Goal: Task Accomplishment & Management: Use online tool/utility

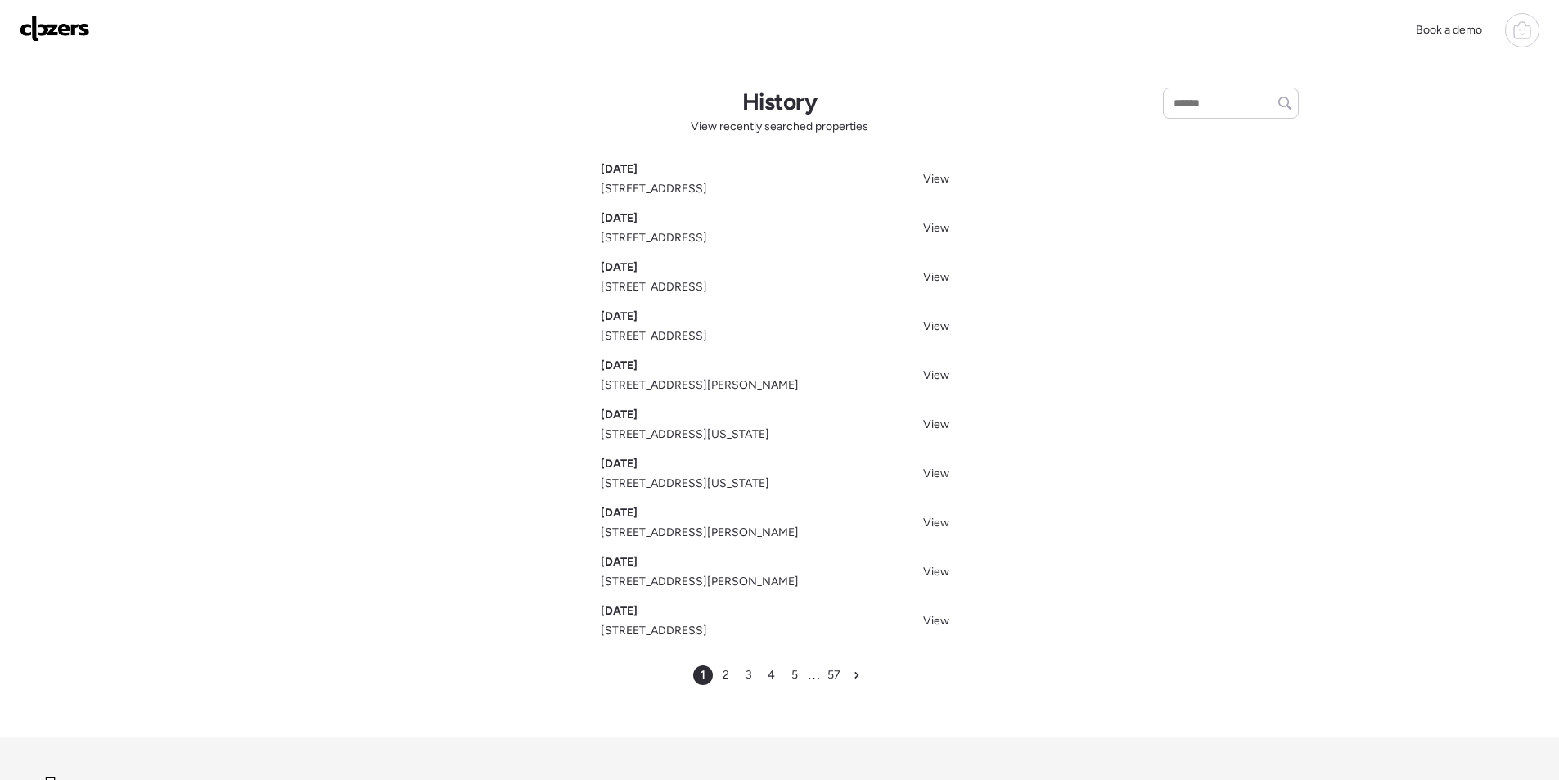
click at [1230, 120] on div "History View recently searched properties [DATE] [STREET_ADDRESS] View [DATE] […" at bounding box center [780, 399] width 1146 height 676
click at [1233, 108] on input "text" at bounding box center [1230, 103] width 121 height 23
paste input "**********"
type input "**********"
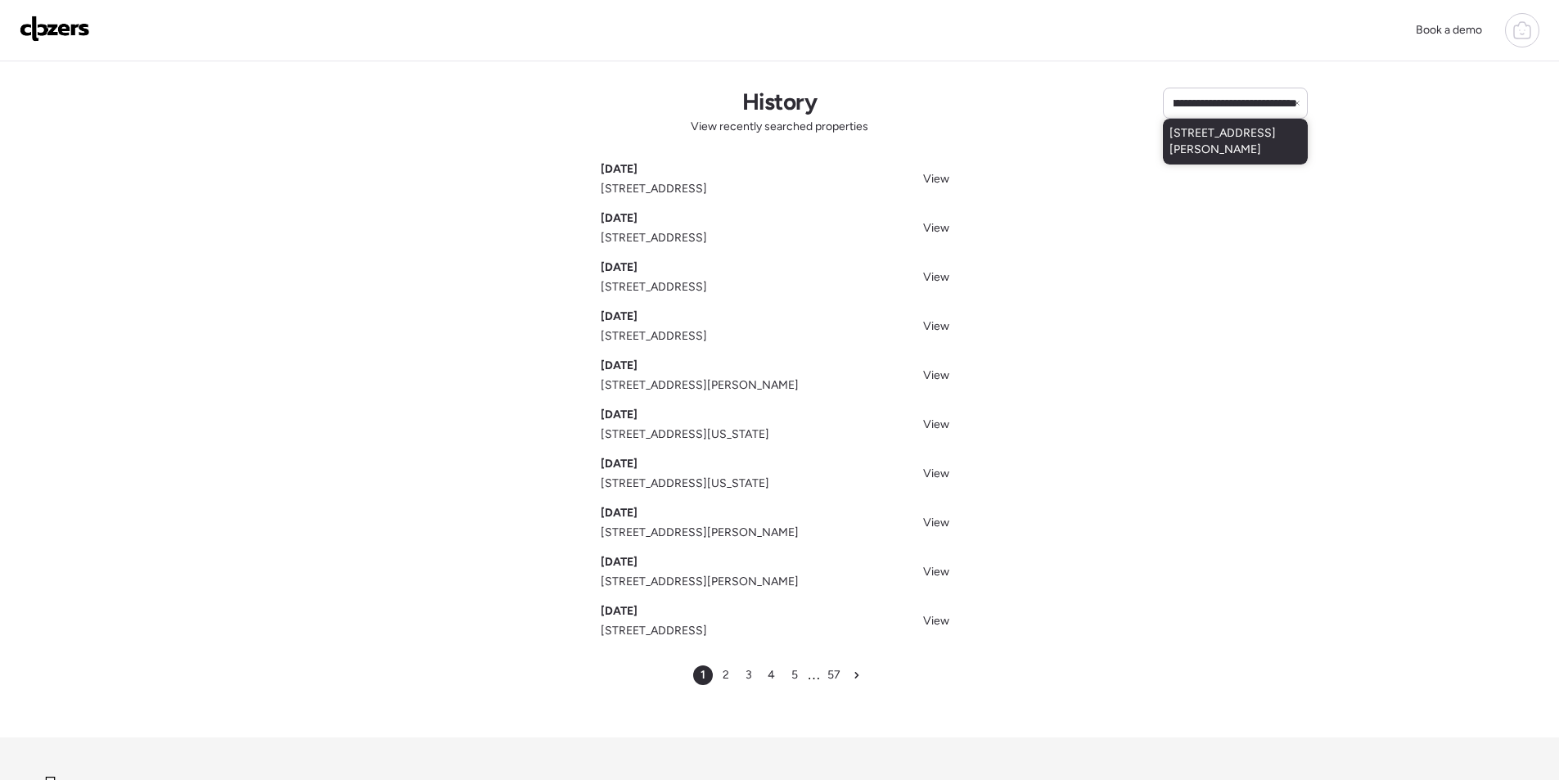
click at [1228, 142] on span "[STREET_ADDRESS][PERSON_NAME]" at bounding box center [1235, 141] width 132 height 33
click at [1242, 152] on span "[STREET_ADDRESS][PERSON_NAME]" at bounding box center [1235, 141] width 132 height 33
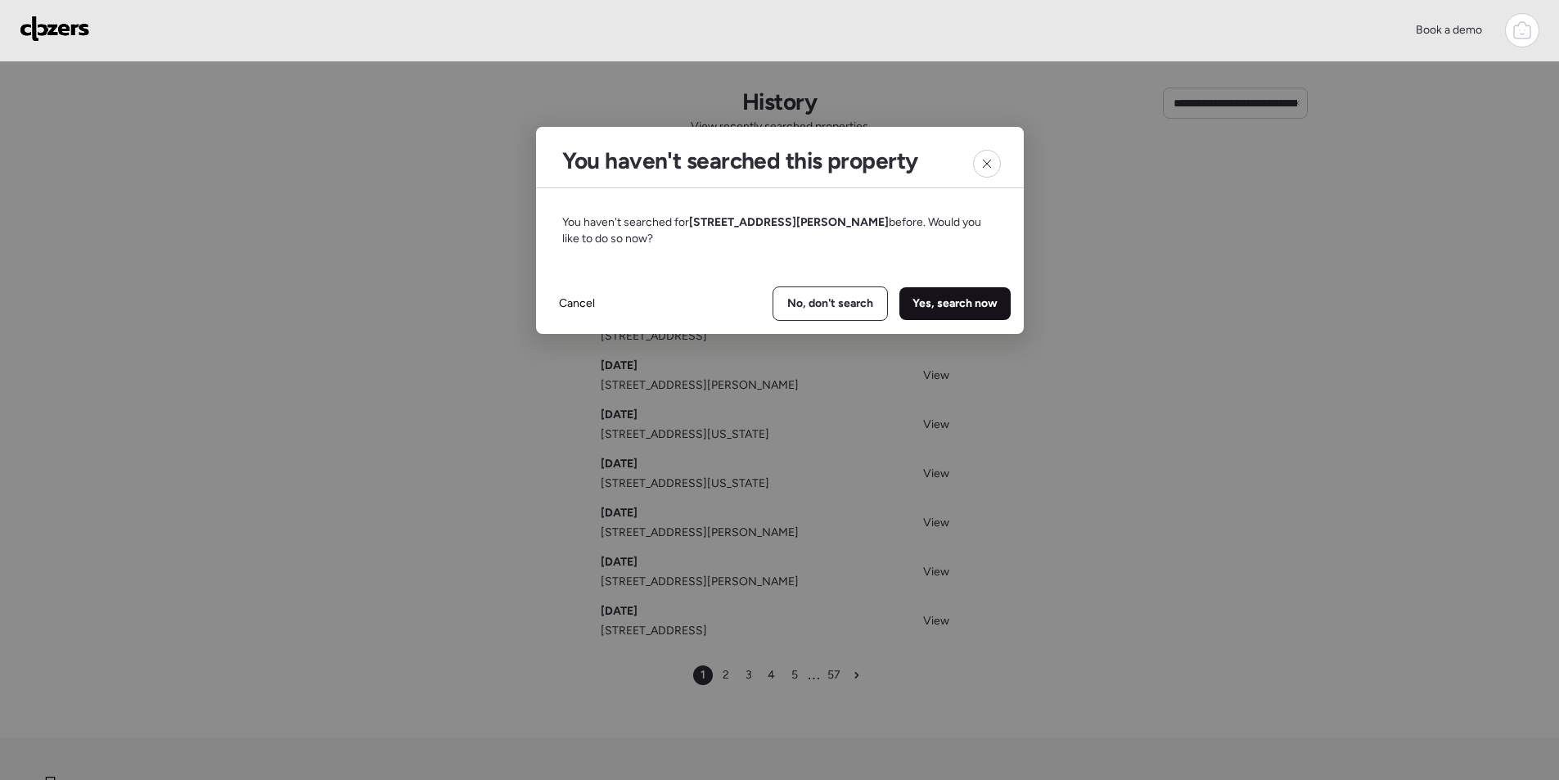
click at [968, 304] on span "Yes, search now" at bounding box center [954, 303] width 85 height 16
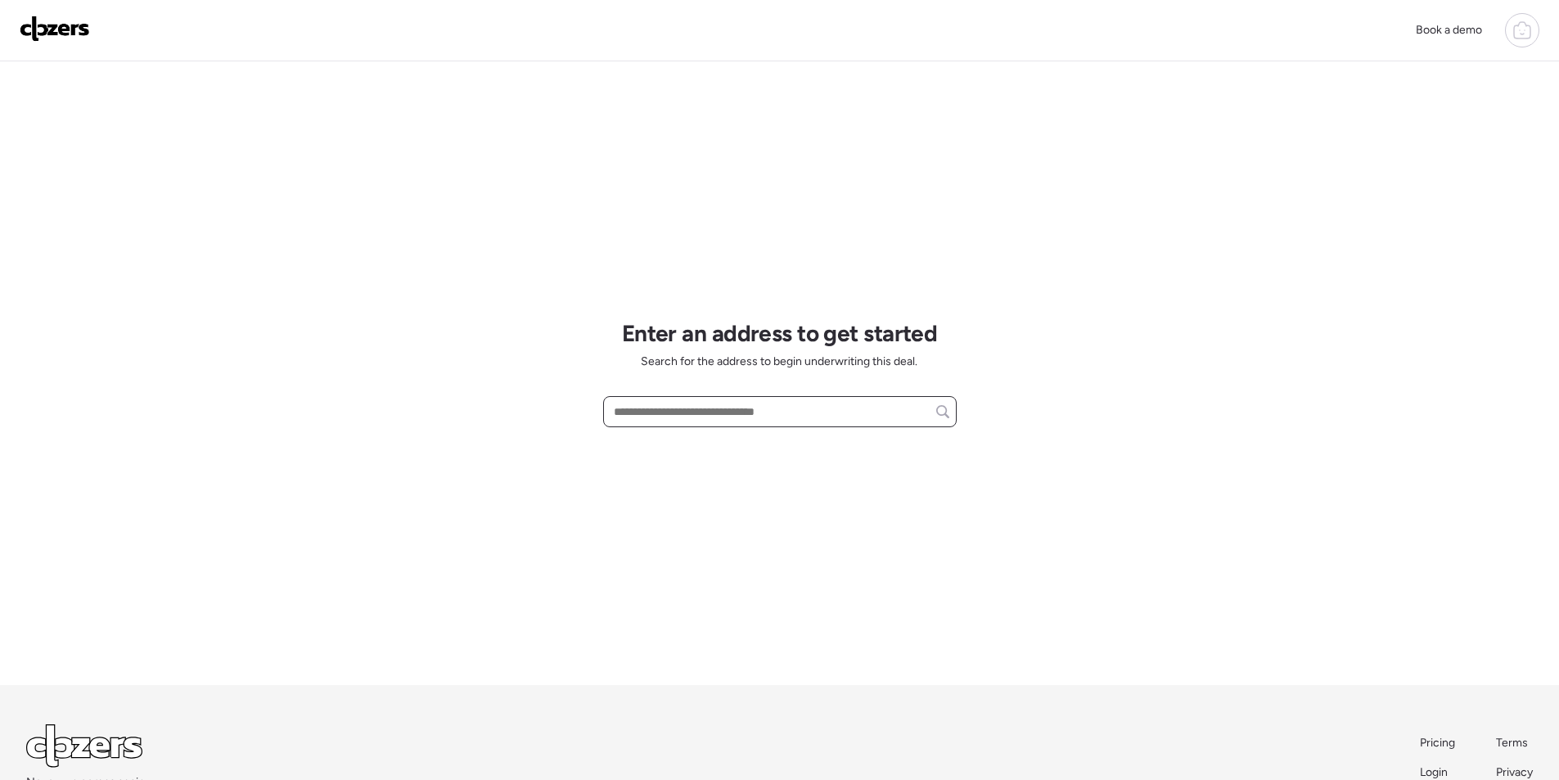
click at [791, 417] on input "text" at bounding box center [779, 411] width 339 height 23
paste input "**********"
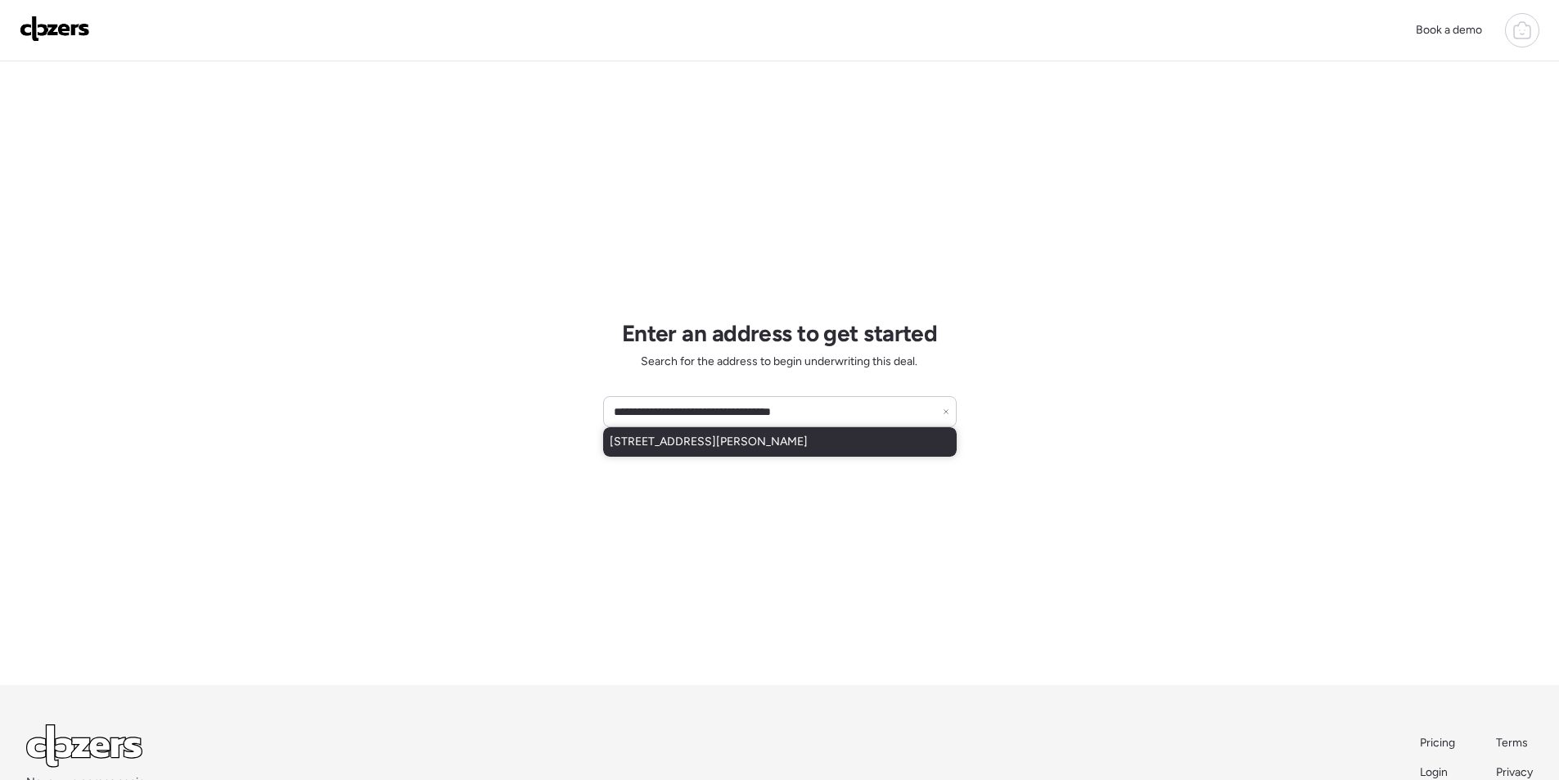
click at [747, 448] on span "[STREET_ADDRESS][PERSON_NAME]" at bounding box center [709, 442] width 198 height 16
type input "**********"
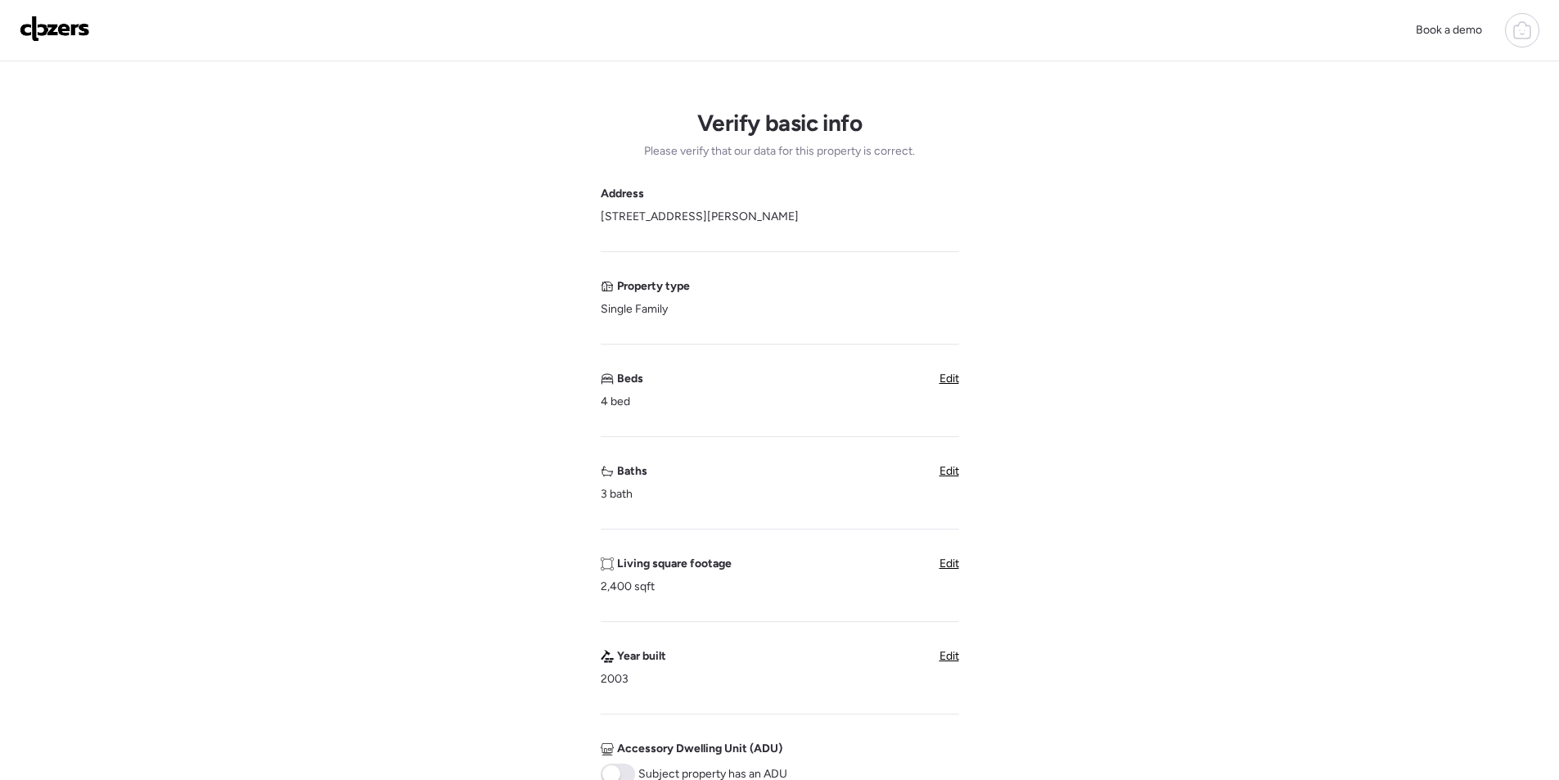
click at [942, 570] on span "Edit" at bounding box center [949, 563] width 20 height 14
click at [945, 477] on span "Edit" at bounding box center [949, 471] width 20 height 14
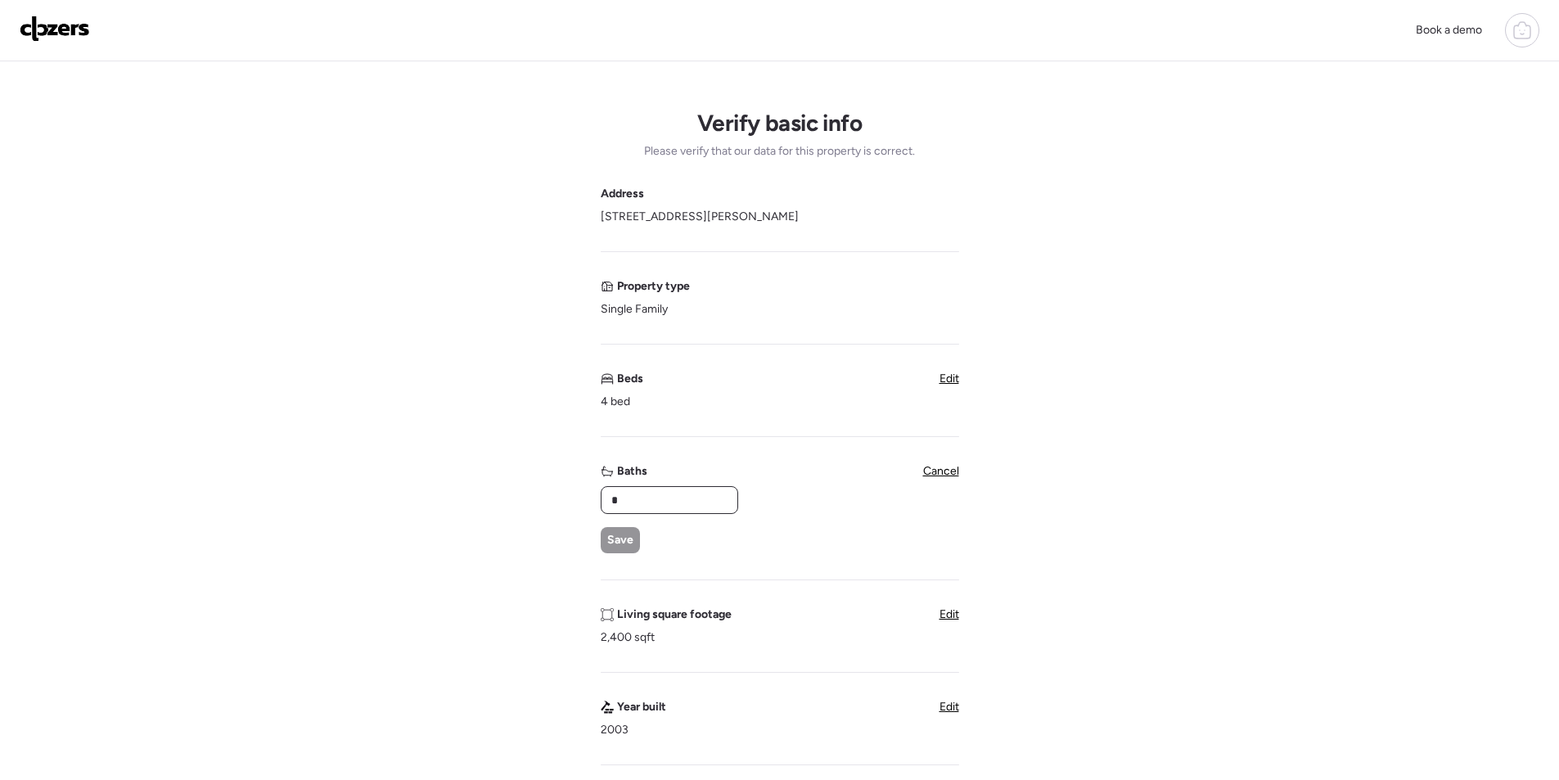
click at [696, 496] on input "*" at bounding box center [669, 500] width 123 height 23
type input "*"
click at [637, 535] on div "Save" at bounding box center [620, 540] width 39 height 26
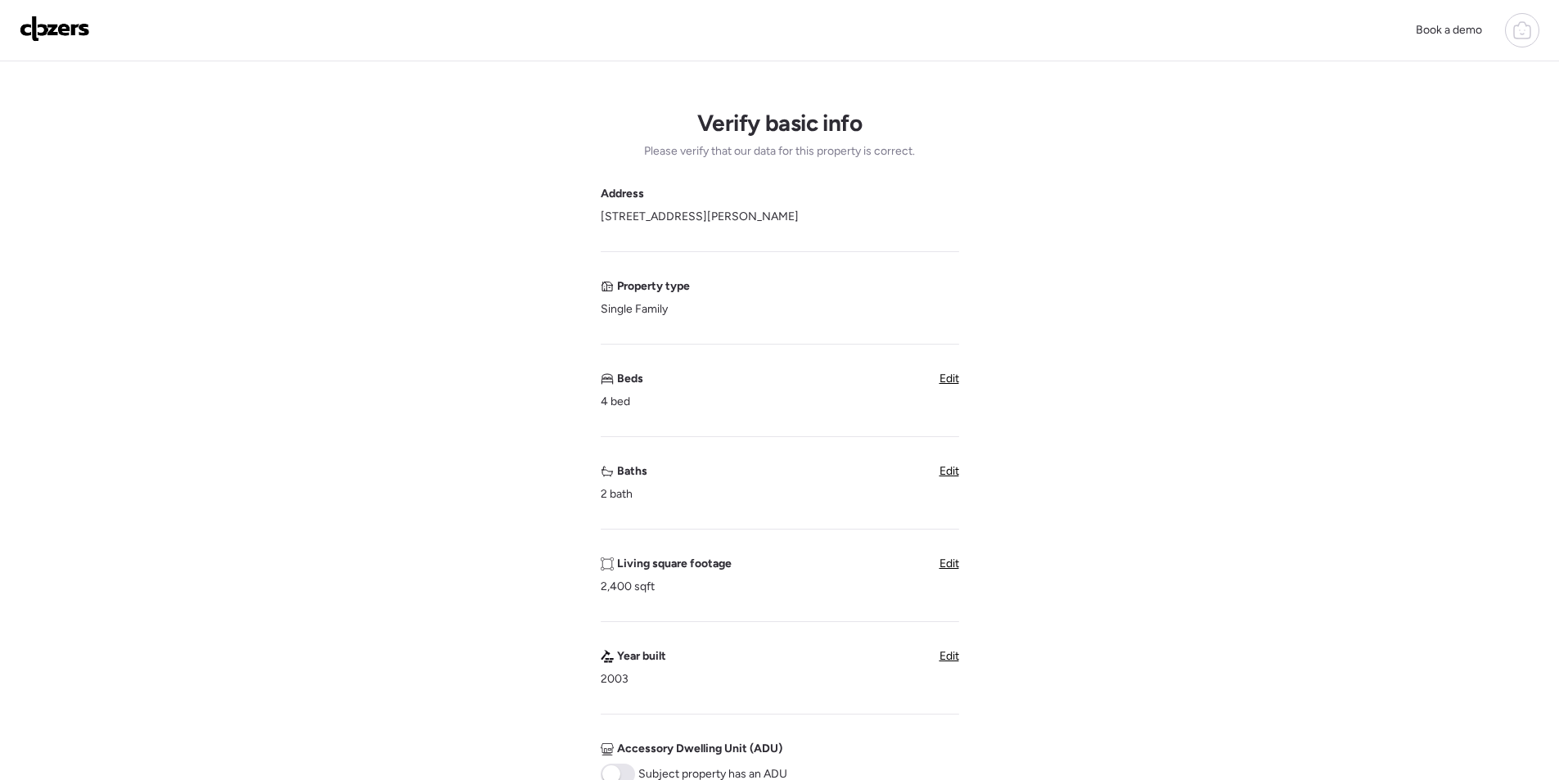
scroll to position [409, 0]
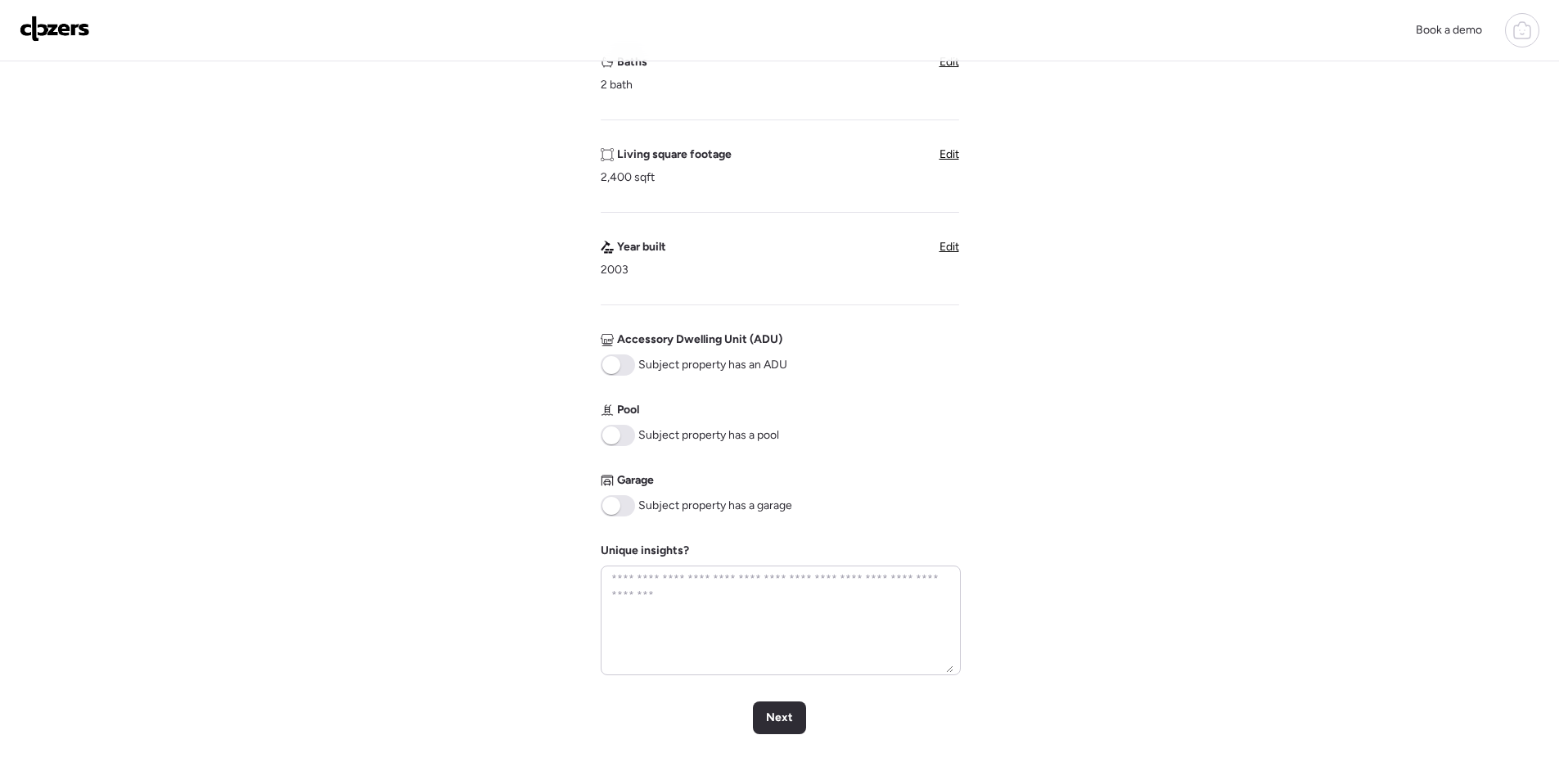
click at [629, 502] on span at bounding box center [618, 505] width 34 height 21
click at [796, 708] on div "Next" at bounding box center [779, 717] width 53 height 33
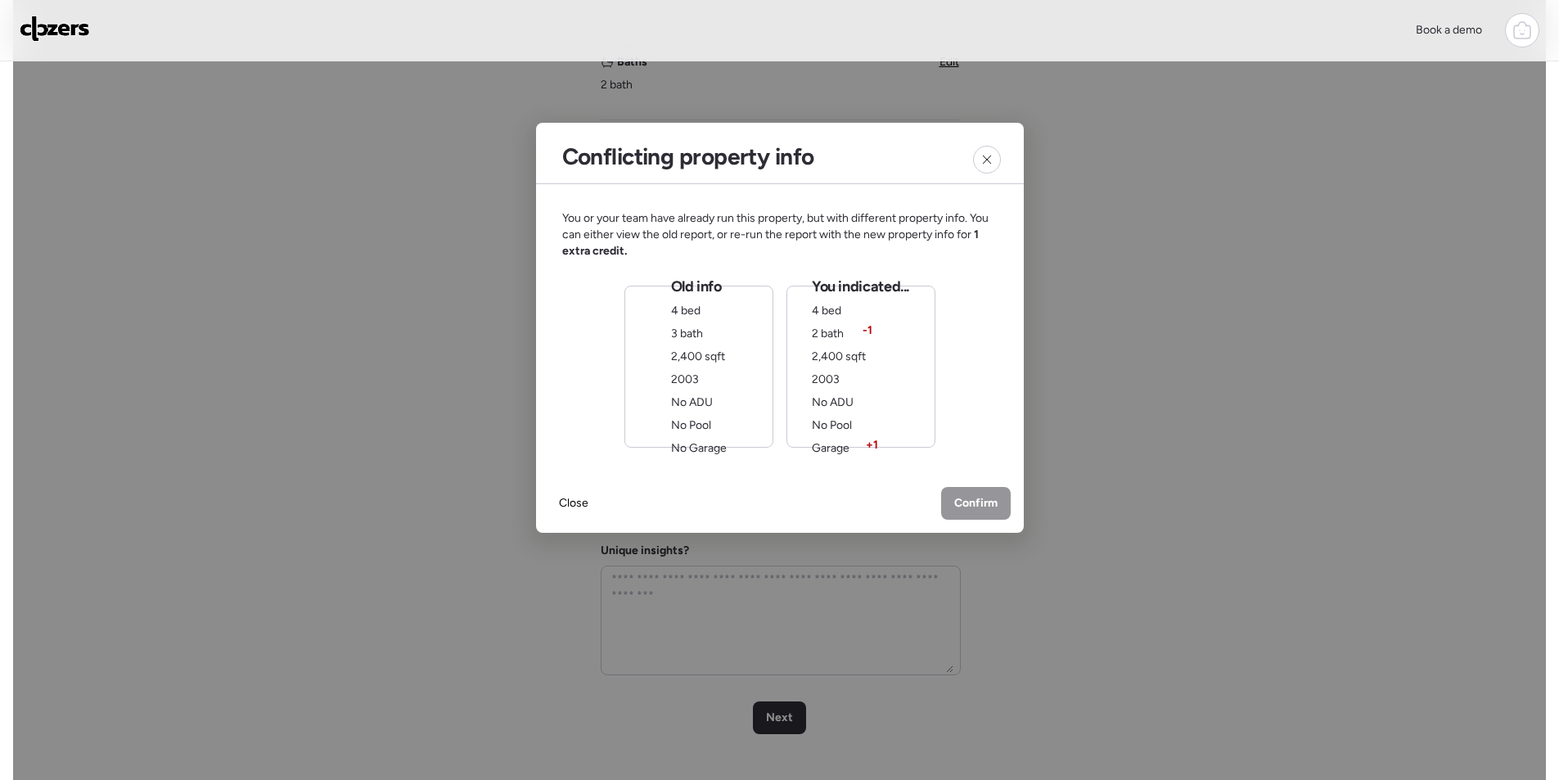
click at [913, 391] on div "You indicated... 4 bed 2 bath -1 2,400 sqft 2003 No ADU No Pool Garage + 1" at bounding box center [860, 367] width 149 height 162
click at [987, 515] on div "Confirm" at bounding box center [976, 505] width 70 height 33
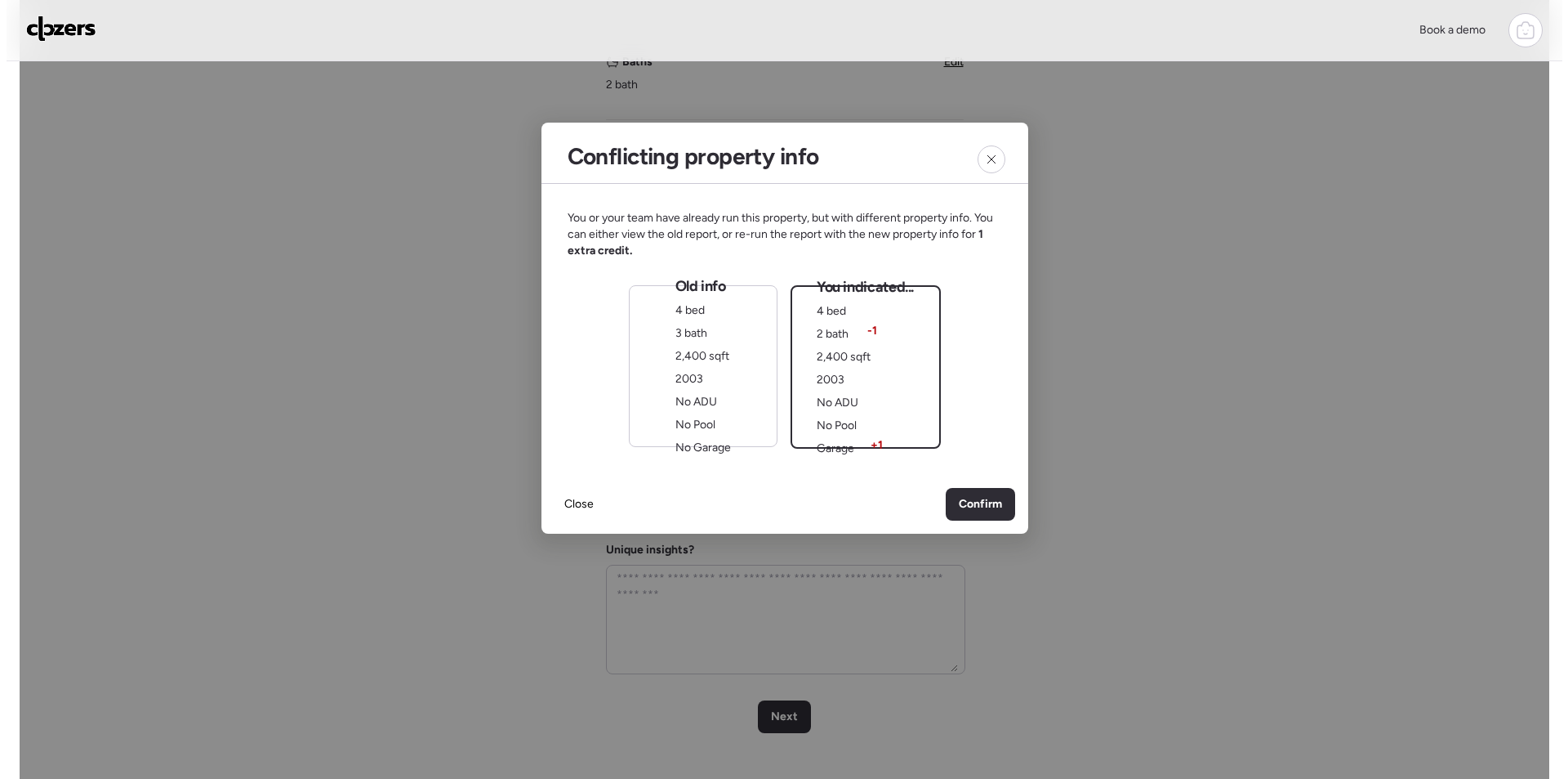
scroll to position [0, 0]
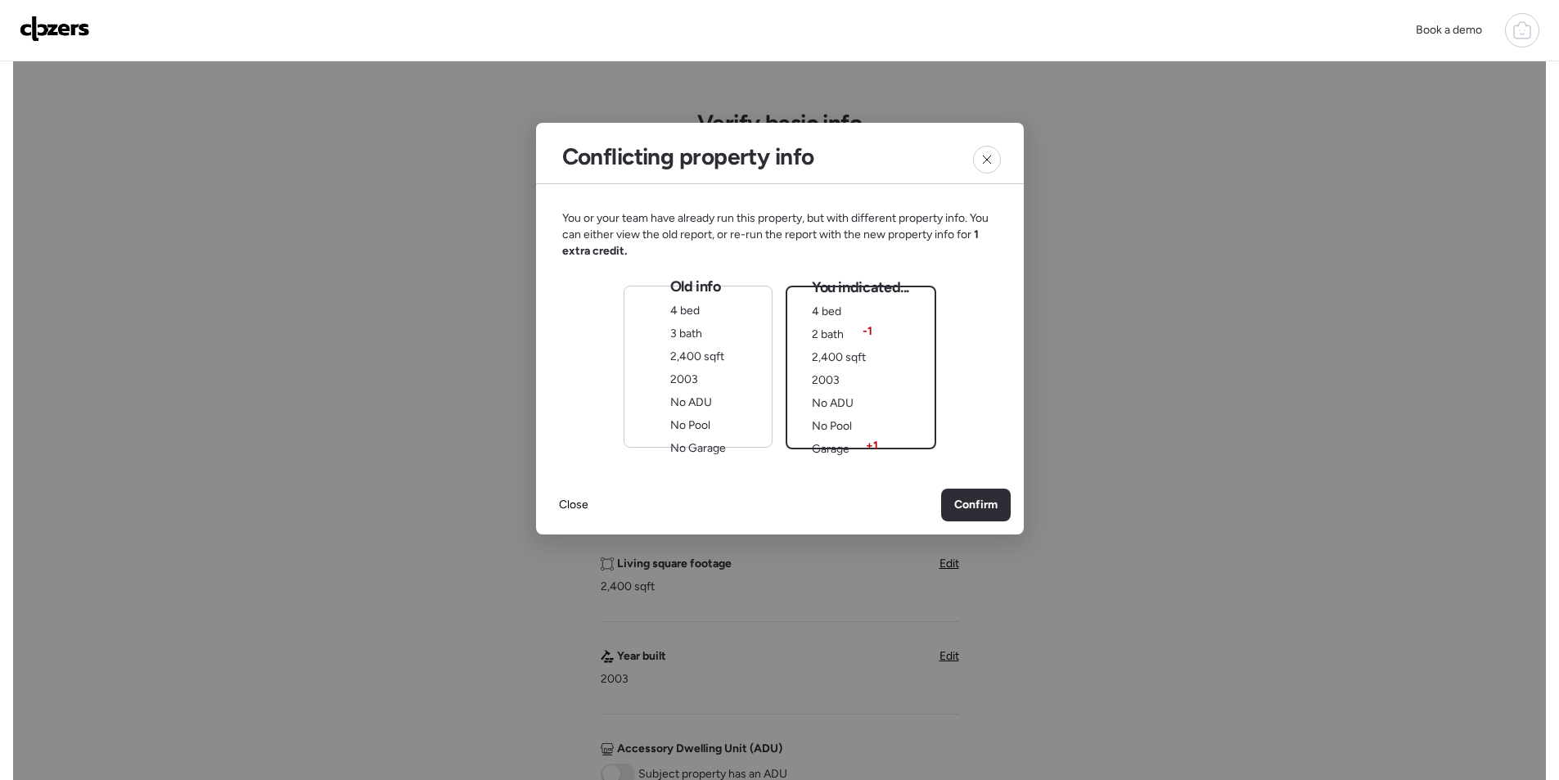
click at [653, 355] on div "Old info 4 bed 3 bath 2,400 sqft 2003 No ADU No Pool No Garage" at bounding box center [698, 367] width 149 height 162
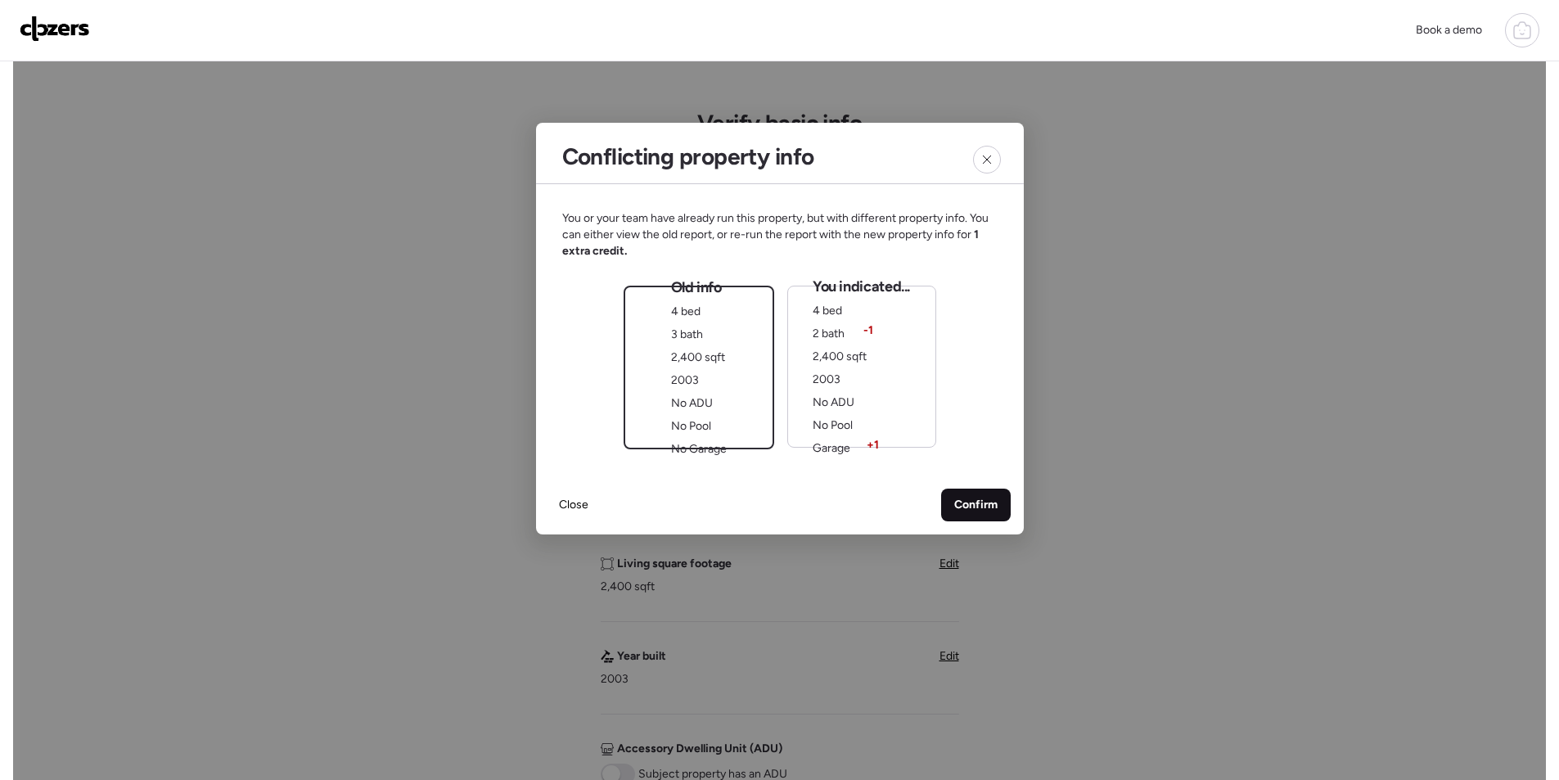
click at [957, 506] on span "Confirm" at bounding box center [975, 505] width 43 height 16
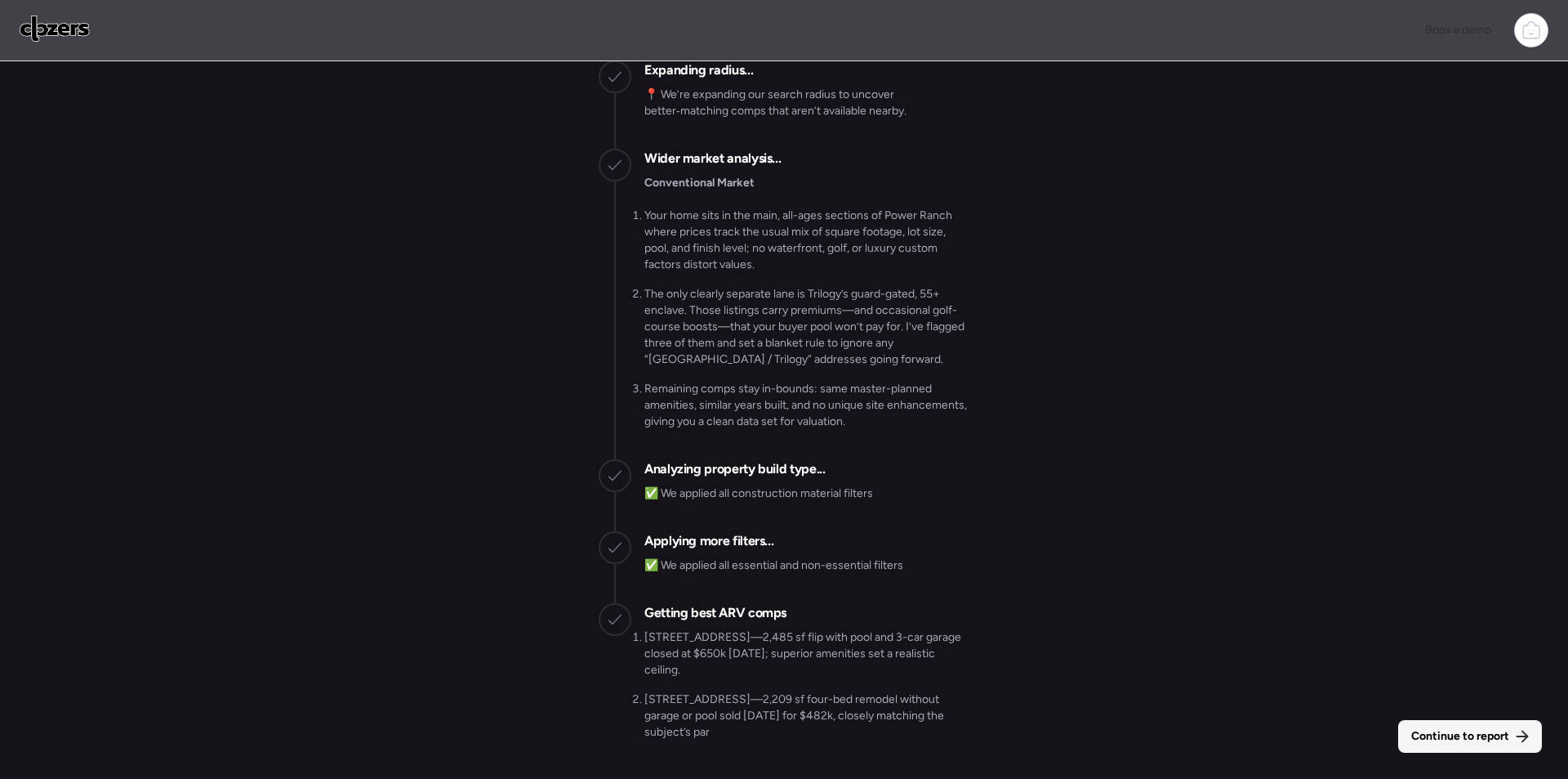
click at [1473, 736] on span "Continue to report" at bounding box center [1460, 736] width 98 height 16
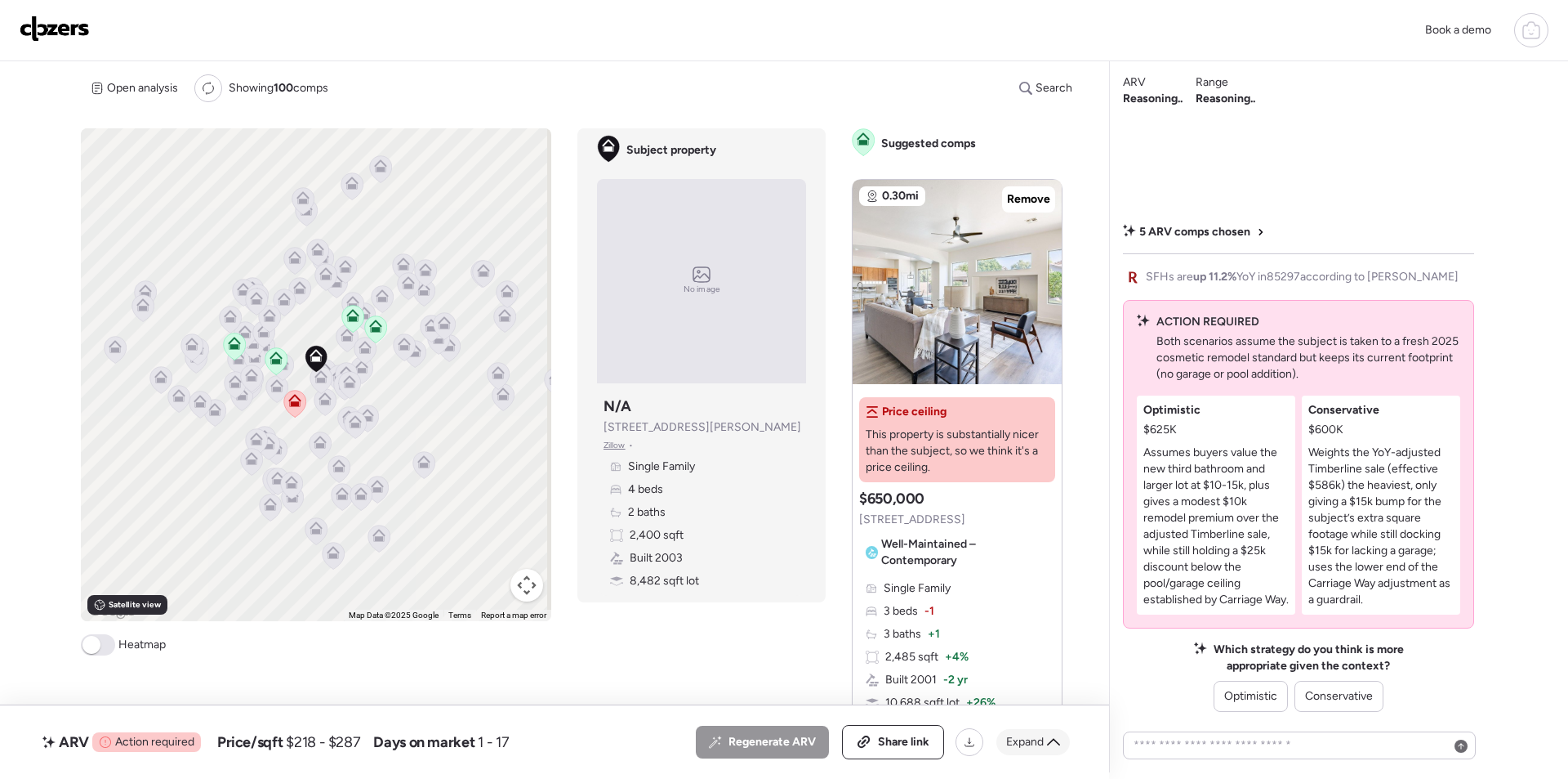
click at [1041, 740] on span "Expand" at bounding box center [1025, 742] width 38 height 16
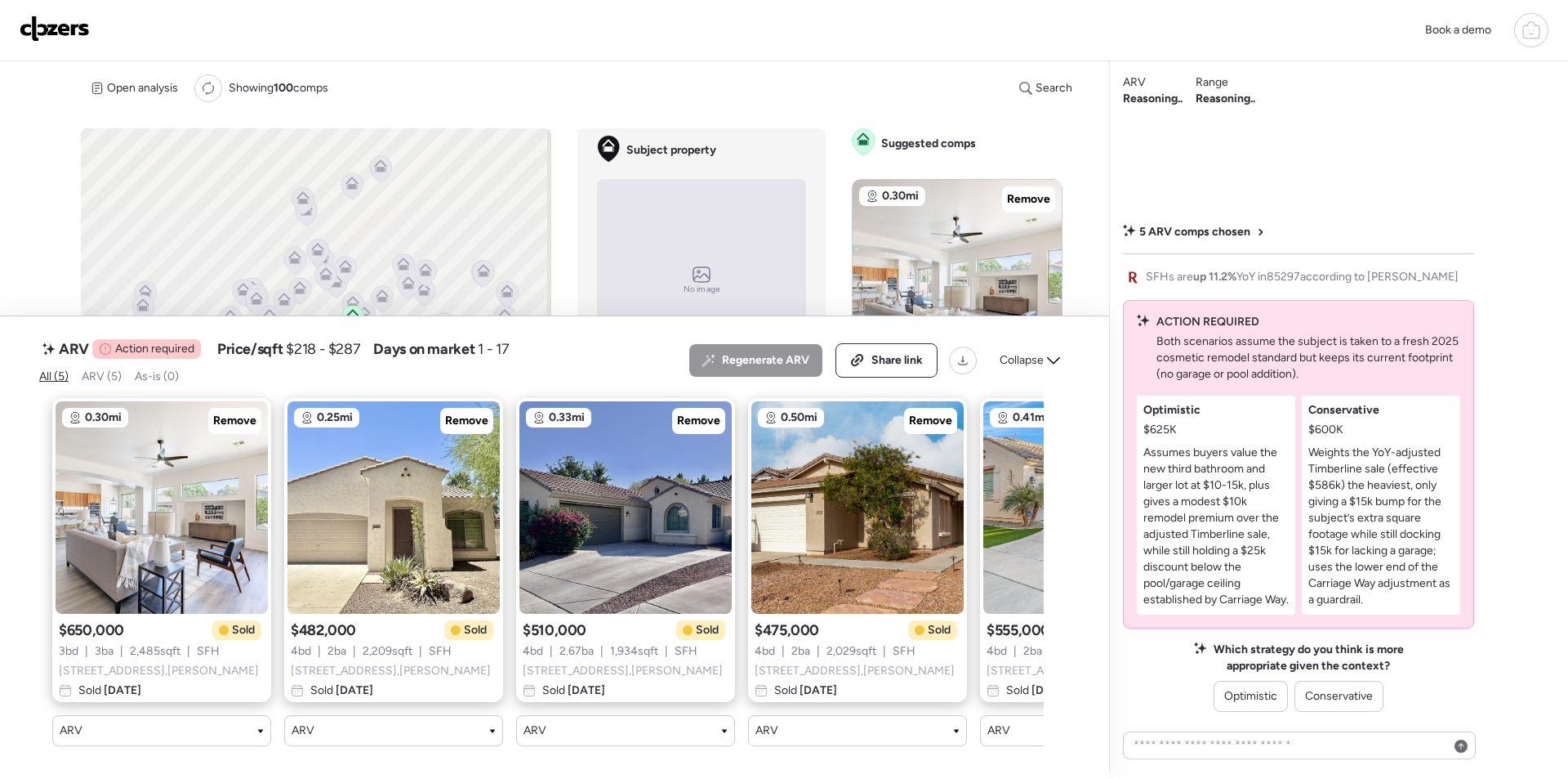
scroll to position [0, 169]
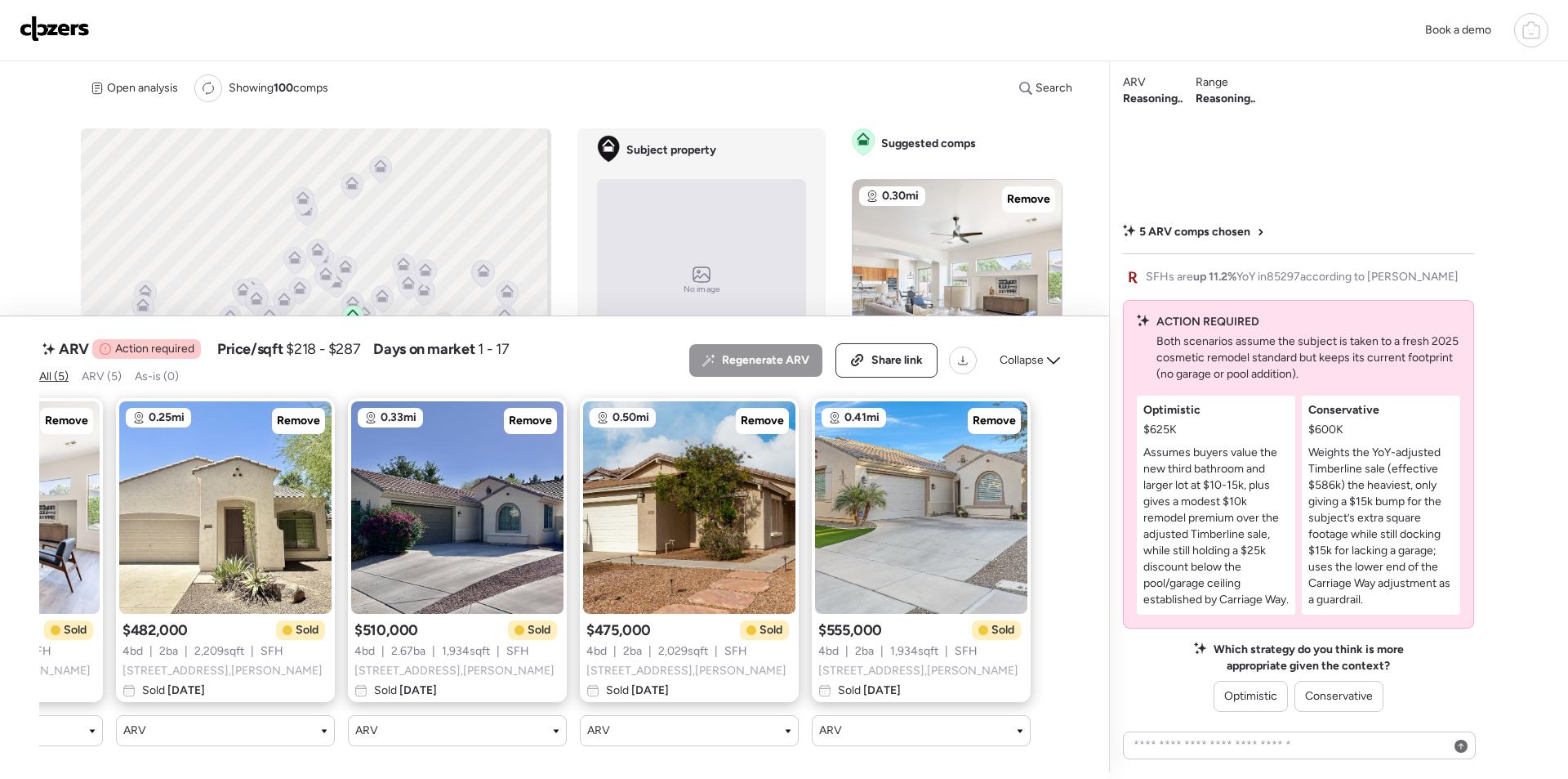
click at [1045, 348] on div "Collapse" at bounding box center [1030, 361] width 80 height 26
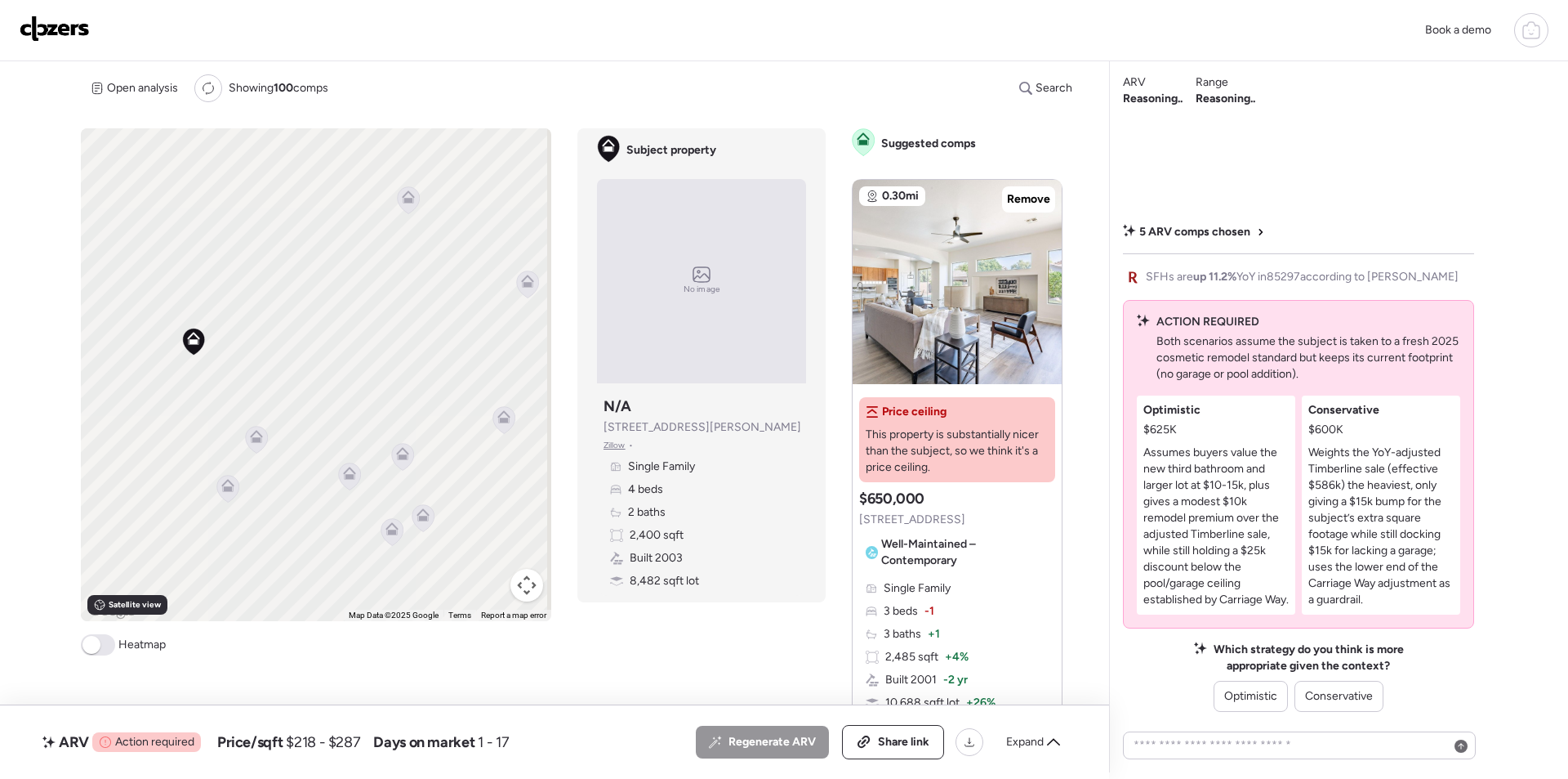
drag, startPoint x: 331, startPoint y: 398, endPoint x: 273, endPoint y: 443, distance: 73.4
click at [284, 418] on div "To activate drag with keyboard, press Alt + Enter. Once in keyboard drag state,…" at bounding box center [315, 374] width 470 height 492
click at [259, 434] on icon at bounding box center [255, 435] width 11 height 5
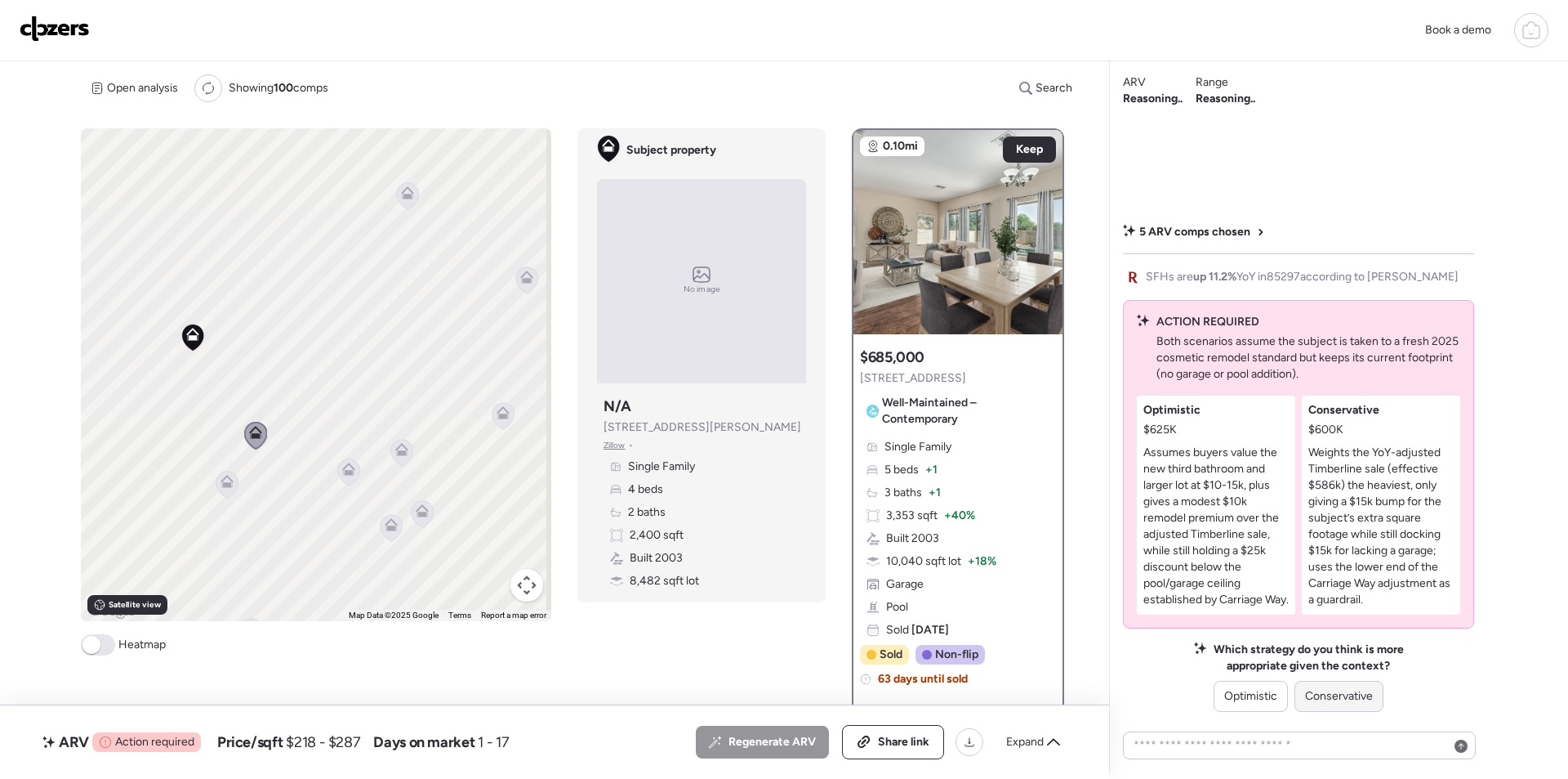
click at [1358, 690] on span "Conservative" at bounding box center [1339, 696] width 68 height 16
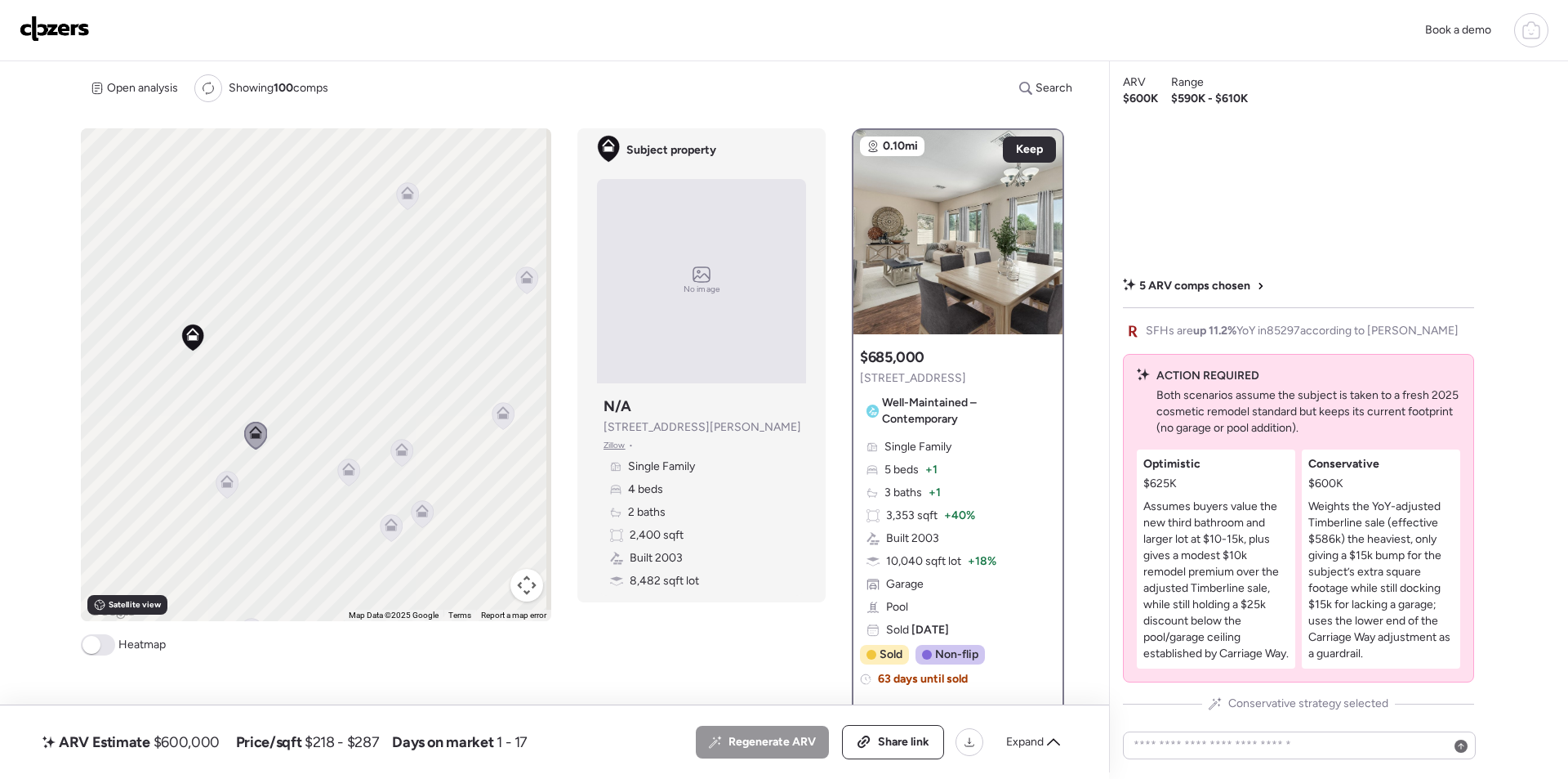
click at [217, 481] on icon at bounding box center [228, 483] width 22 height 27
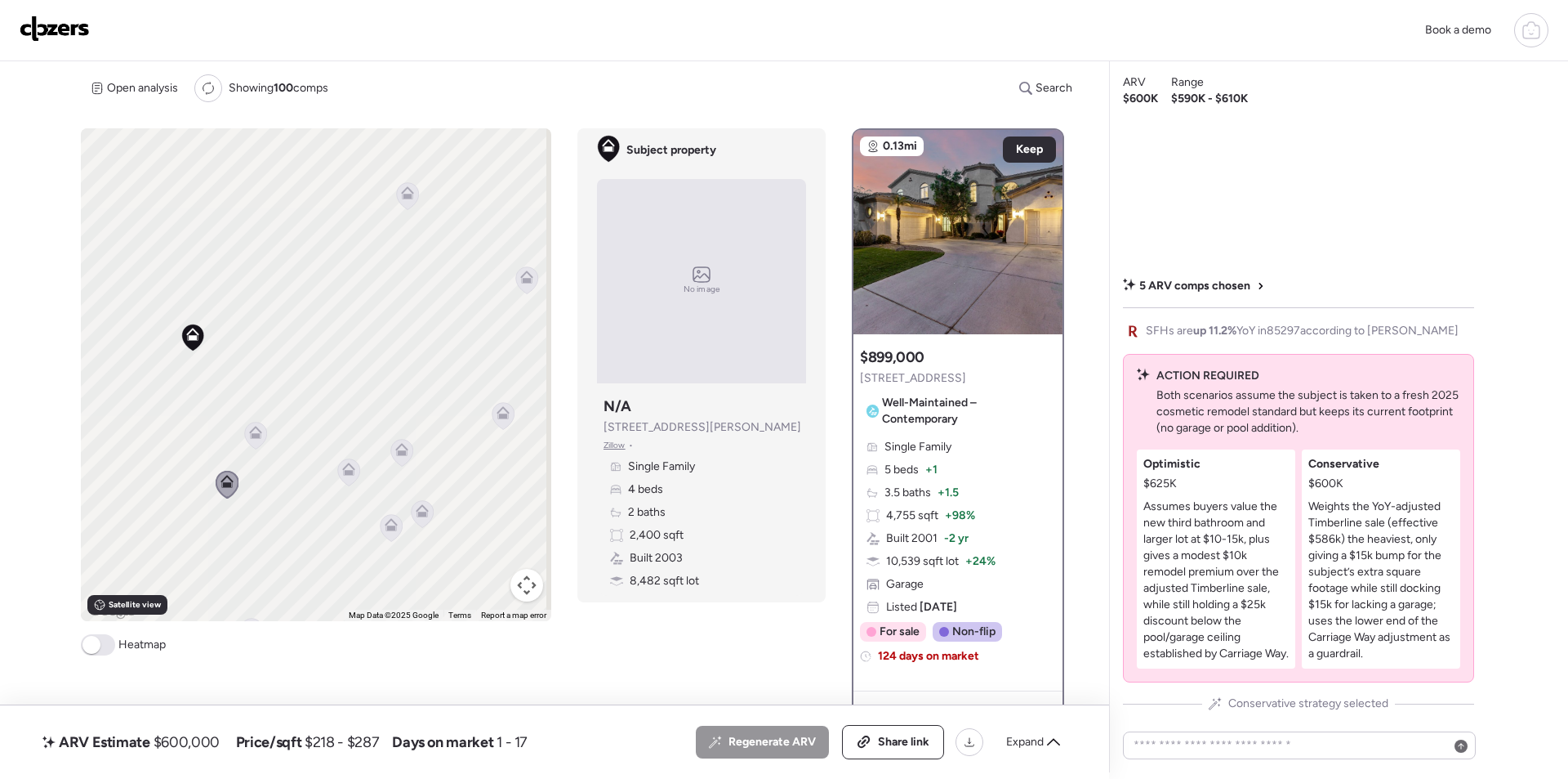
click at [403, 187] on icon at bounding box center [407, 193] width 13 height 13
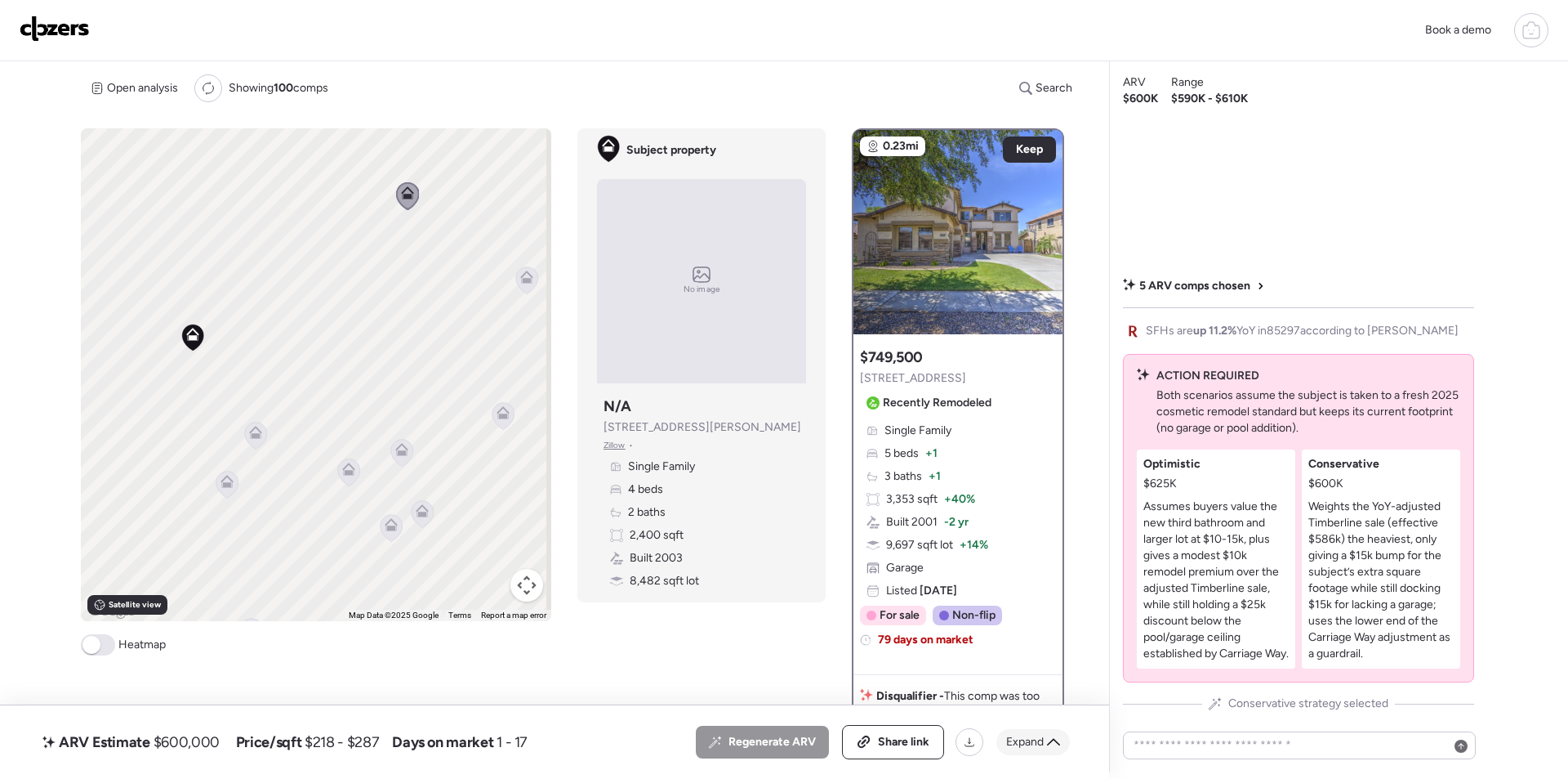
click at [1028, 738] on span "Expand" at bounding box center [1025, 742] width 38 height 16
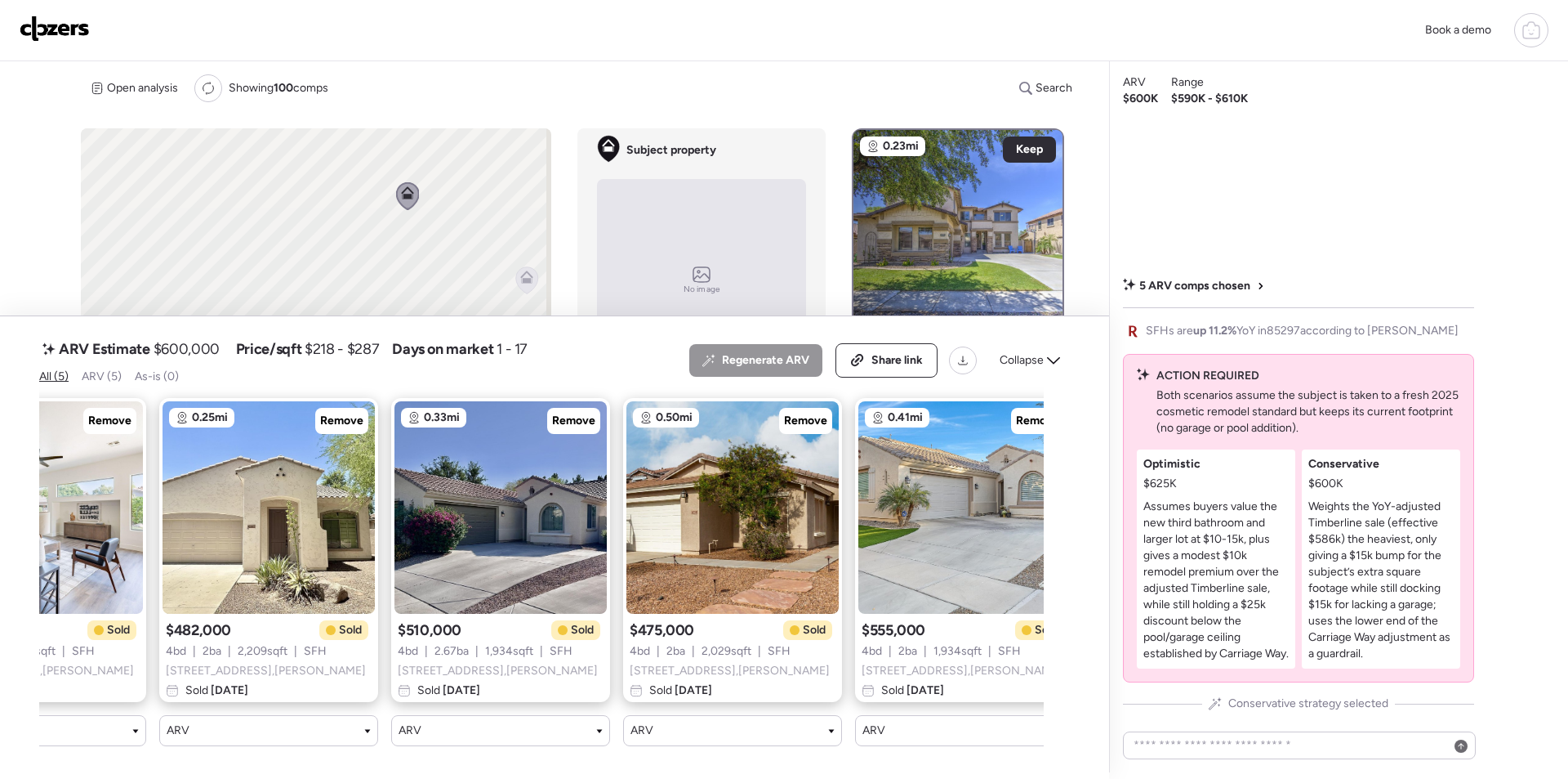
scroll to position [0, 0]
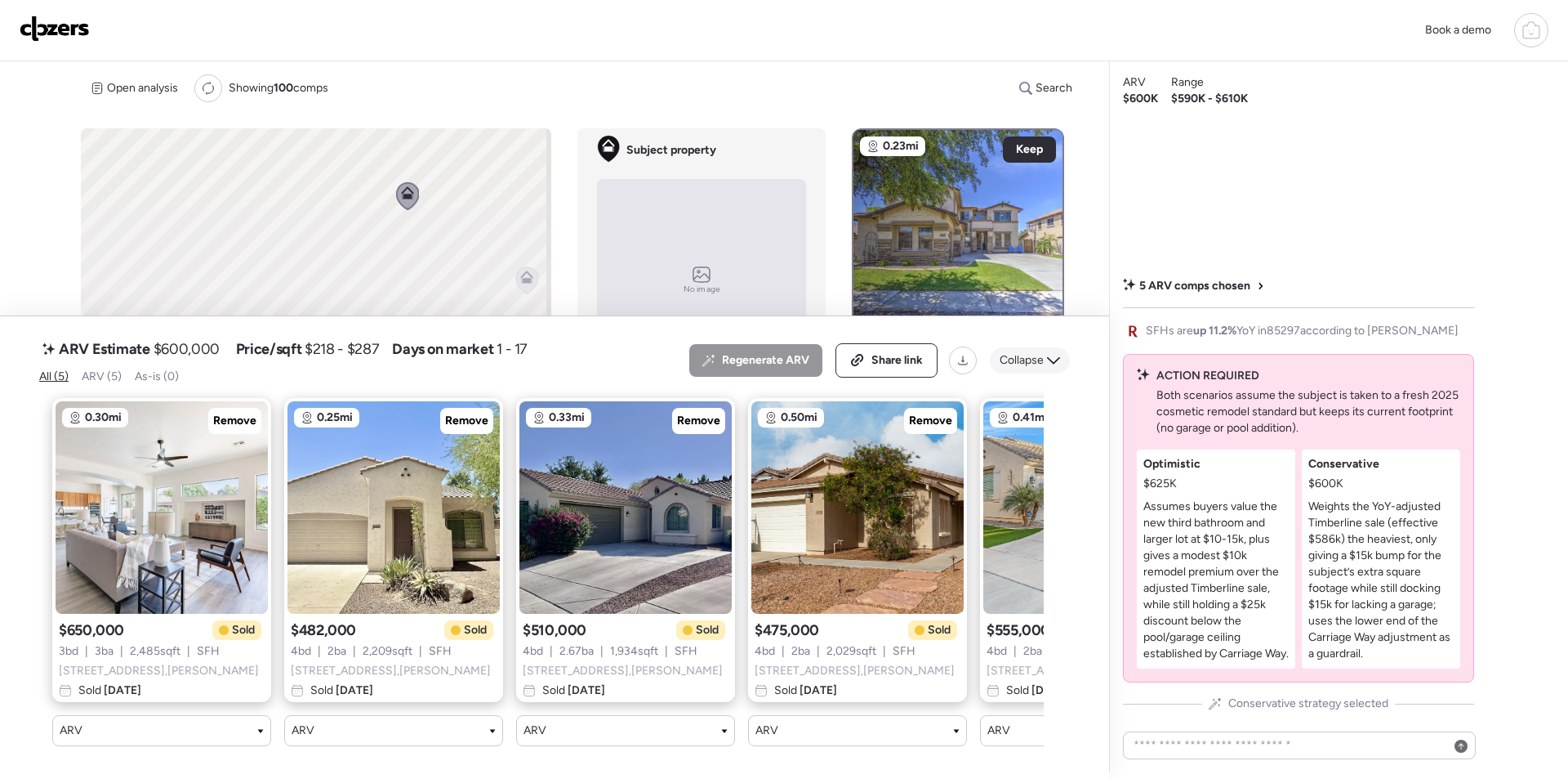
click at [1022, 353] on span "Collapse" at bounding box center [1022, 361] width 44 height 16
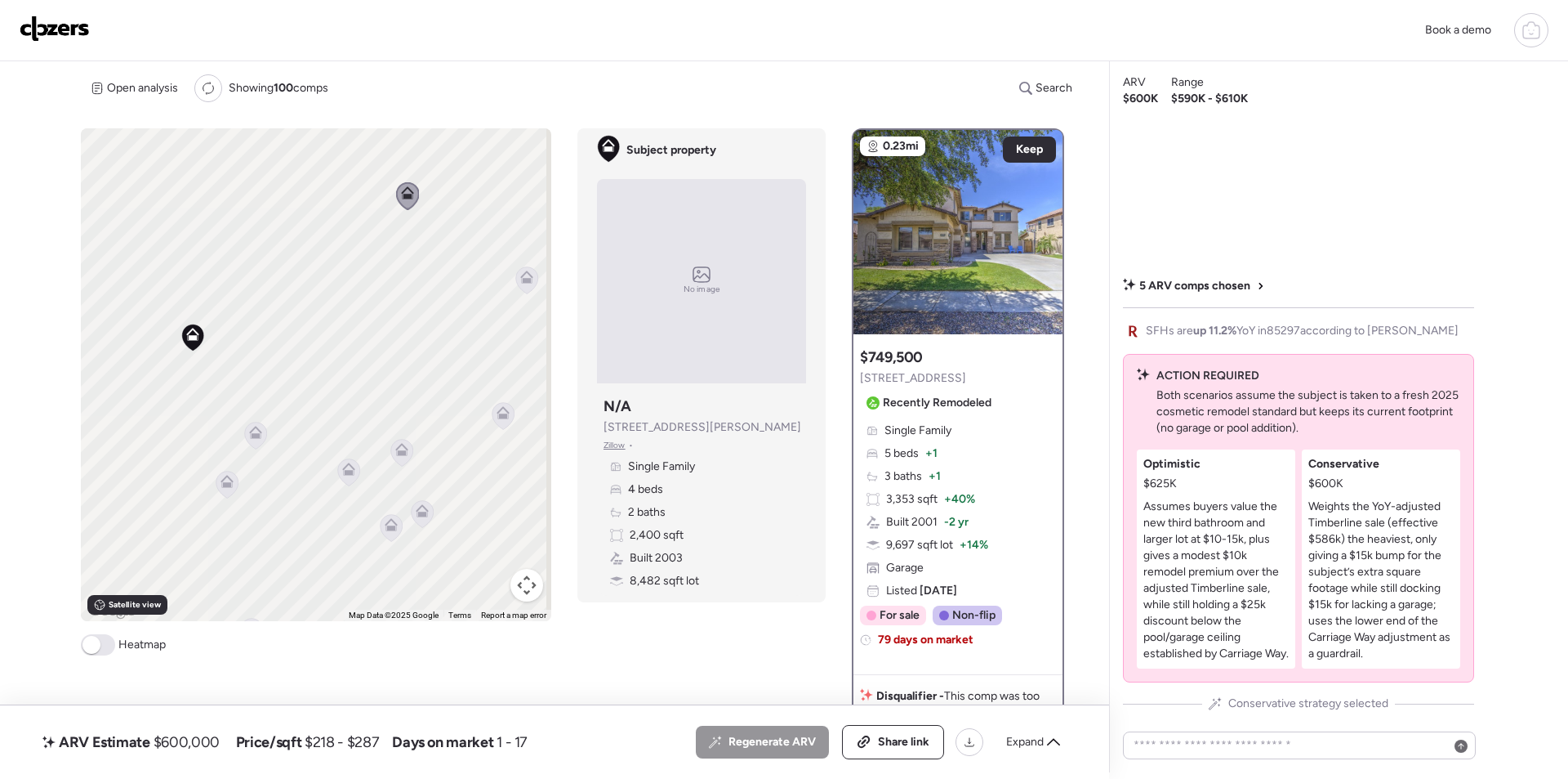
click at [520, 281] on icon at bounding box center [526, 277] width 13 height 13
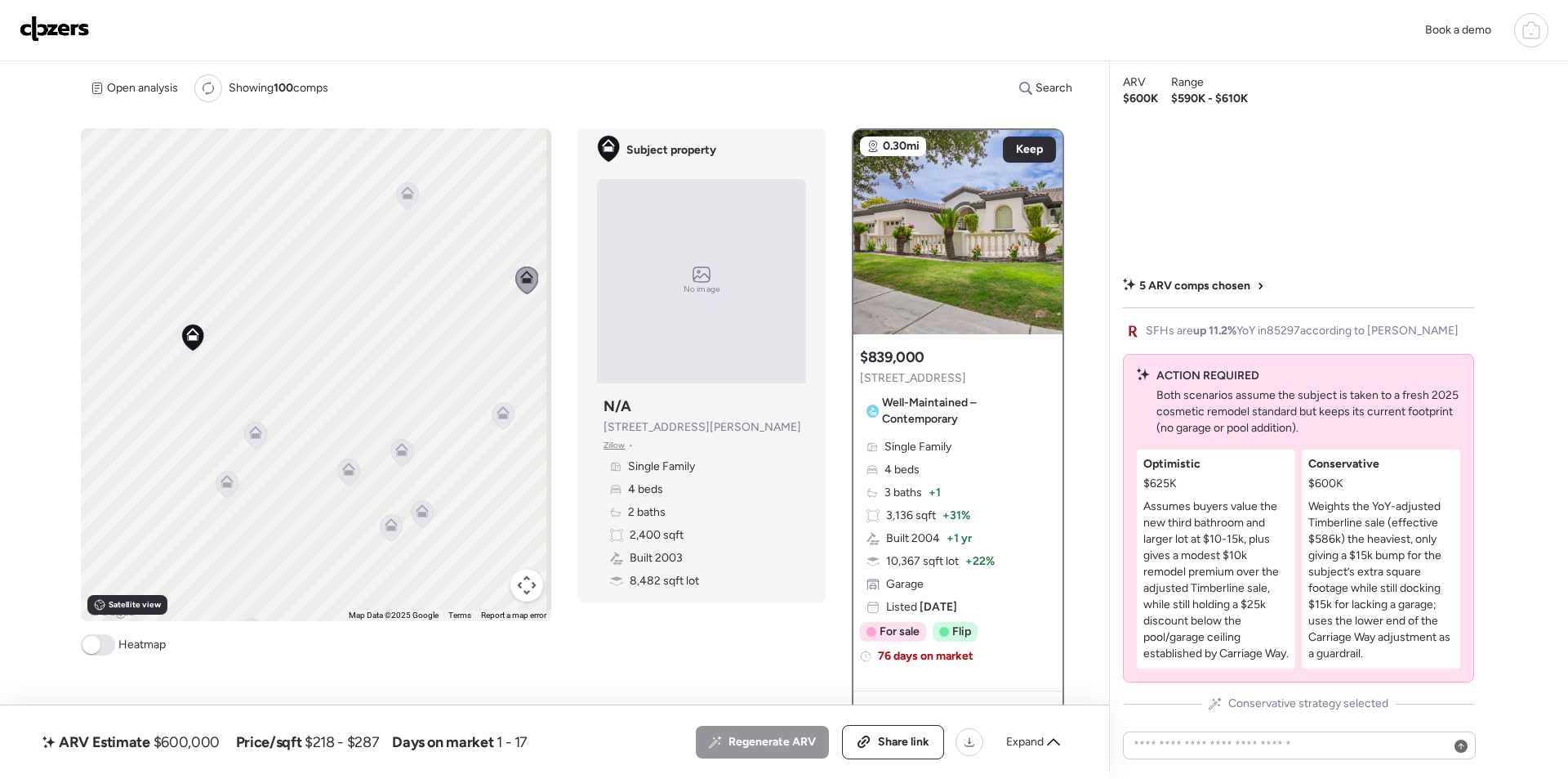
click at [220, 488] on icon at bounding box center [228, 483] width 22 height 27
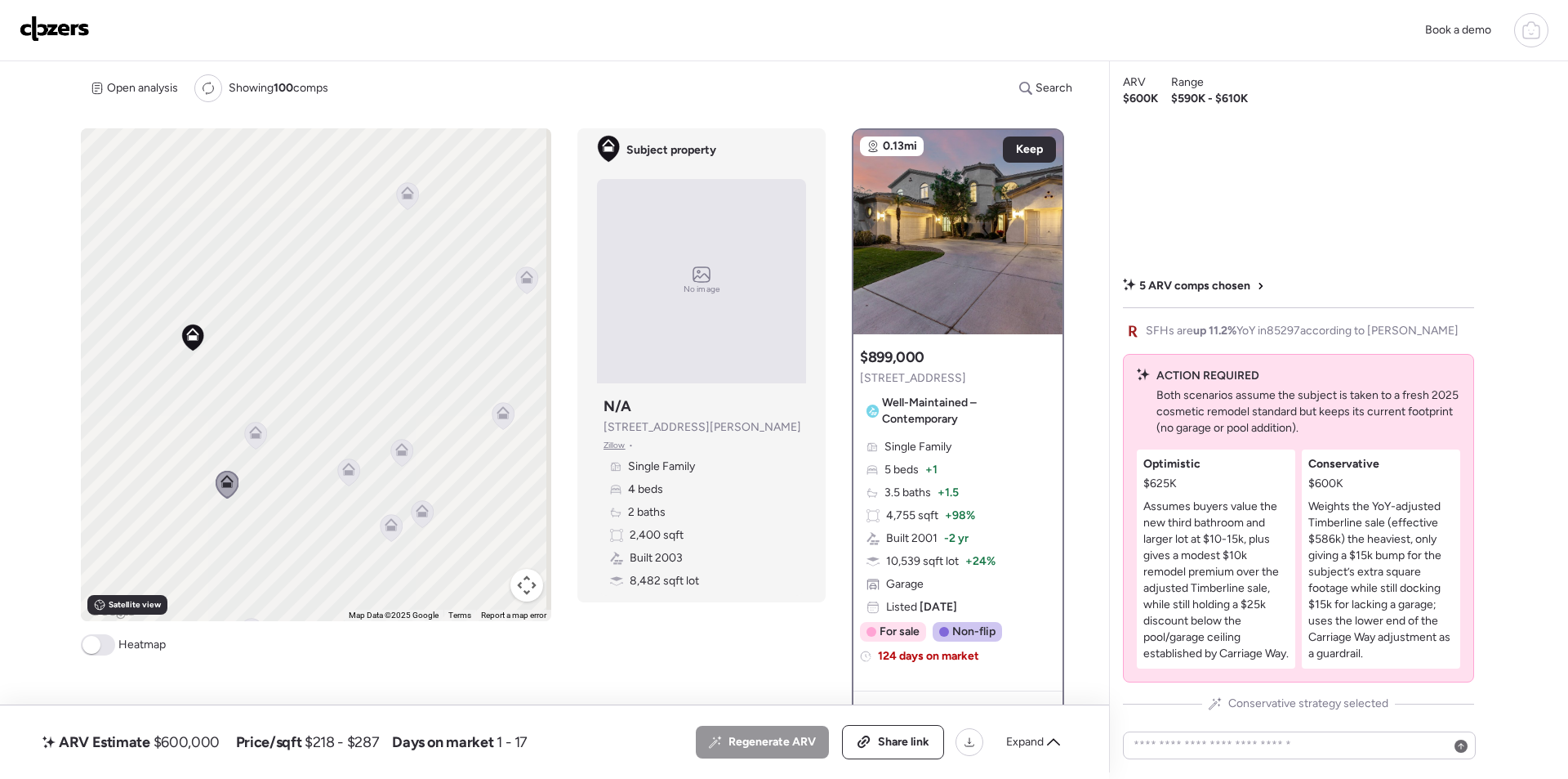
click at [342, 469] on icon at bounding box center [348, 468] width 13 height 13
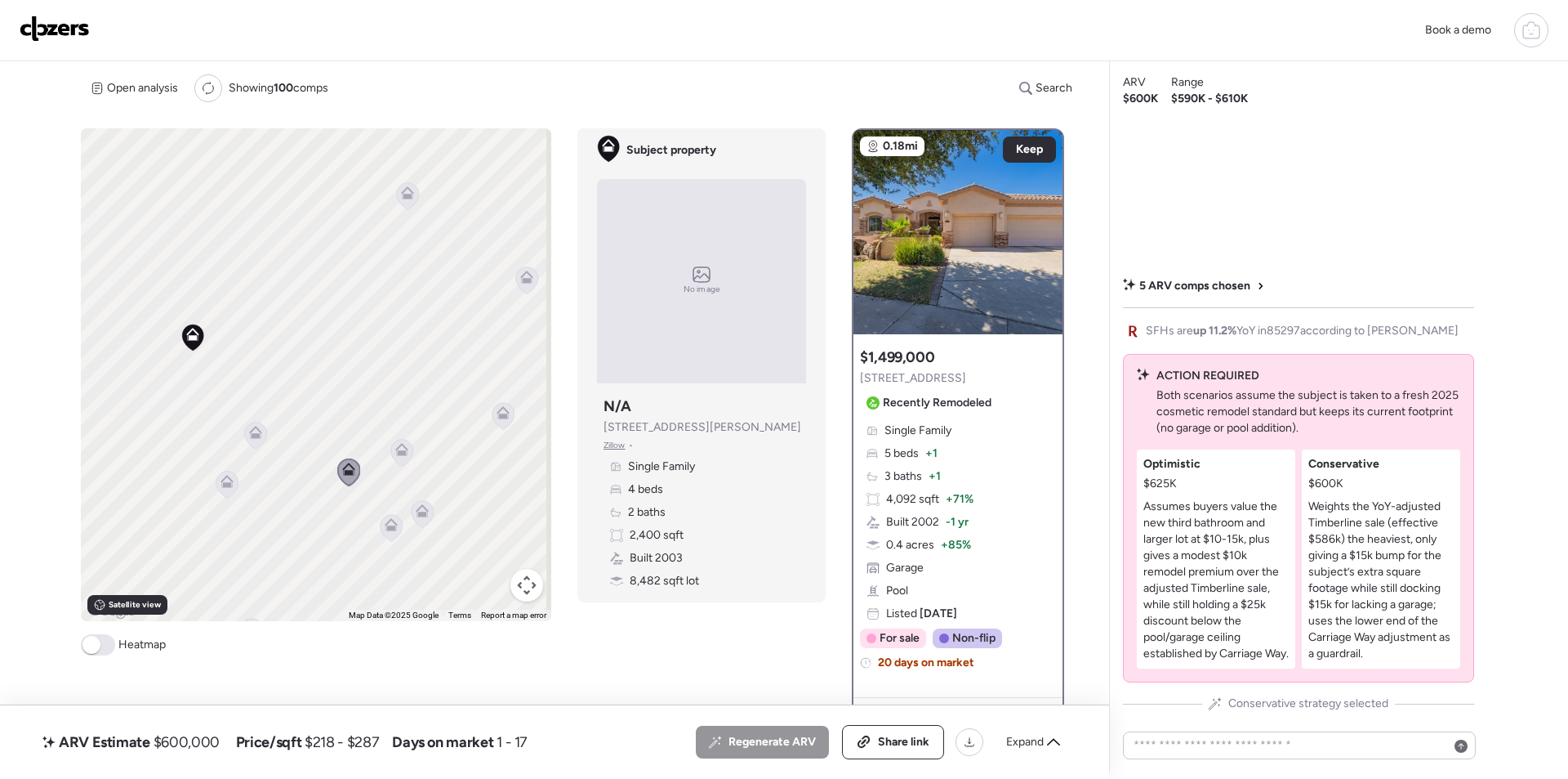
click at [413, 451] on div "To activate drag with keyboard, press Alt + Enter. Once in keyboard drag state,…" at bounding box center [315, 374] width 470 height 492
click at [398, 454] on icon at bounding box center [401, 452] width 11 height 5
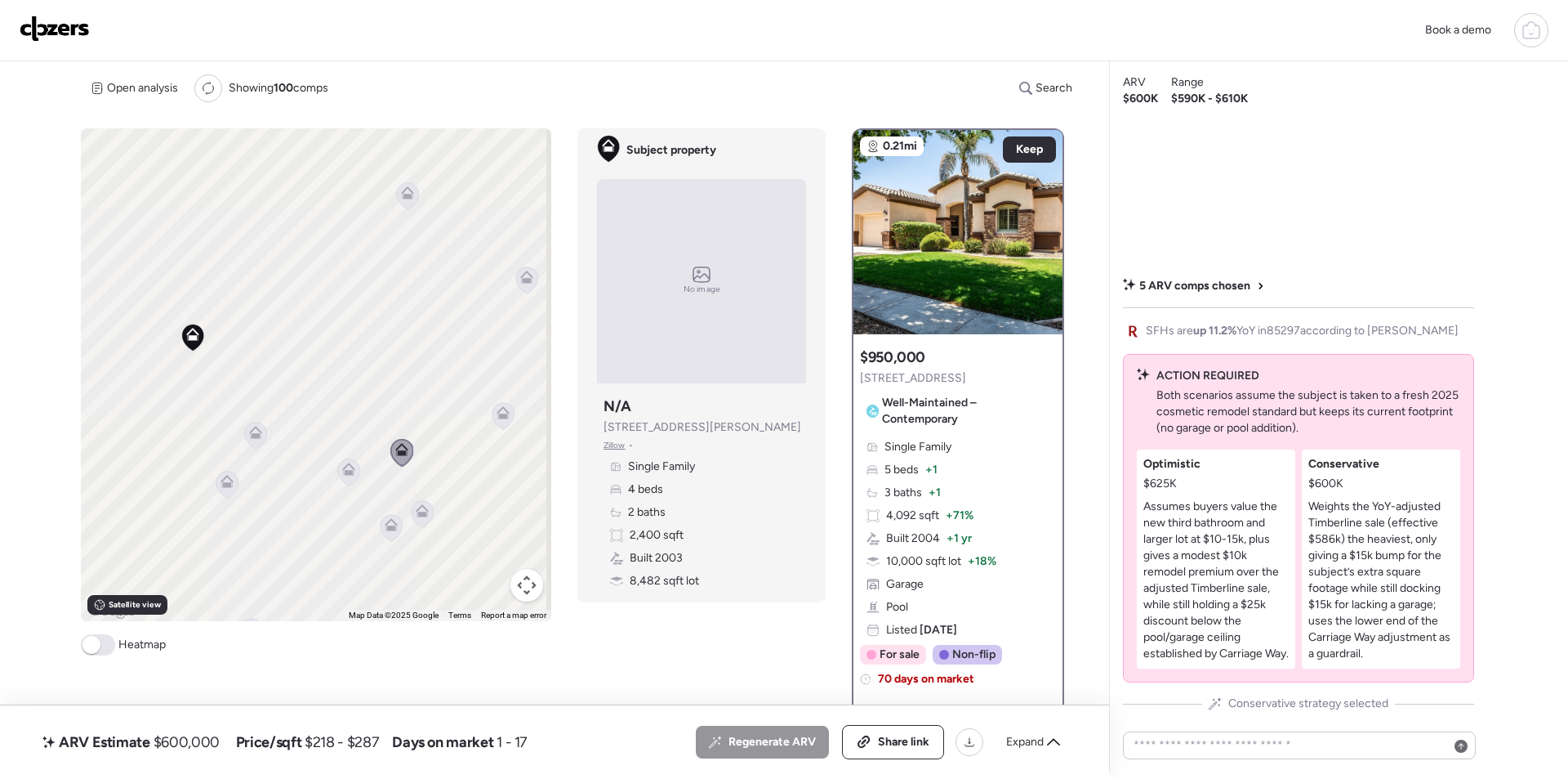
click at [508, 423] on icon at bounding box center [503, 415] width 22 height 27
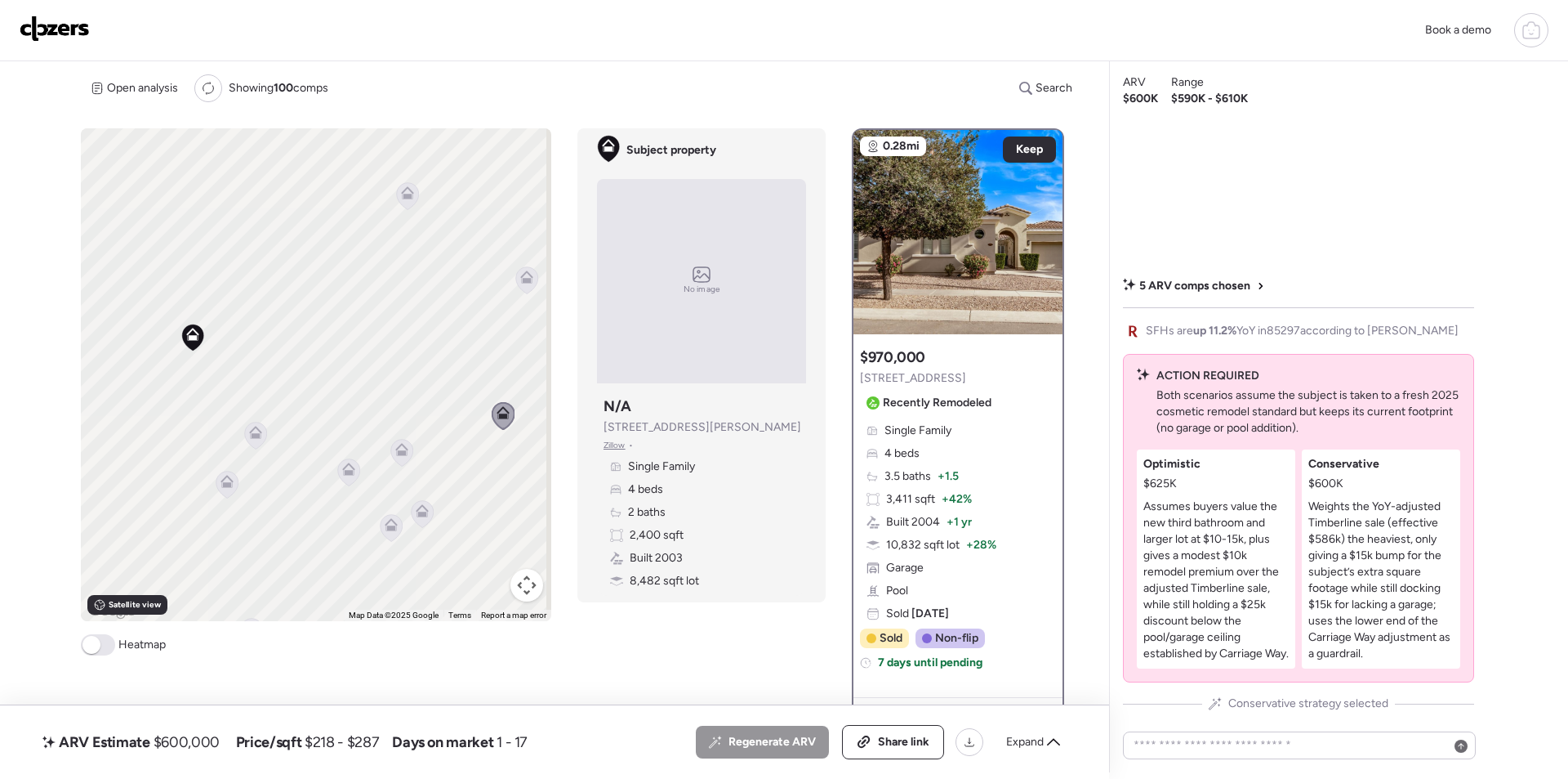
drag, startPoint x: 431, startPoint y: 514, endPoint x: 423, endPoint y: 515, distance: 8.1
click at [430, 514] on div "To activate drag with keyboard, press Alt + Enter. Once in keyboard drag state,…" at bounding box center [315, 374] width 470 height 492
click at [421, 515] on icon at bounding box center [421, 513] width 11 height 5
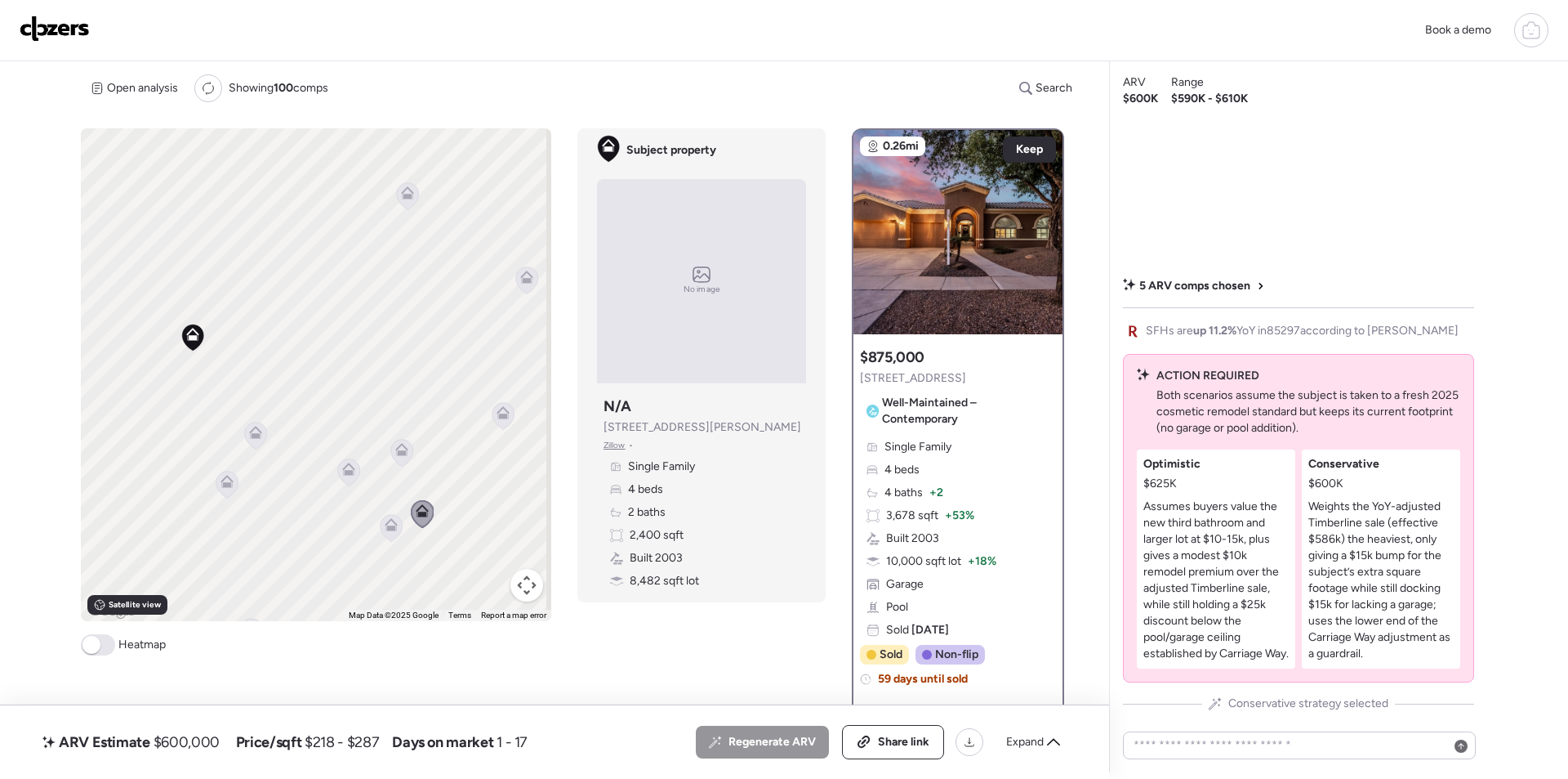
click at [373, 532] on div "To activate drag with keyboard, press Alt + Enter. Once in keyboard drag state,…" at bounding box center [315, 374] width 470 height 492
click at [362, 534] on div "To activate drag with keyboard, press Alt + Enter. Once in keyboard drag state,…" at bounding box center [315, 374] width 470 height 492
click at [388, 533] on icon at bounding box center [391, 527] width 22 height 27
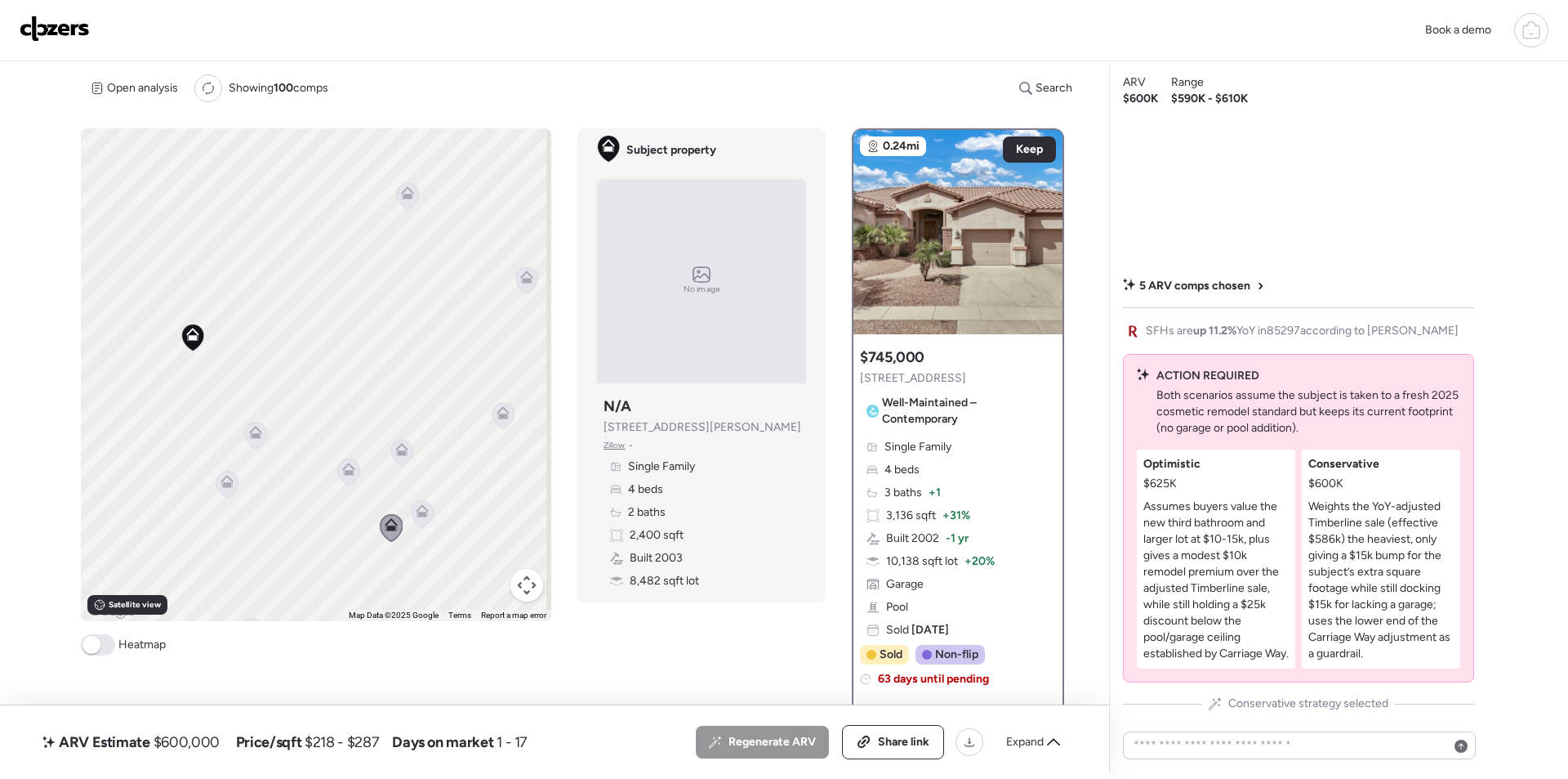
click at [226, 491] on icon at bounding box center [228, 483] width 22 height 27
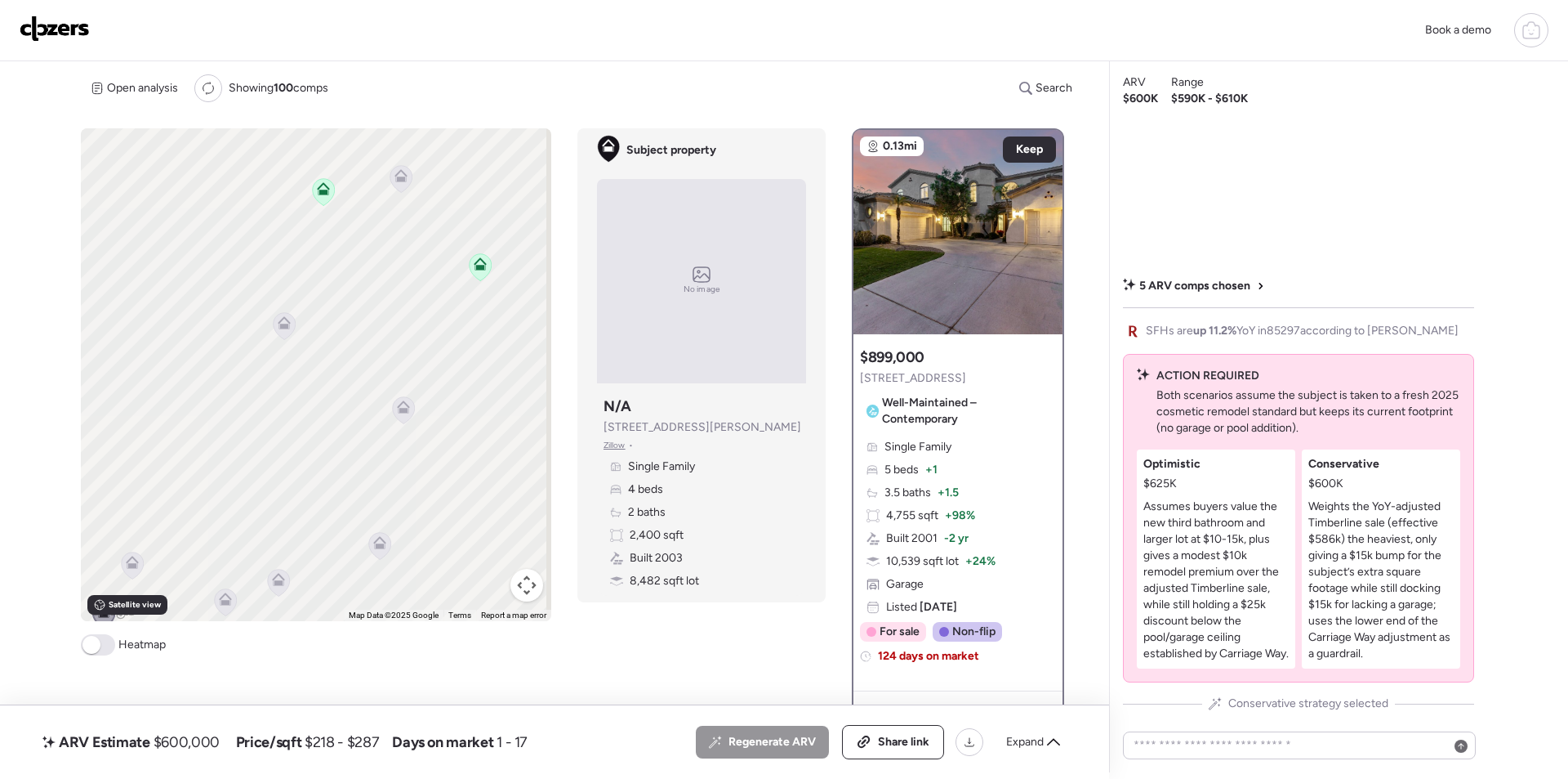
drag, startPoint x: 356, startPoint y: 446, endPoint x: 155, endPoint y: 525, distance: 216.0
click at [155, 525] on div "To activate drag with keyboard, press Alt + Enter. Once in keyboard drag state,…" at bounding box center [315, 374] width 470 height 492
drag, startPoint x: 301, startPoint y: 465, endPoint x: 446, endPoint y: 507, distance: 151.0
click at [450, 528] on div "To activate drag with keyboard, press Alt + Enter. Once in keyboard drag state,…" at bounding box center [315, 374] width 470 height 492
click at [387, 270] on icon at bounding box center [386, 271] width 11 height 5
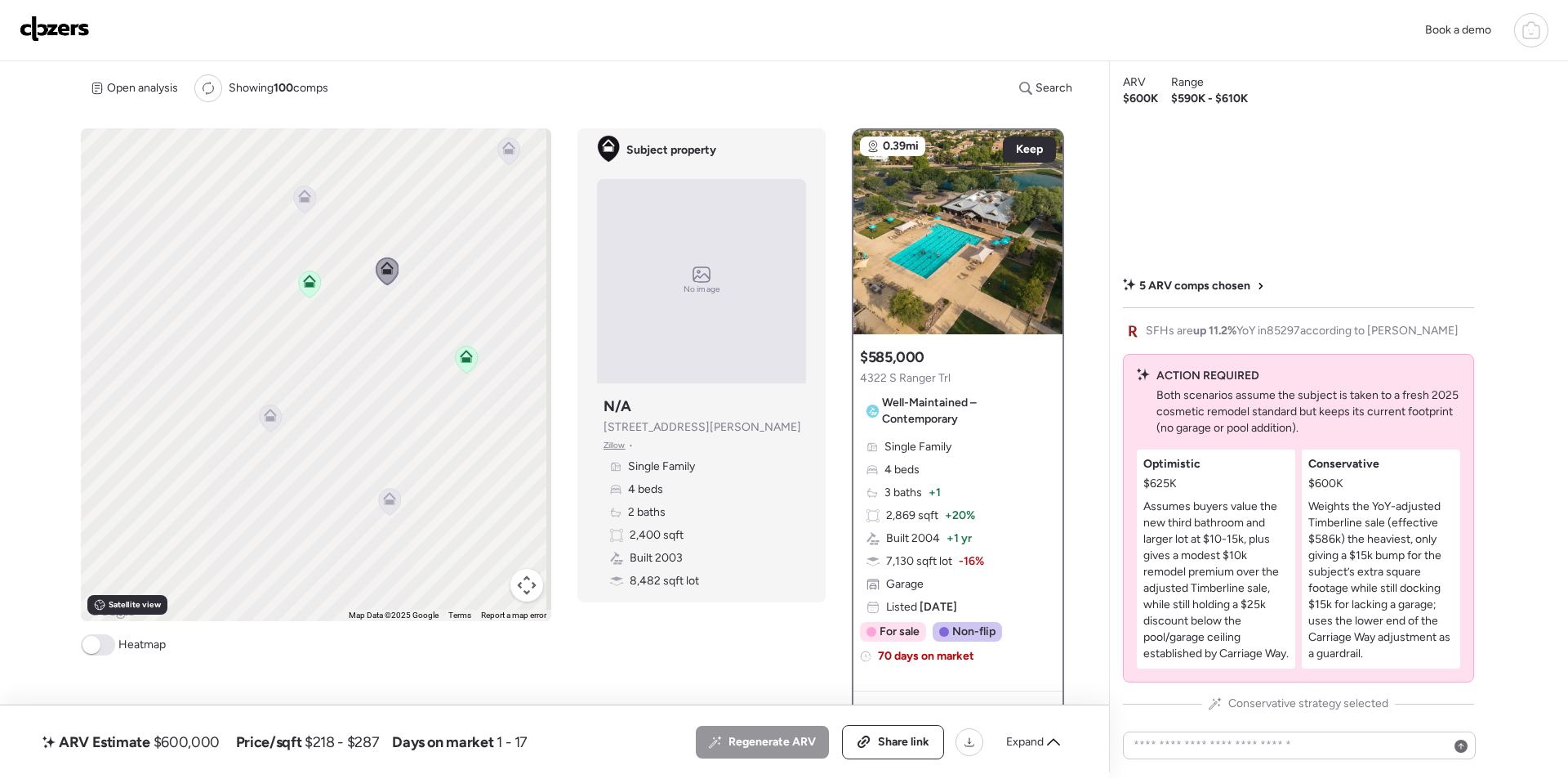
drag, startPoint x: 172, startPoint y: 753, endPoint x: 179, endPoint y: 749, distance: 8.1
click at [175, 751] on div "ARV Estimate $600,000" at bounding box center [131, 742] width 184 height 26
click at [185, 744] on span "$600,000" at bounding box center [187, 742] width 66 height 20
copy span "600,000"
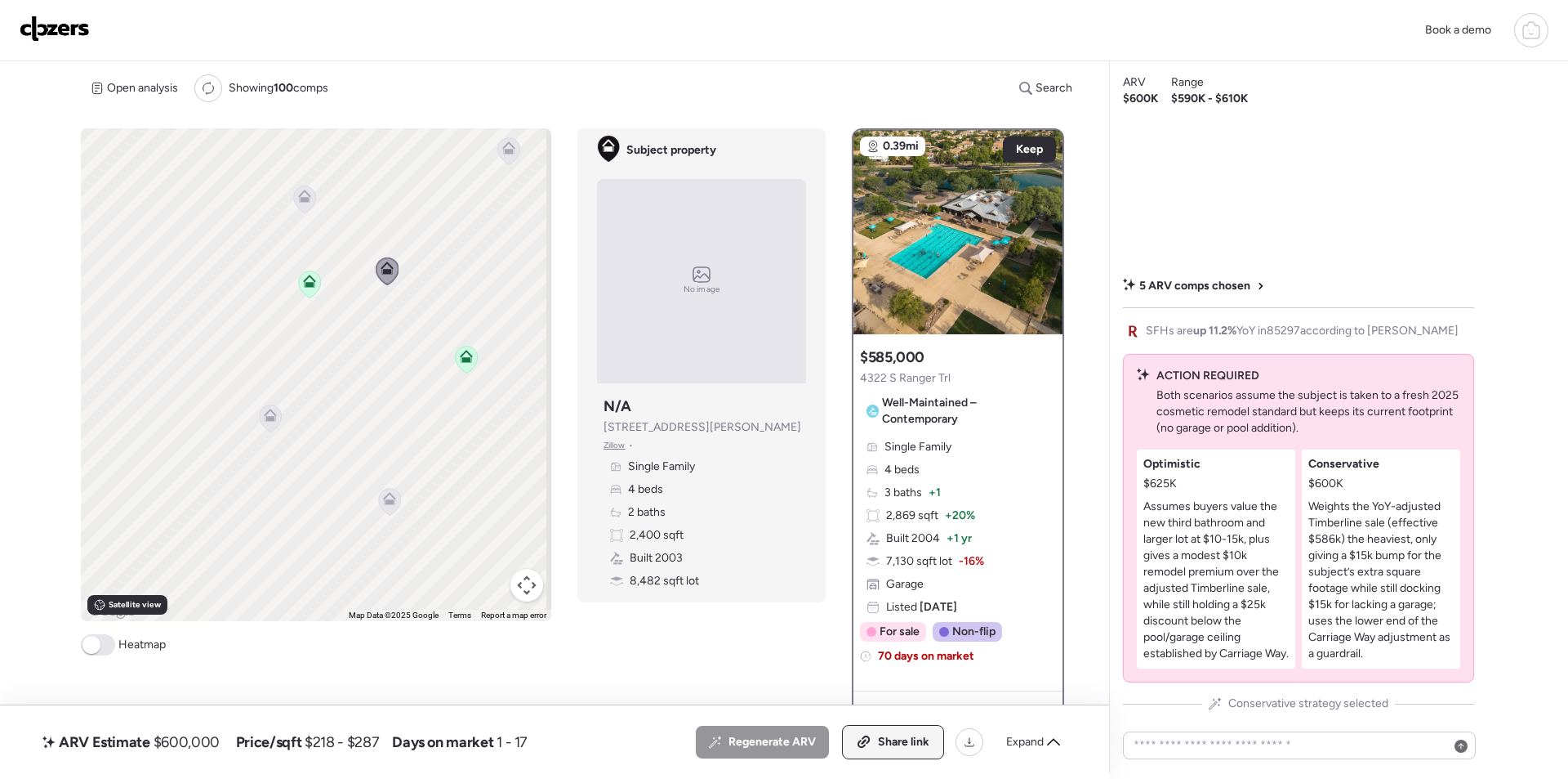
click at [918, 733] on div "Share link" at bounding box center [892, 742] width 101 height 33
click at [61, 38] on img at bounding box center [55, 29] width 70 height 26
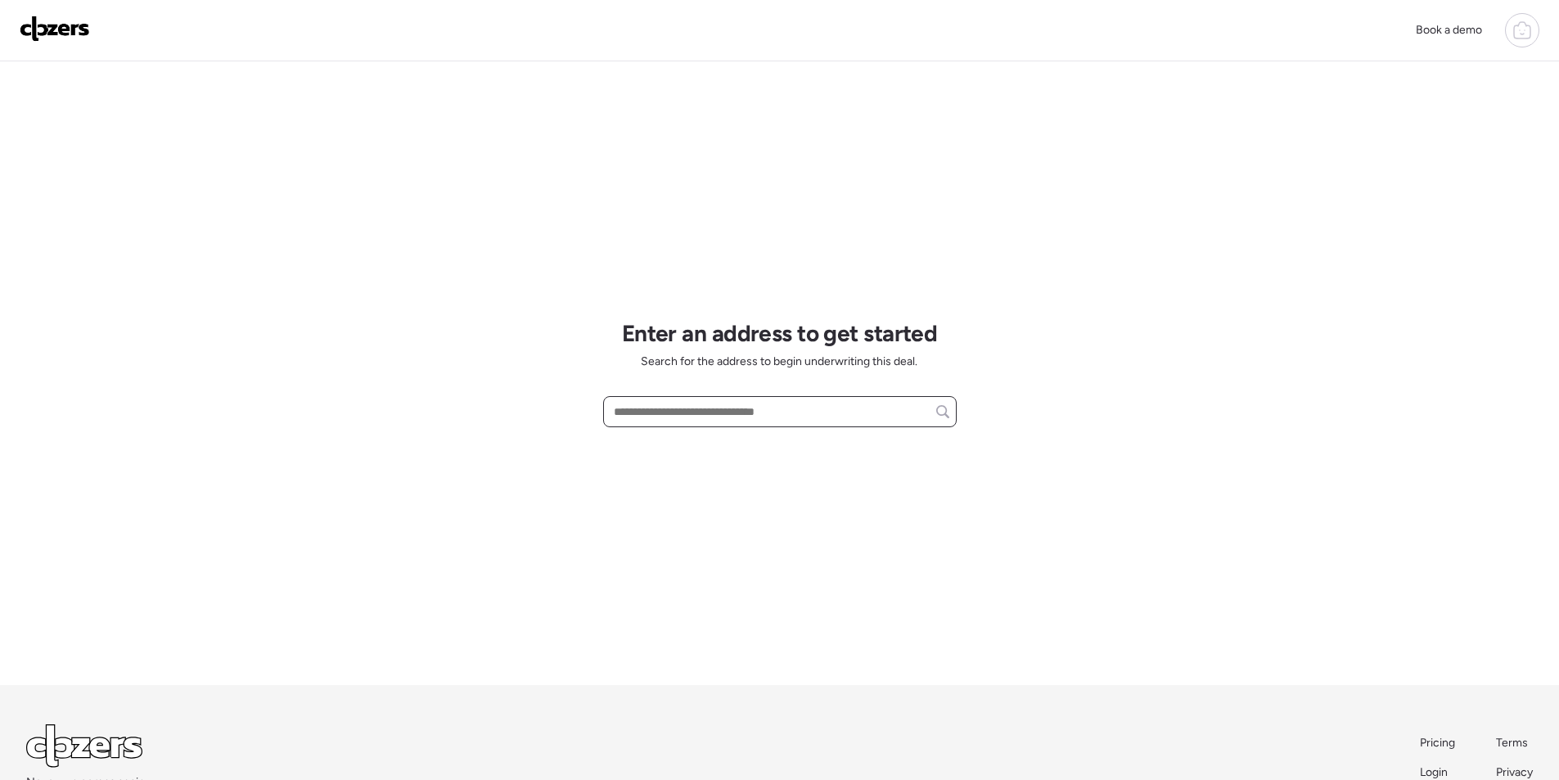
click at [677, 408] on input "text" at bounding box center [779, 411] width 339 height 23
paste input "**********"
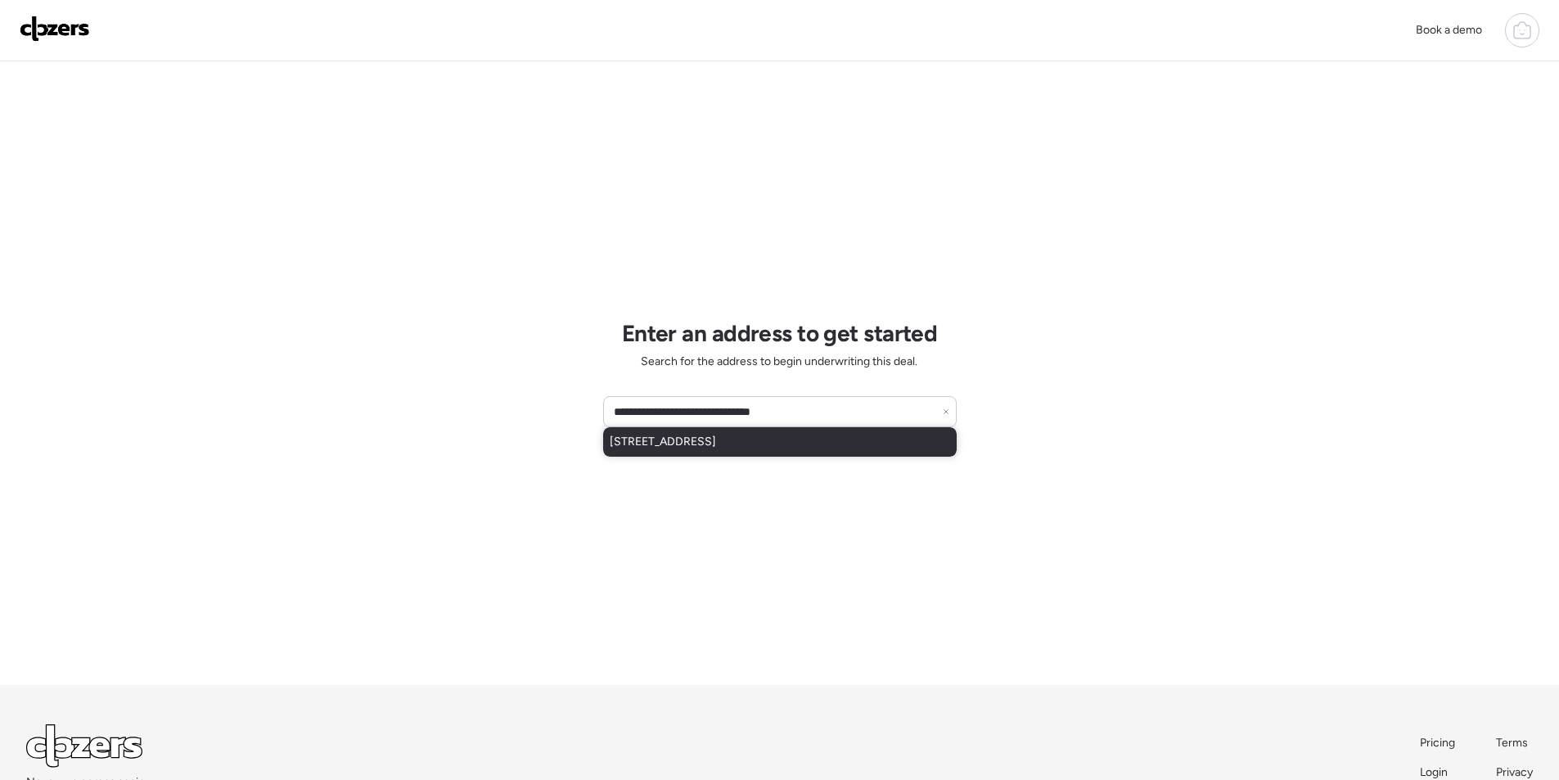
click at [673, 439] on span "5218 S 48th St, Phoenix, AZ, 85040" at bounding box center [663, 442] width 106 height 16
type input "**********"
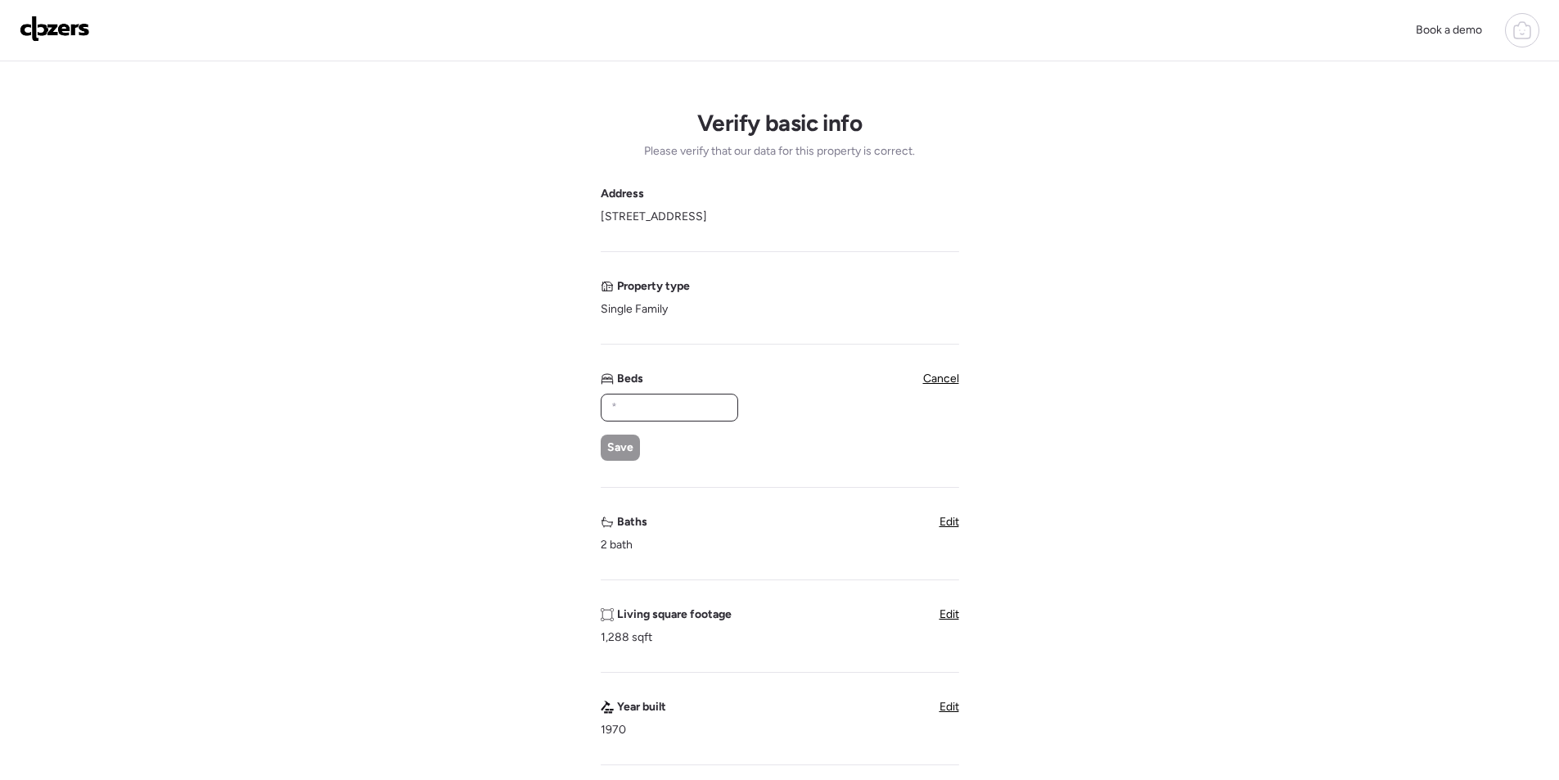
click at [662, 399] on input "text" at bounding box center [669, 407] width 123 height 23
type input "*"
click at [616, 448] on span "Save" at bounding box center [620, 447] width 26 height 16
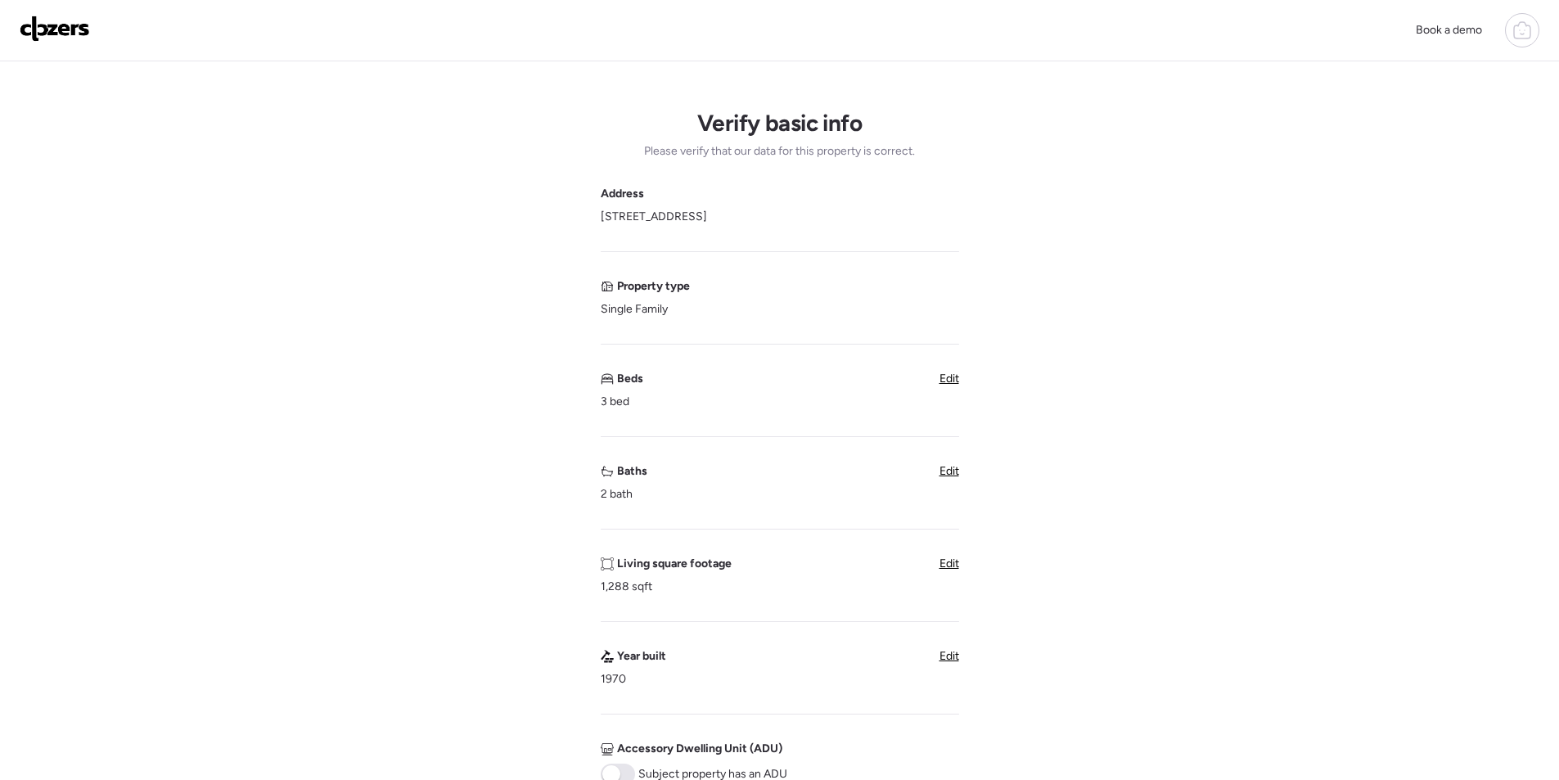
scroll to position [491, 0]
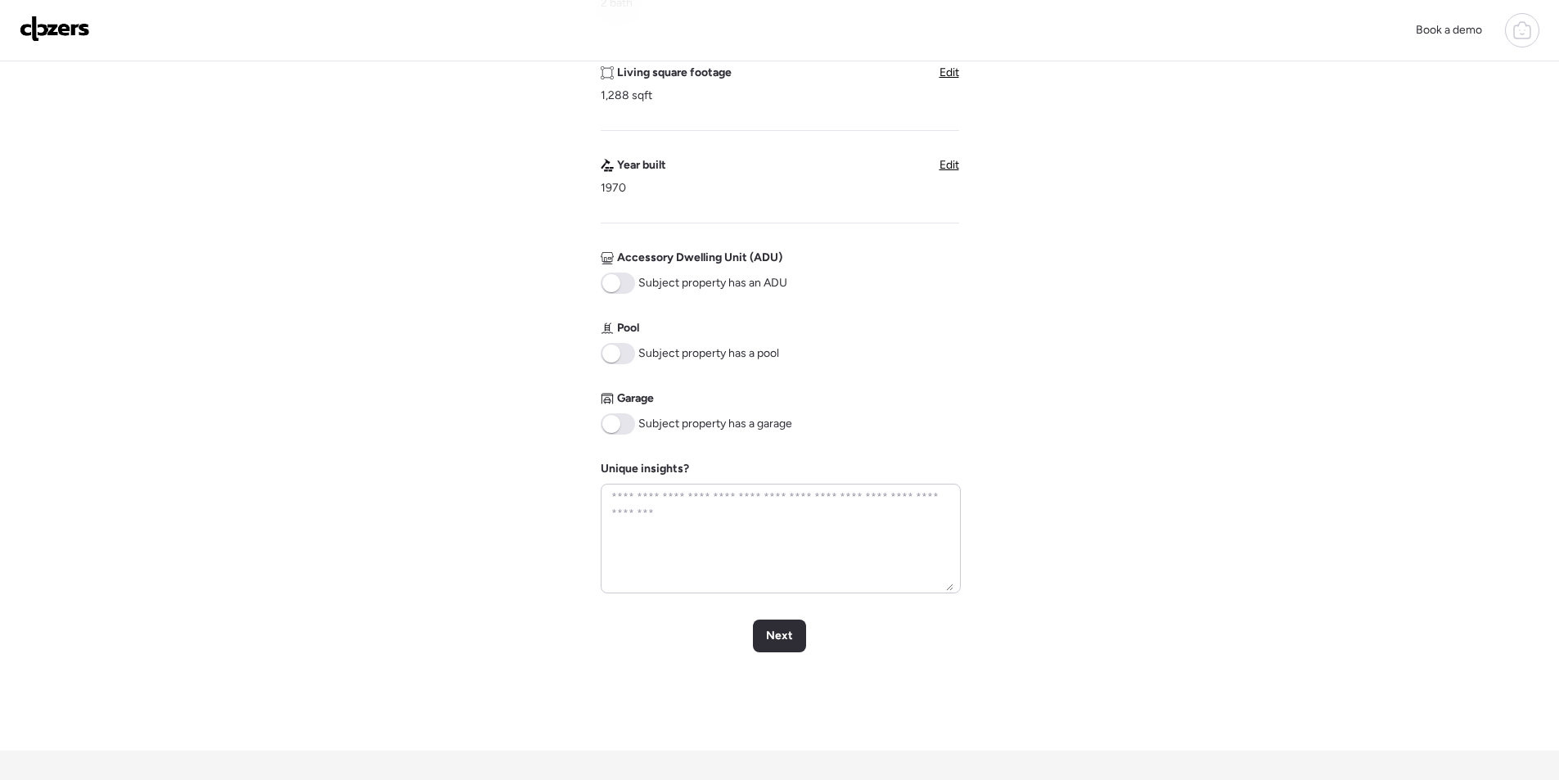
click at [787, 660] on div "Verify basic info Please verify that our data for this property is correct. Add…" at bounding box center [779, 160] width 1533 height 1180
click at [790, 646] on div "Next" at bounding box center [779, 635] width 53 height 33
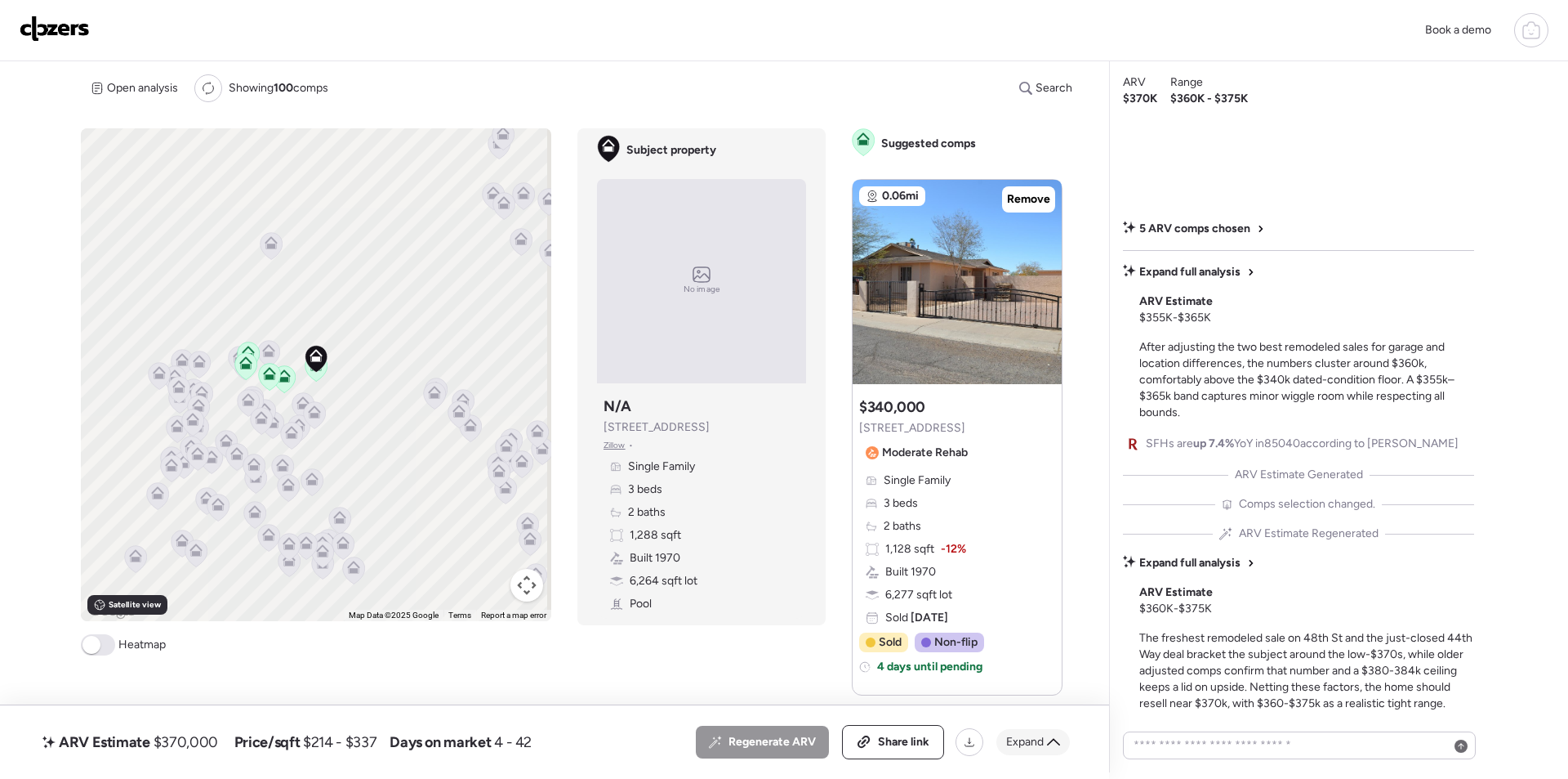
click at [1053, 733] on div "Expand" at bounding box center [1033, 742] width 74 height 26
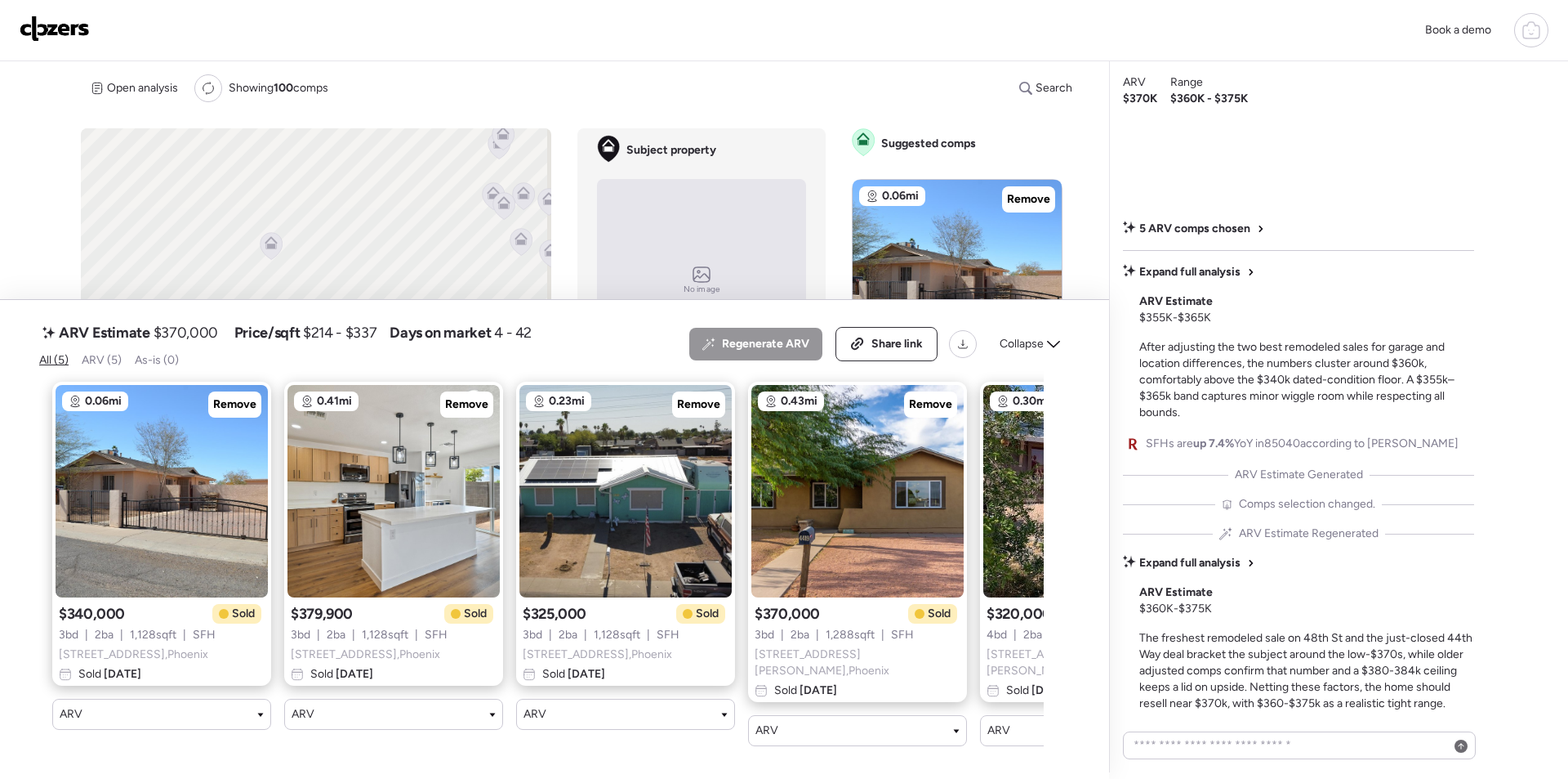
click at [55, 34] on img at bounding box center [55, 29] width 70 height 26
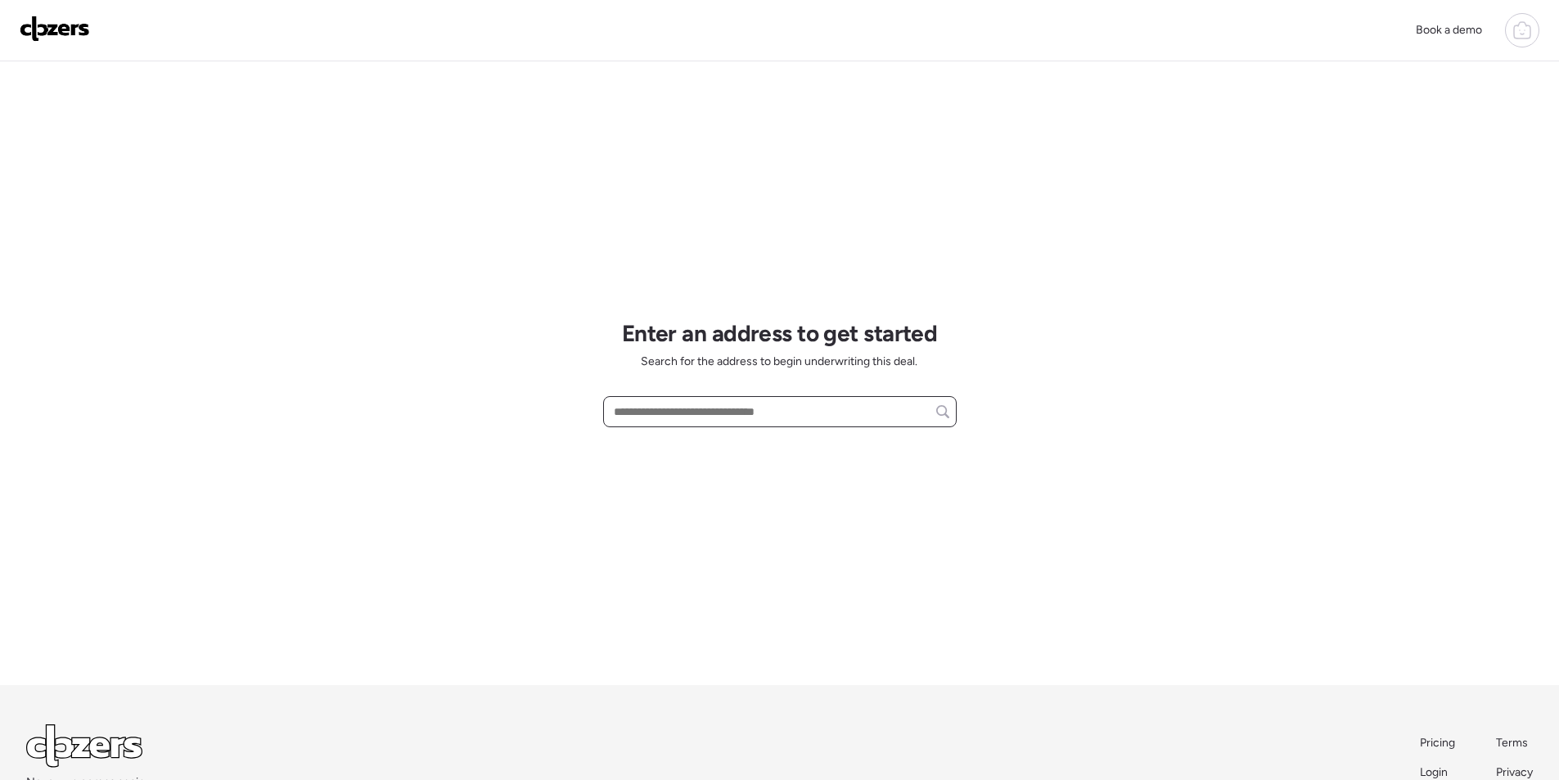
click at [696, 414] on input "text" at bounding box center [779, 411] width 339 height 23
paste input "**********"
click at [688, 451] on div "4830 E Palo Brea Ln, Cave Creek, AZ, 85331" at bounding box center [779, 441] width 353 height 29
type input "**********"
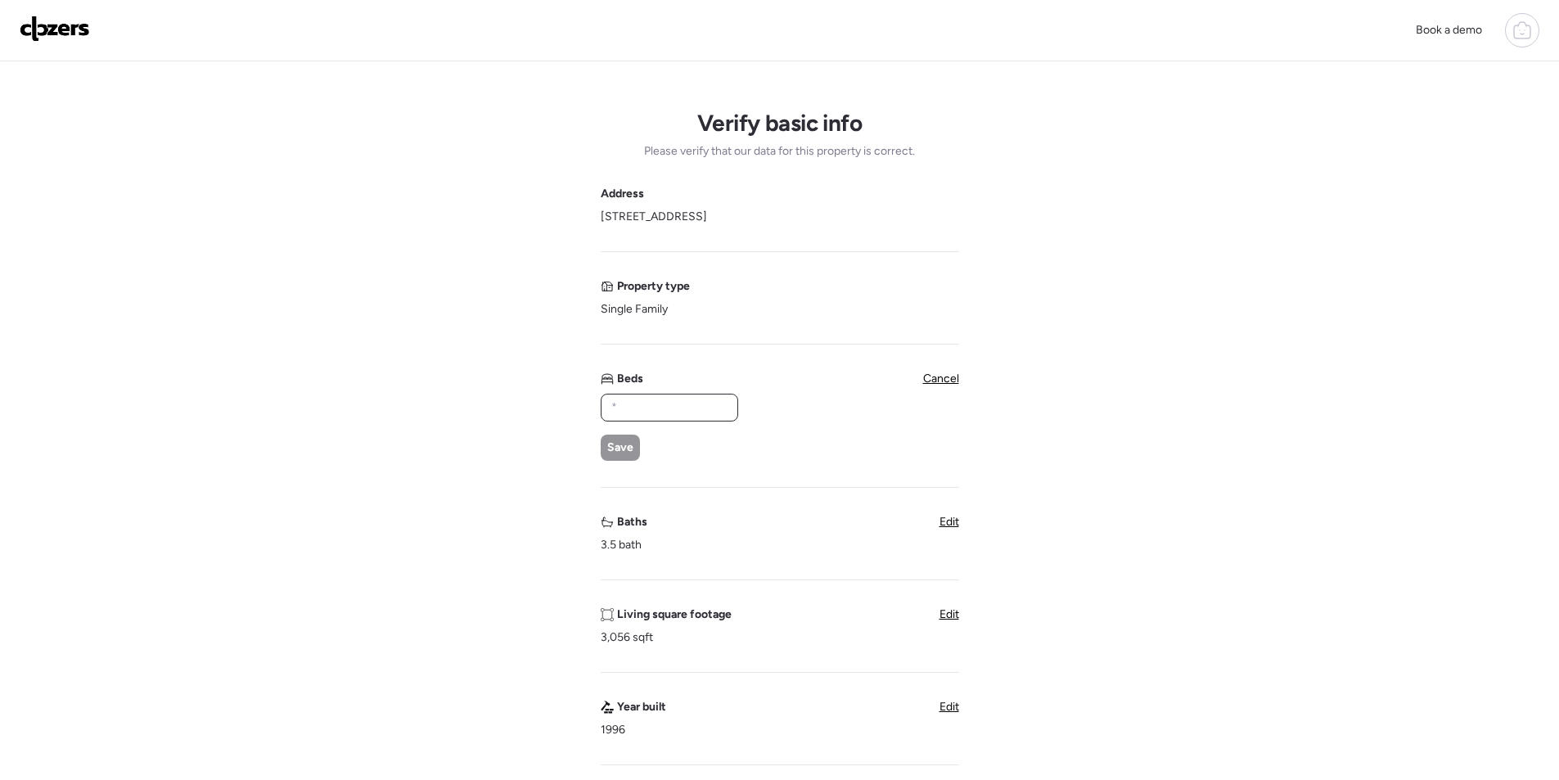
click at [689, 409] on input "text" at bounding box center [669, 407] width 123 height 23
type input "*"
click at [619, 439] on div "Save" at bounding box center [620, 448] width 39 height 26
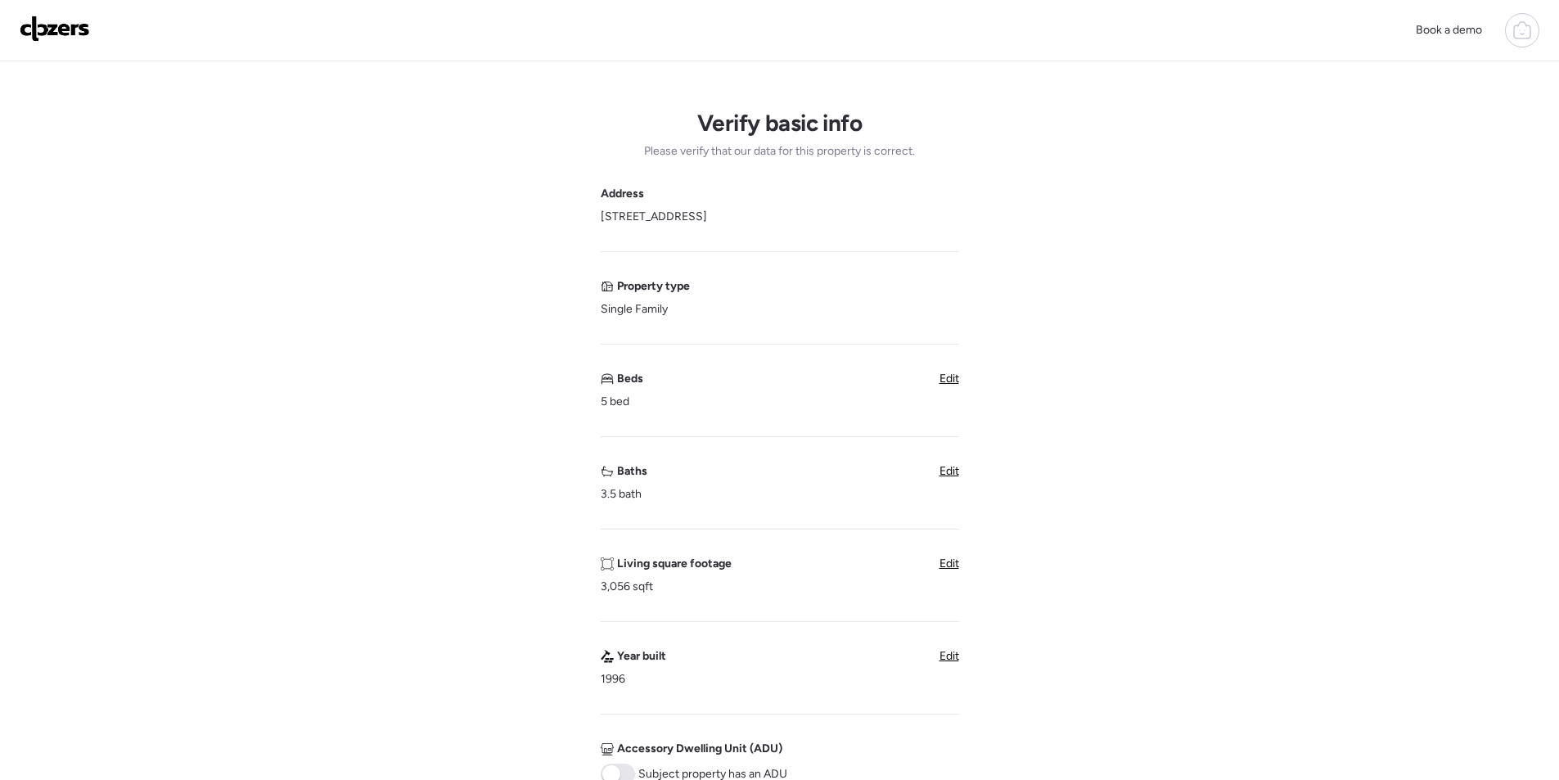
scroll to position [573, 0]
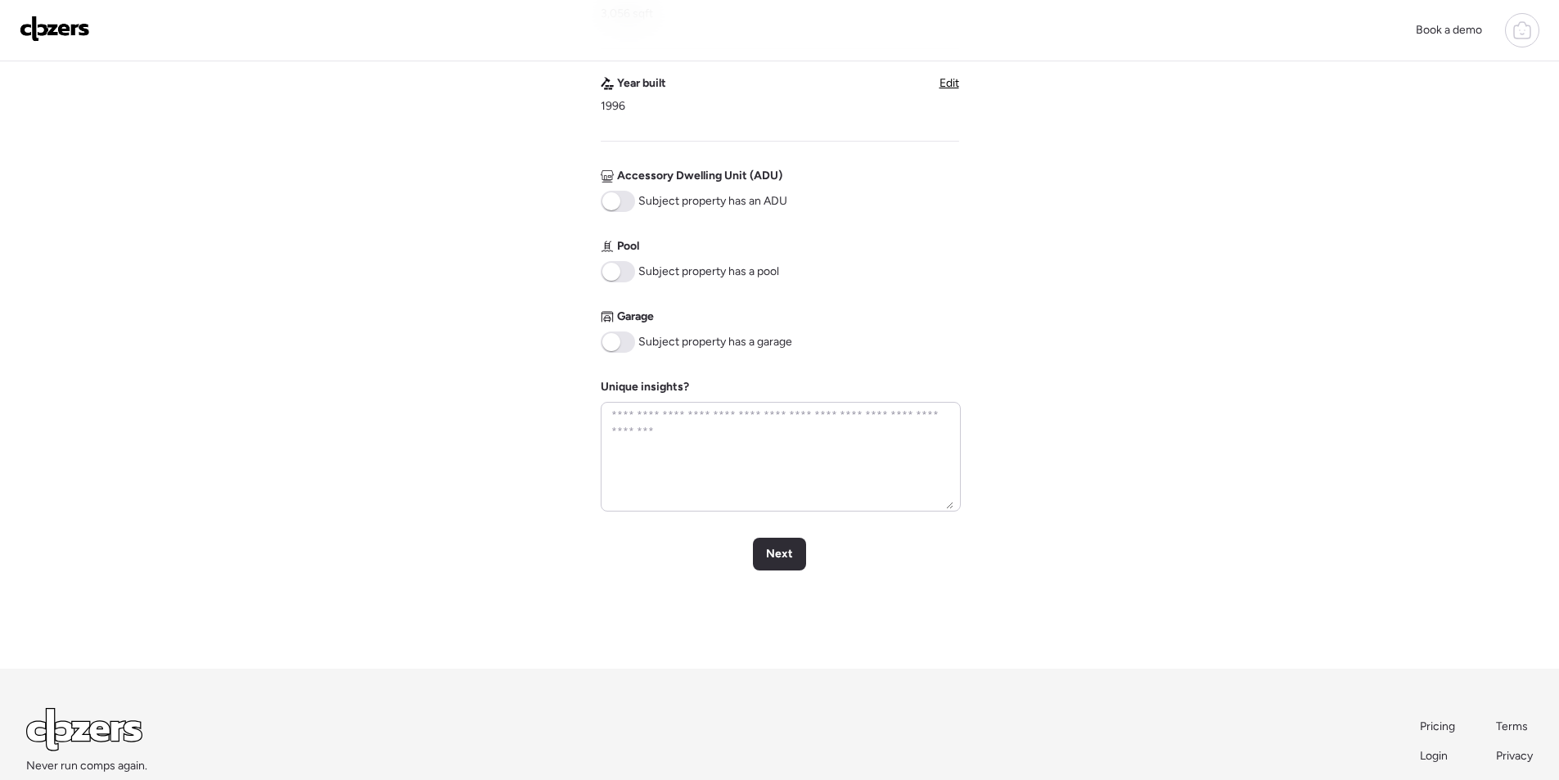
drag, startPoint x: 614, startPoint y: 331, endPoint x: 622, endPoint y: 337, distance: 10.0
click at [615, 331] on span at bounding box center [618, 341] width 34 height 21
click at [776, 566] on div "Next" at bounding box center [779, 554] width 53 height 33
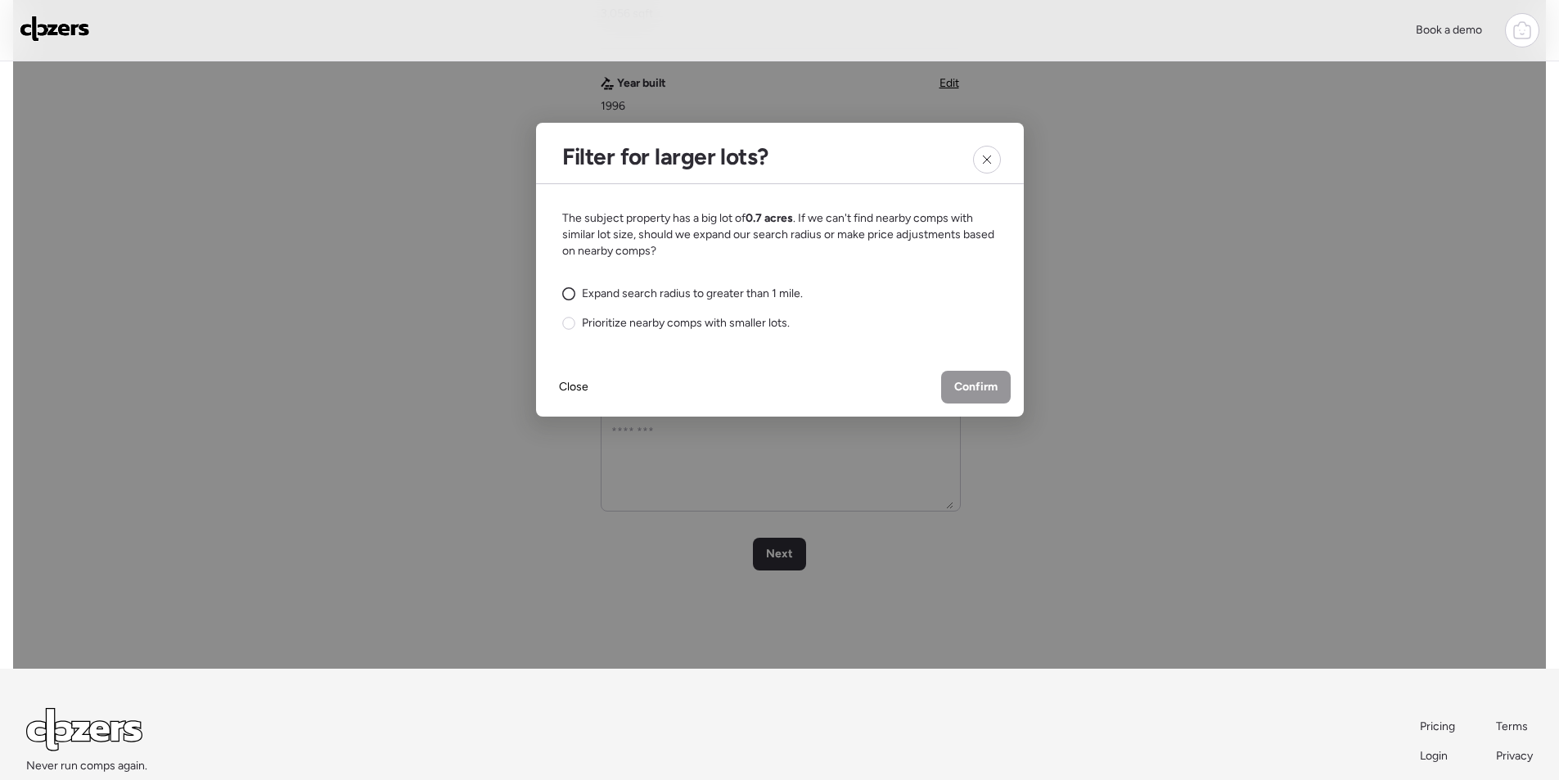
click at [630, 299] on span "Expand search radius to greater than 1 mile." at bounding box center [692, 294] width 221 height 16
click at [997, 390] on div "Confirm" at bounding box center [976, 387] width 70 height 33
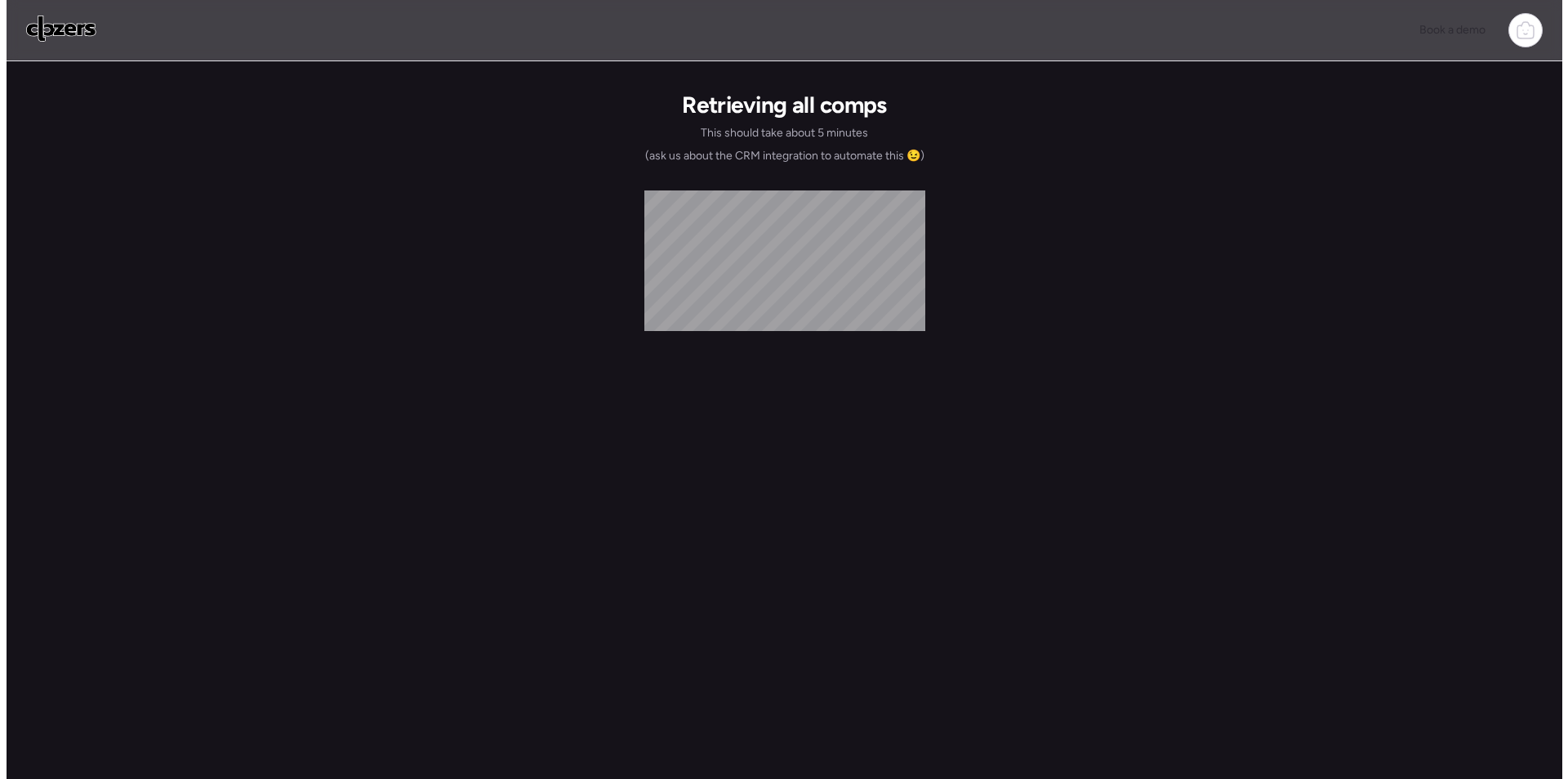
scroll to position [0, 0]
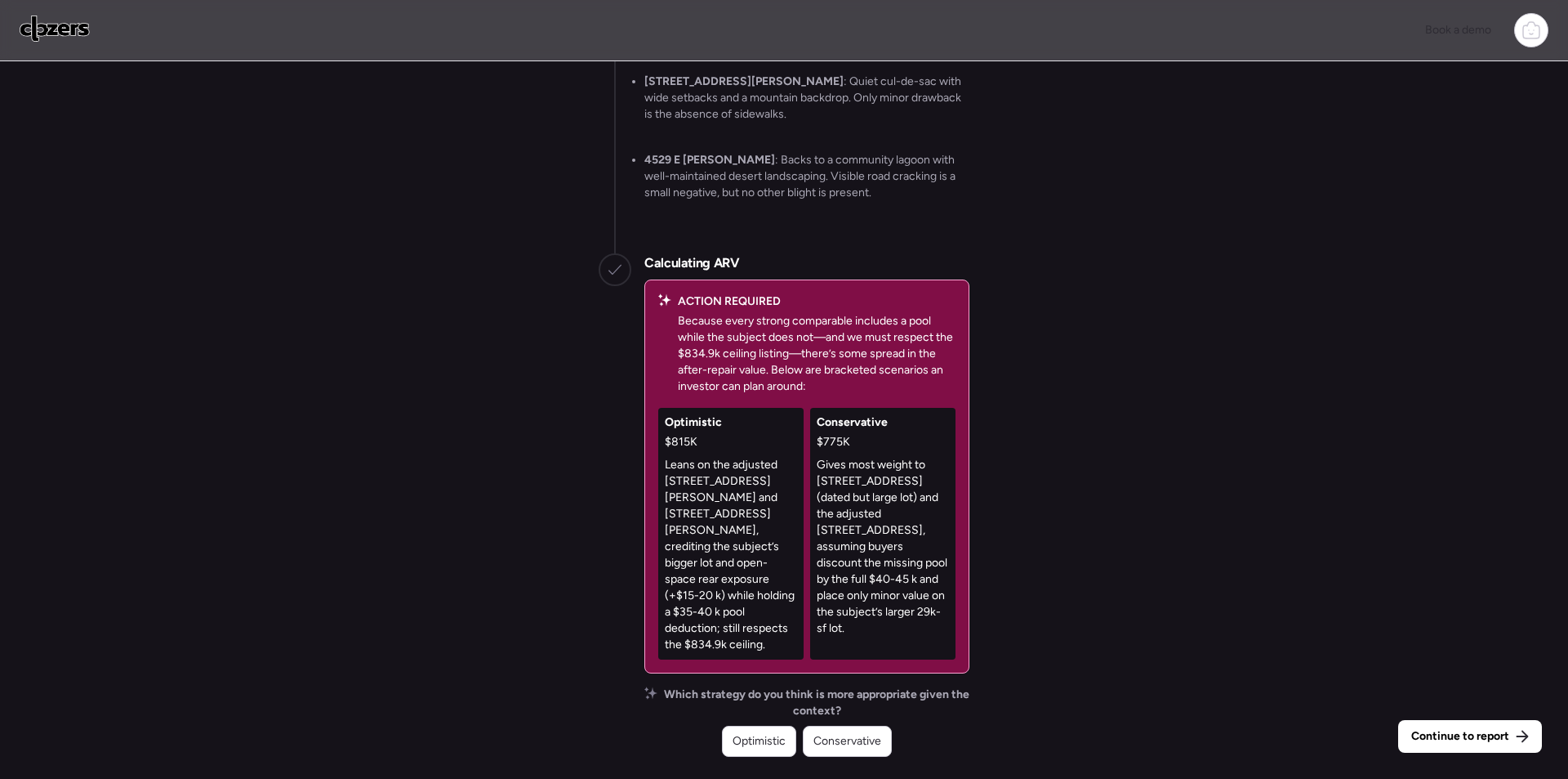
click at [852, 728] on div "Conservative" at bounding box center [846, 741] width 89 height 31
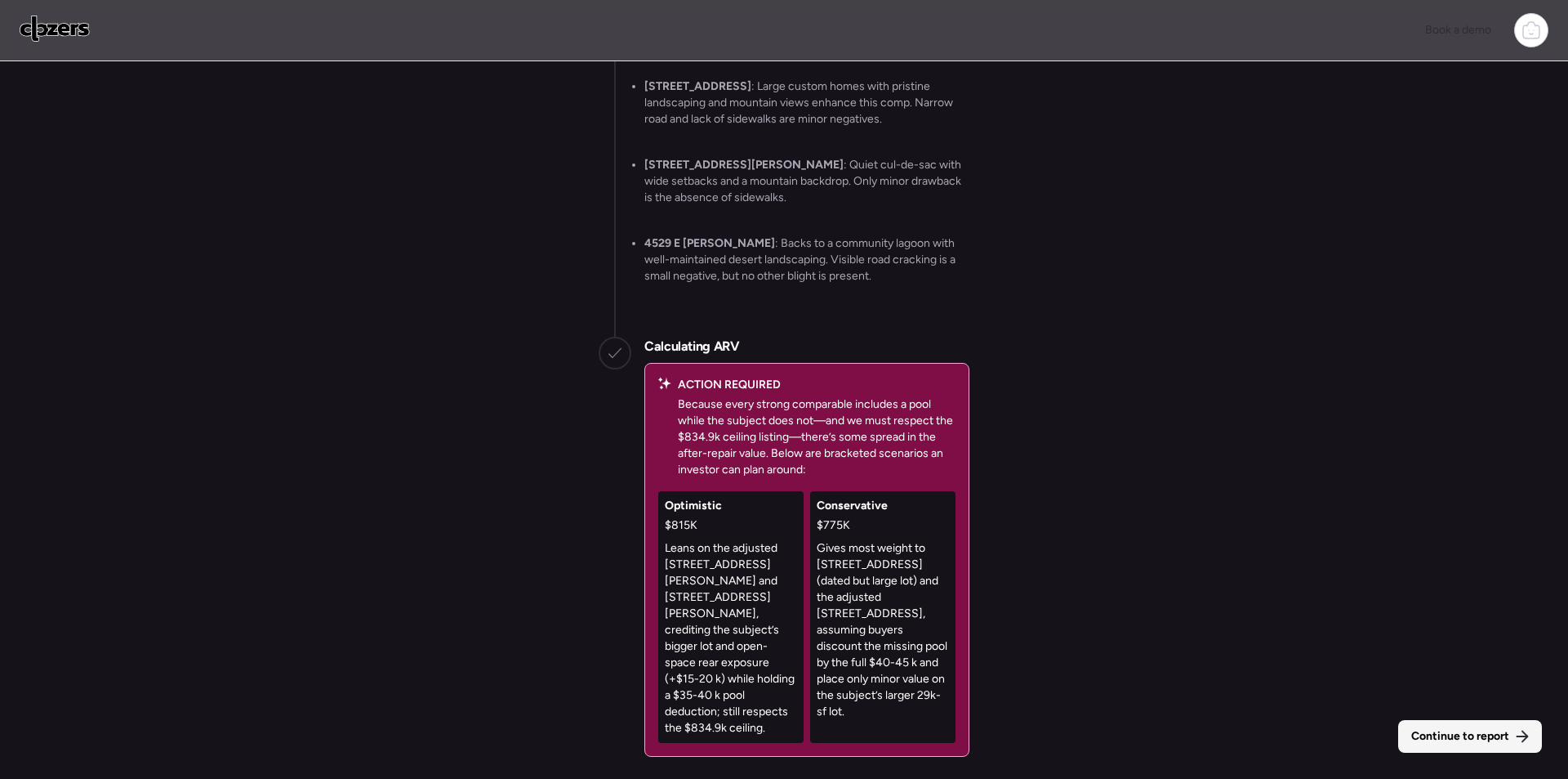
click at [1416, 728] on span "Continue to report" at bounding box center [1460, 736] width 98 height 16
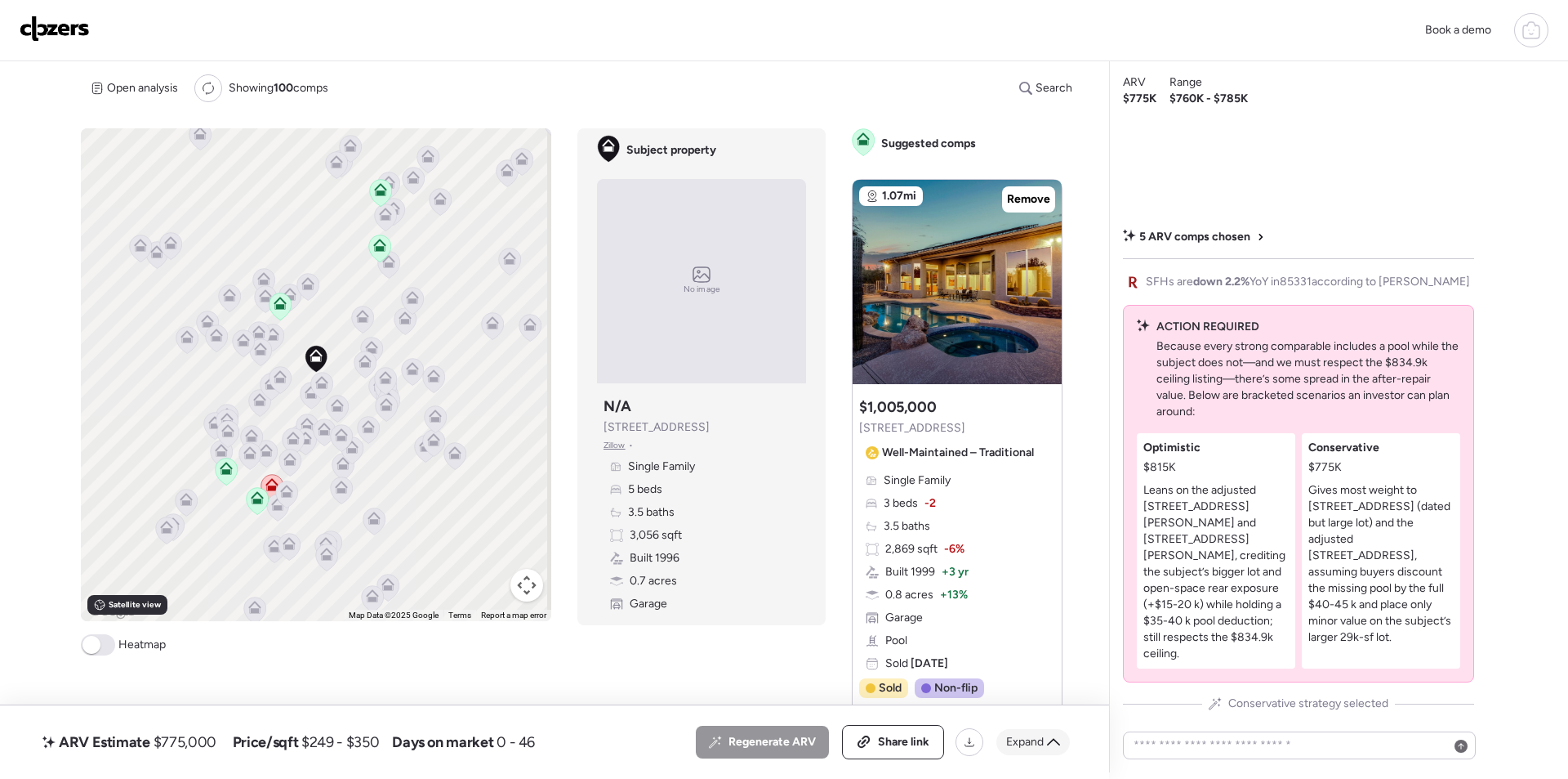
click at [1013, 734] on span "Expand" at bounding box center [1025, 742] width 38 height 16
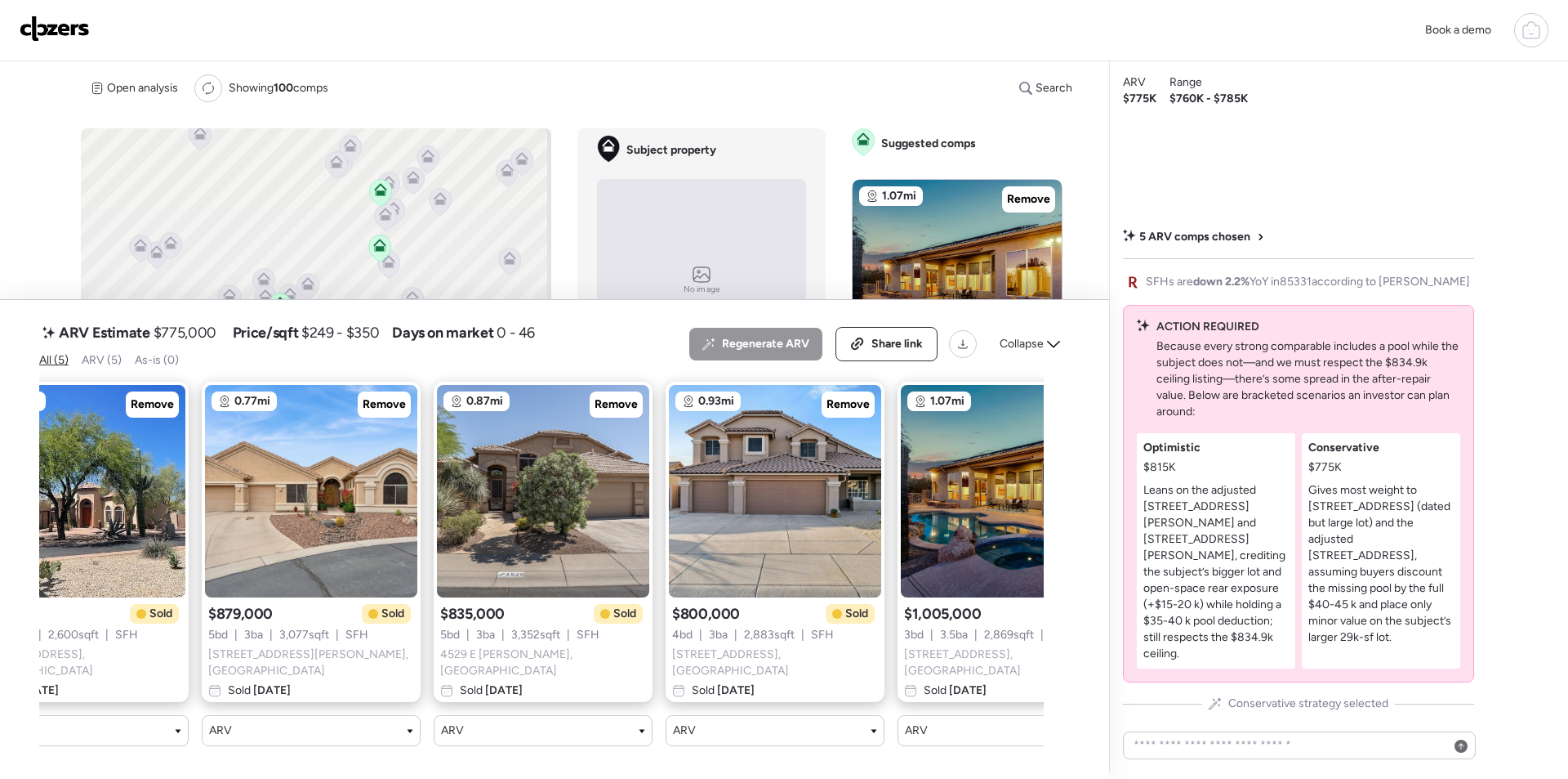
scroll to position [0, 169]
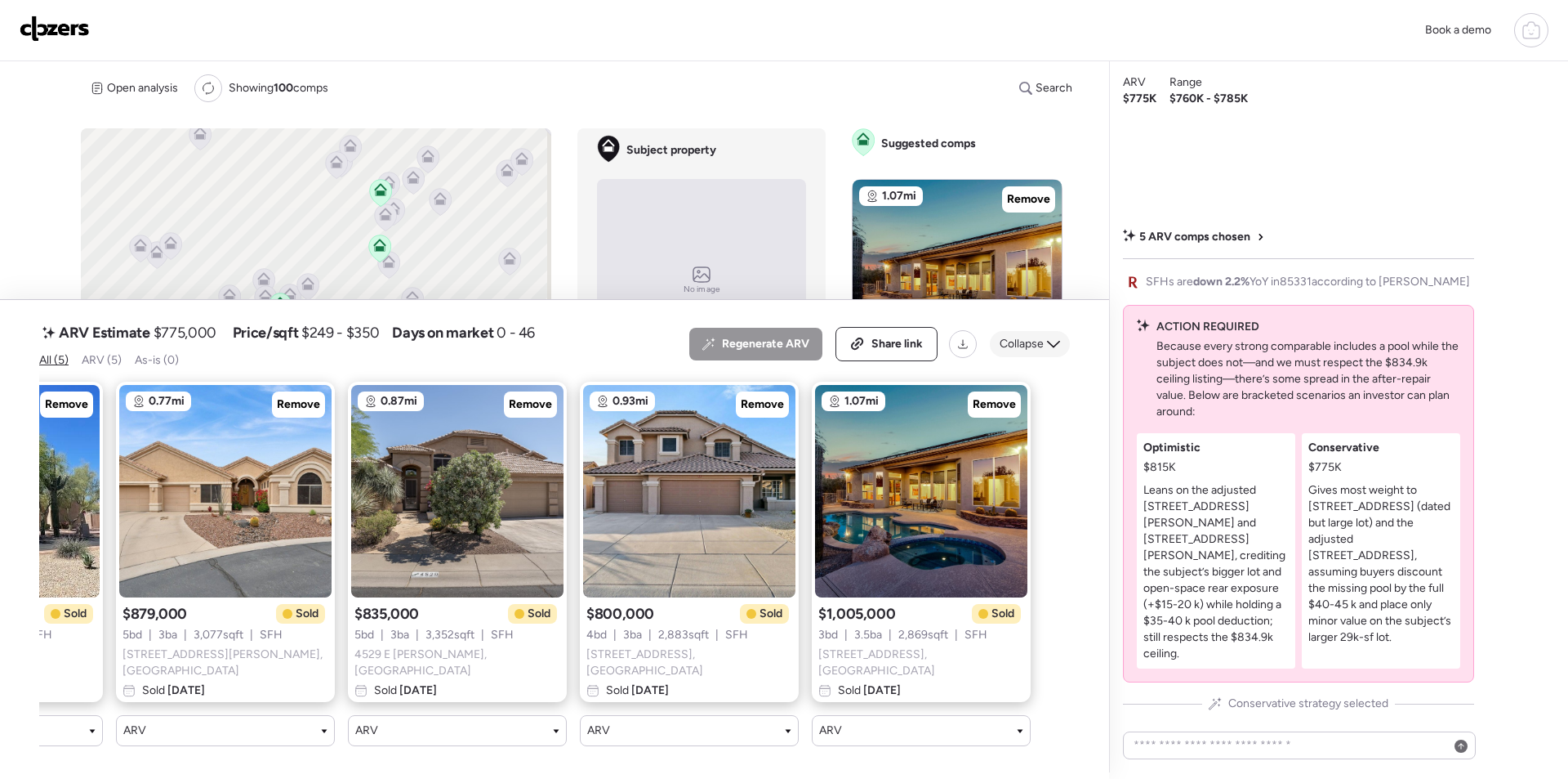
click at [1040, 350] on span "Collapse" at bounding box center [1022, 344] width 44 height 16
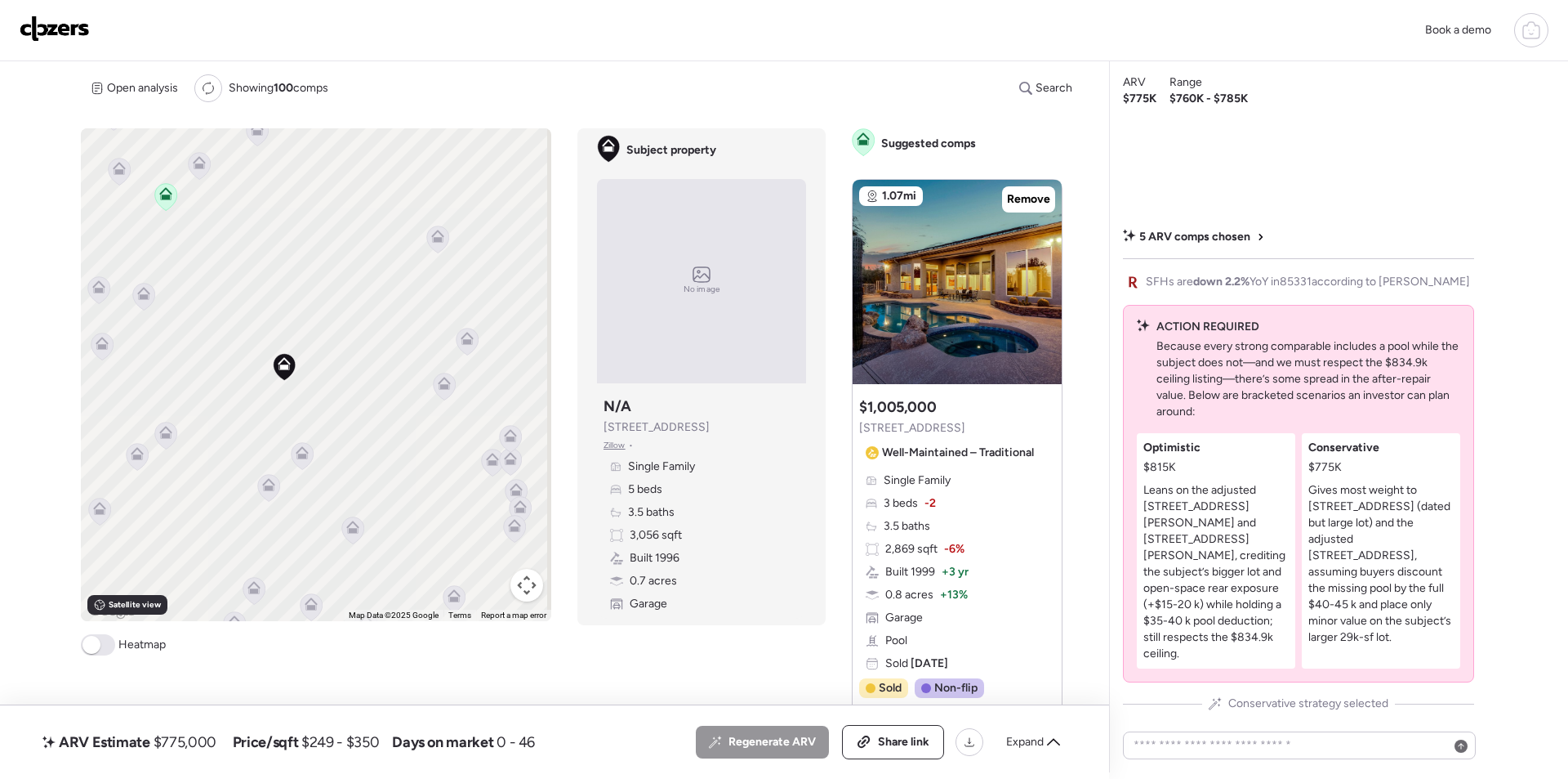
click at [441, 391] on icon at bounding box center [445, 386] width 22 height 27
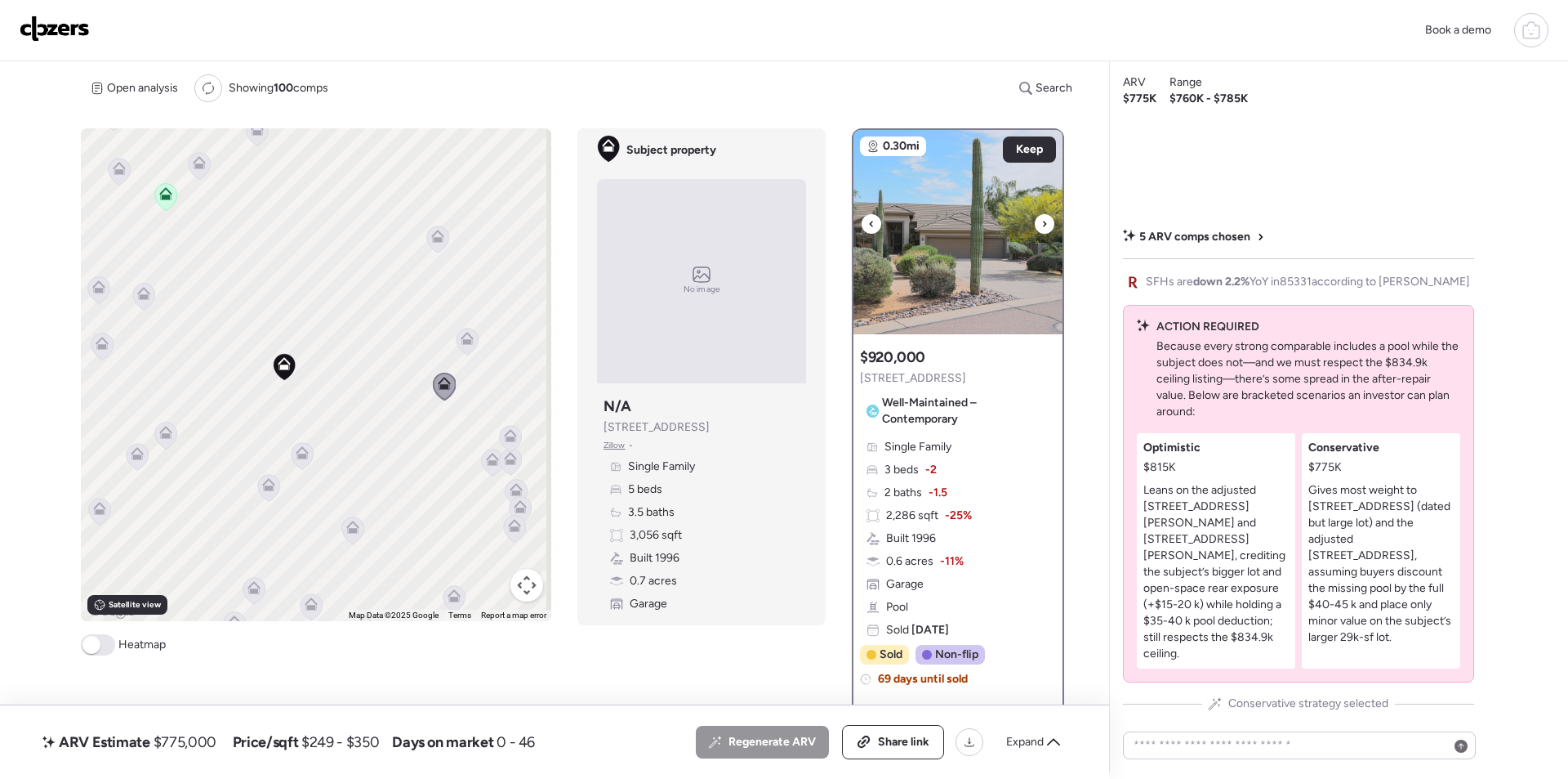
click at [954, 268] on img at bounding box center [957, 232] width 209 height 205
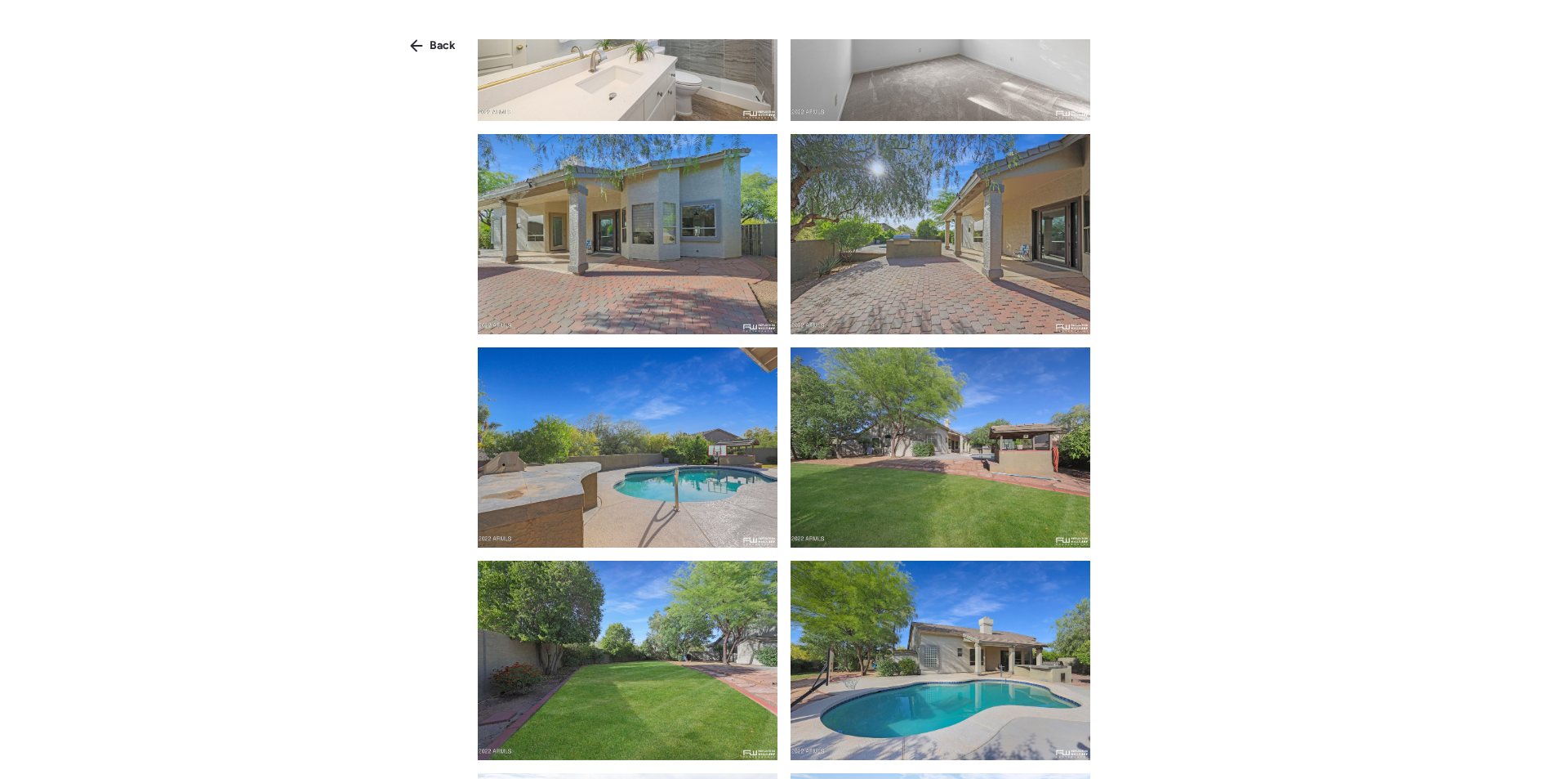
scroll to position [1961, 0]
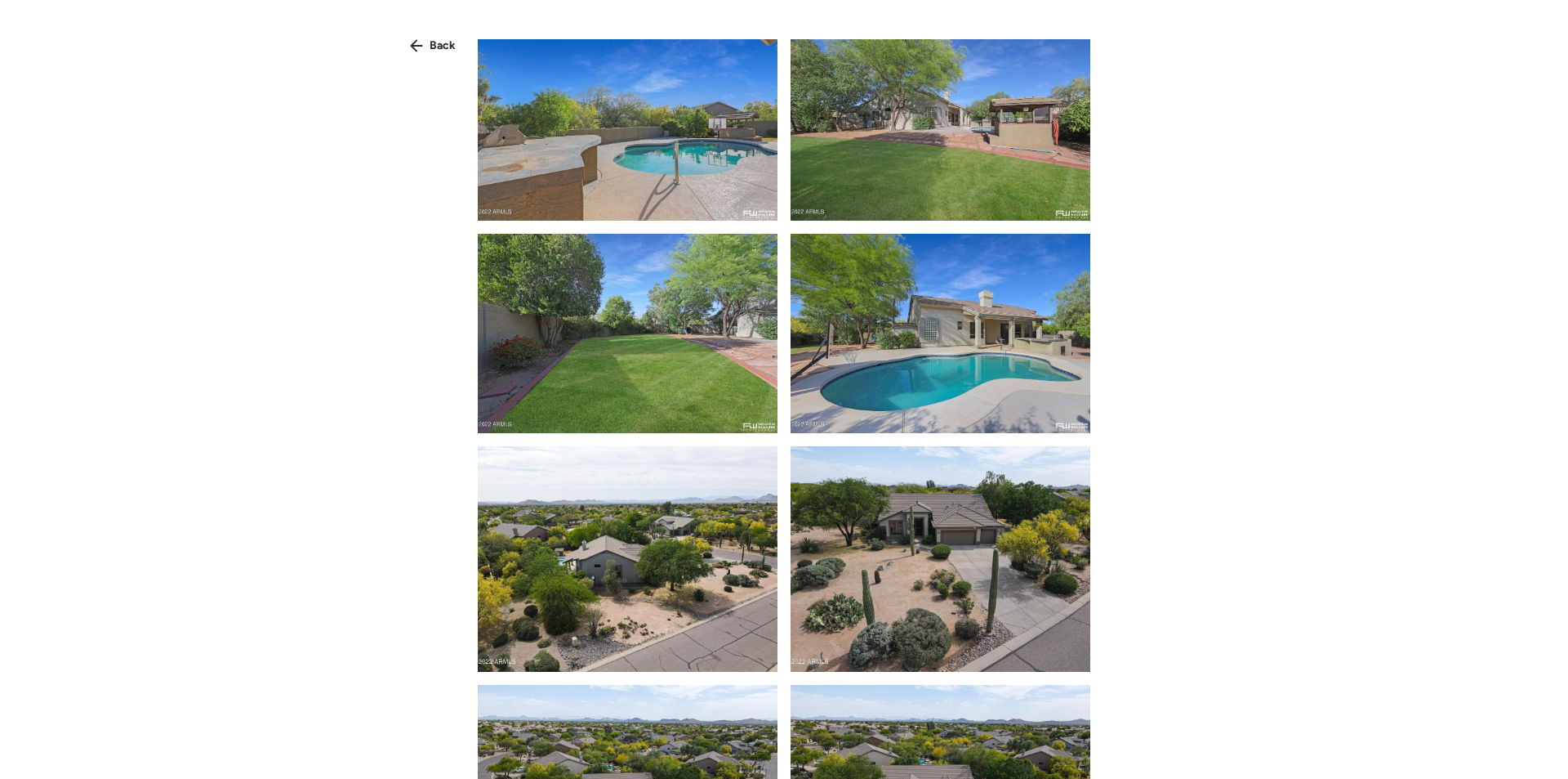
click at [441, 61] on div "Back" at bounding box center [784, 402] width 1568 height 805
click at [441, 54] on div "Back" at bounding box center [432, 46] width 65 height 26
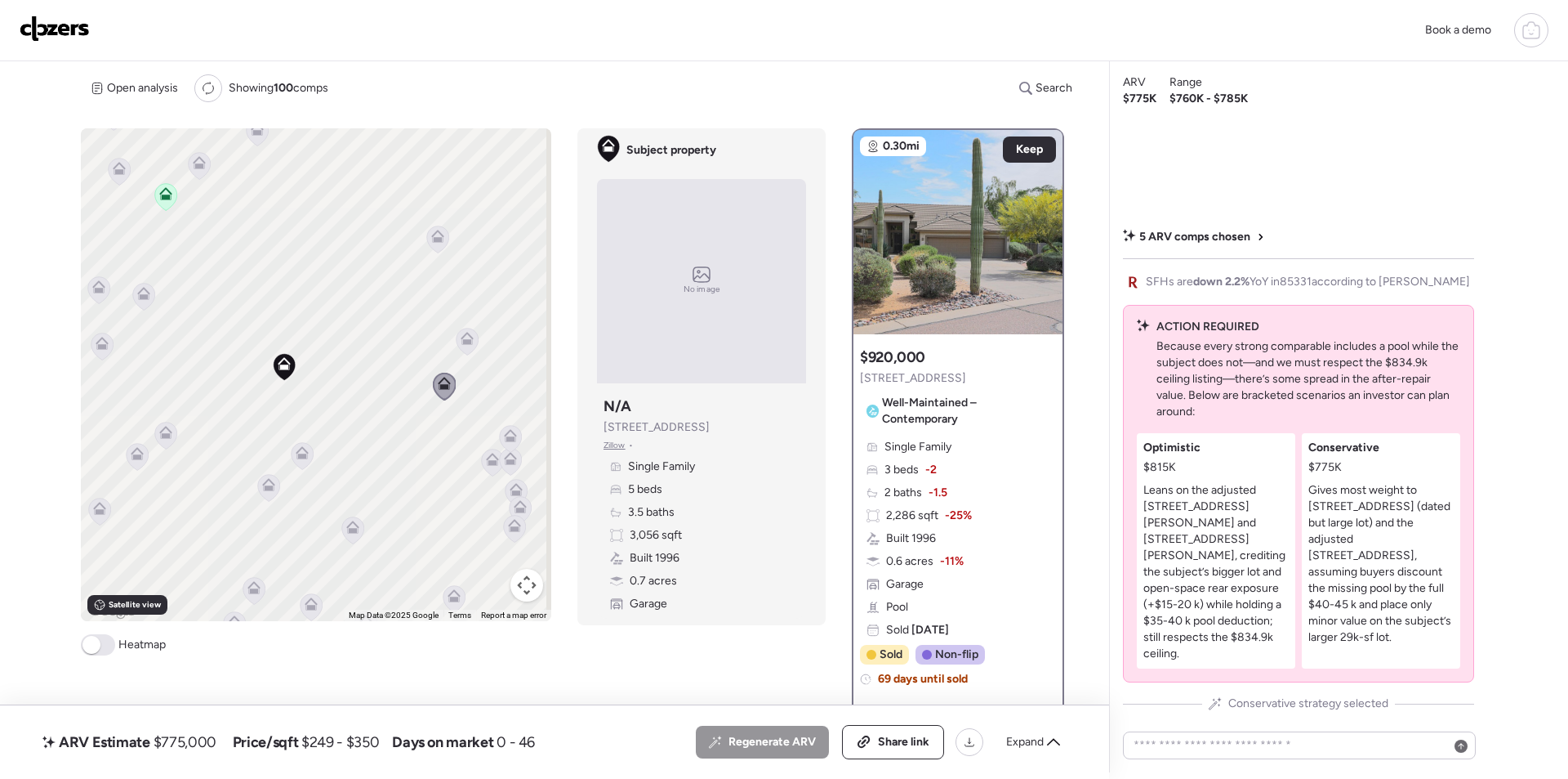
click at [456, 339] on icon at bounding box center [467, 341] width 22 height 27
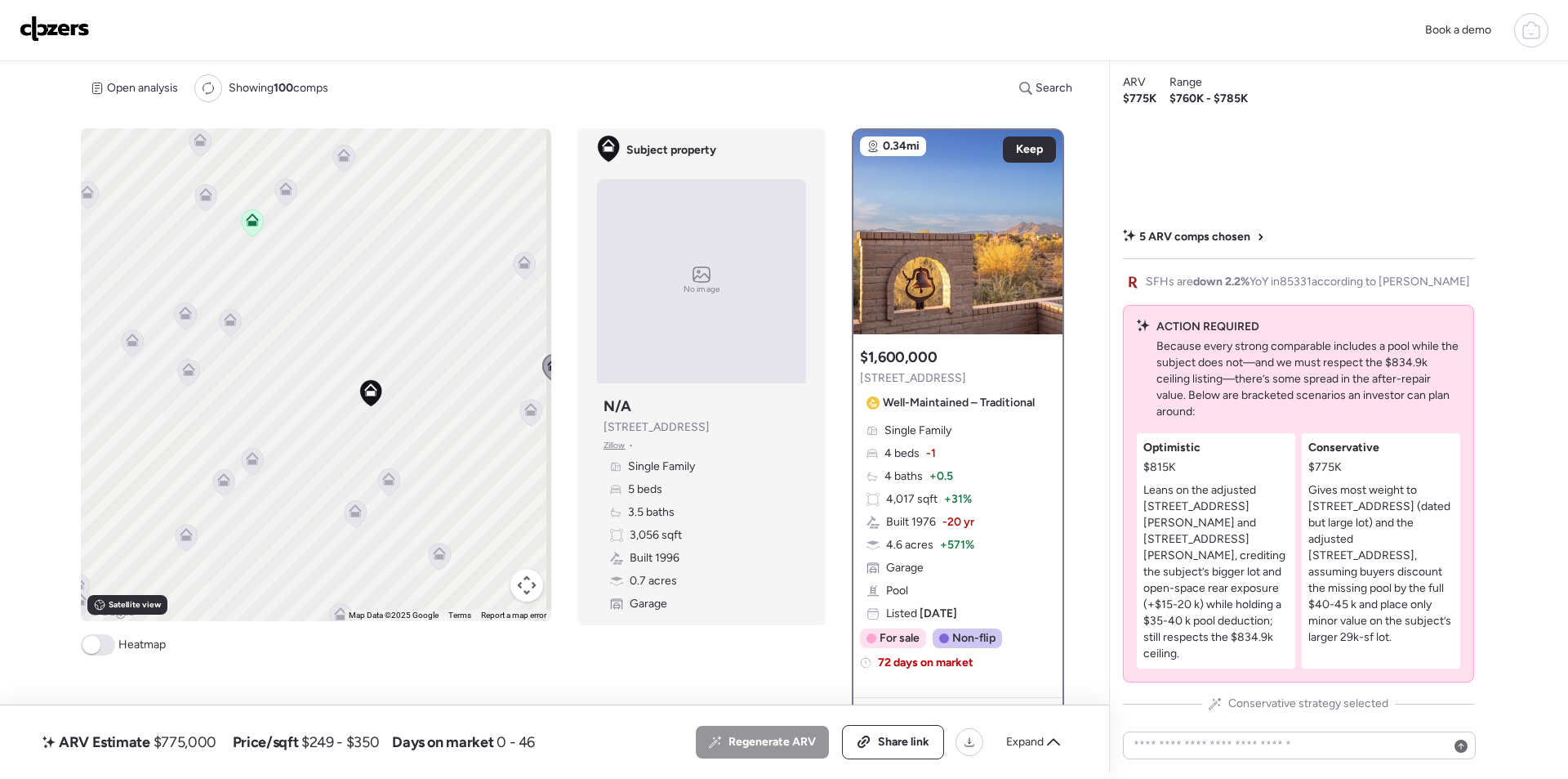
drag, startPoint x: 406, startPoint y: 465, endPoint x: 492, endPoint y: 489, distance: 89.3
click at [492, 489] on div "To activate drag with keyboard, press Alt + Enter. Once in keyboard drag state,…" at bounding box center [315, 374] width 470 height 492
click at [389, 479] on icon at bounding box center [388, 478] width 13 height 13
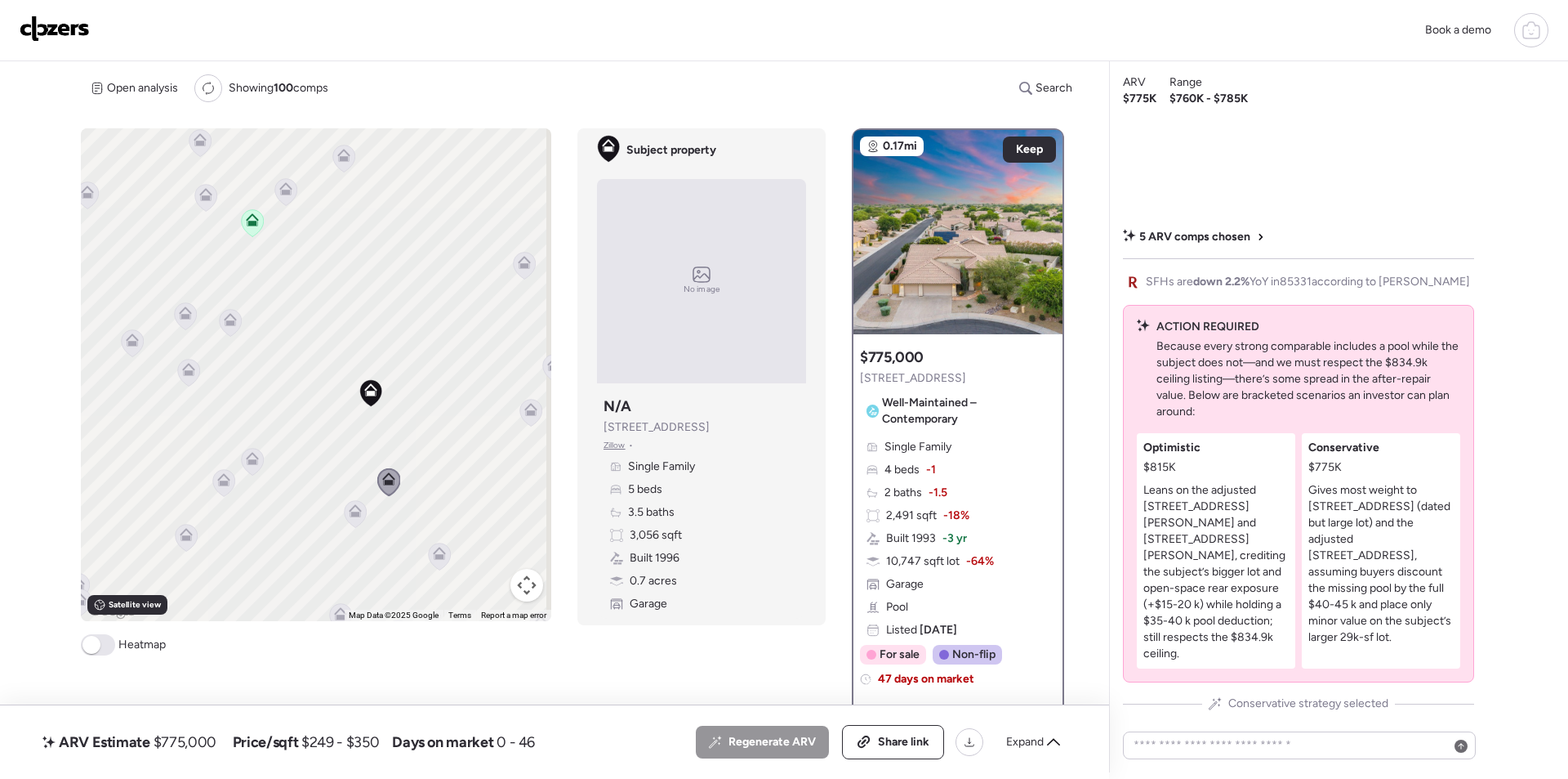
click at [211, 738] on span "$775,000" at bounding box center [185, 742] width 63 height 20
drag, startPoint x: 211, startPoint y: 738, endPoint x: 219, endPoint y: 735, distance: 8.5
click at [210, 740] on span "$775,000" at bounding box center [185, 742] width 63 height 20
copy span "775,000"
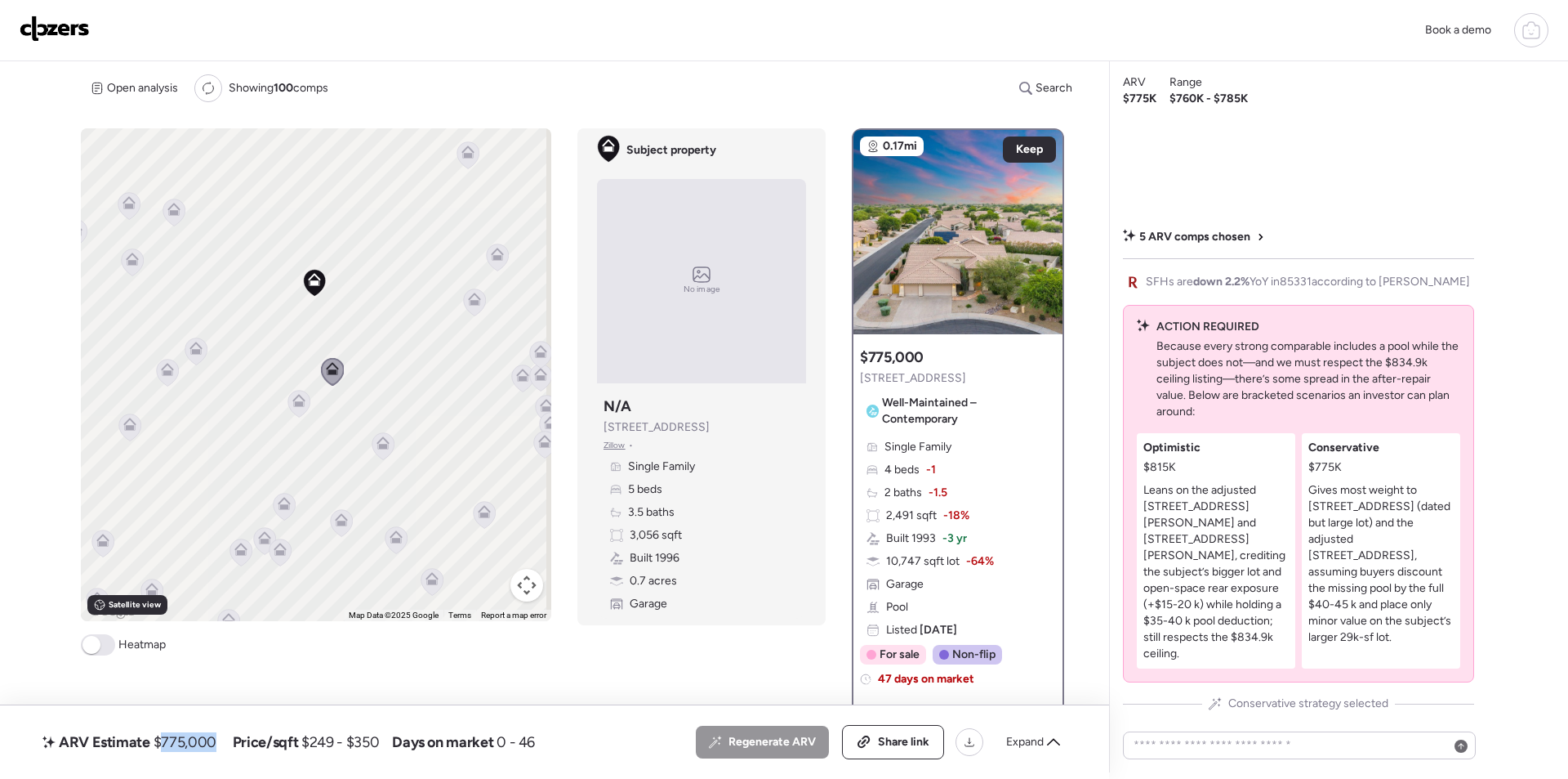
drag, startPoint x: 170, startPoint y: 451, endPoint x: 296, endPoint y: 381, distance: 144.1
click at [296, 381] on div "To activate drag with keyboard, press Alt + Enter. Once in keyboard drag state,…" at bounding box center [315, 374] width 470 height 492
click at [292, 406] on icon at bounding box center [298, 399] width 13 height 13
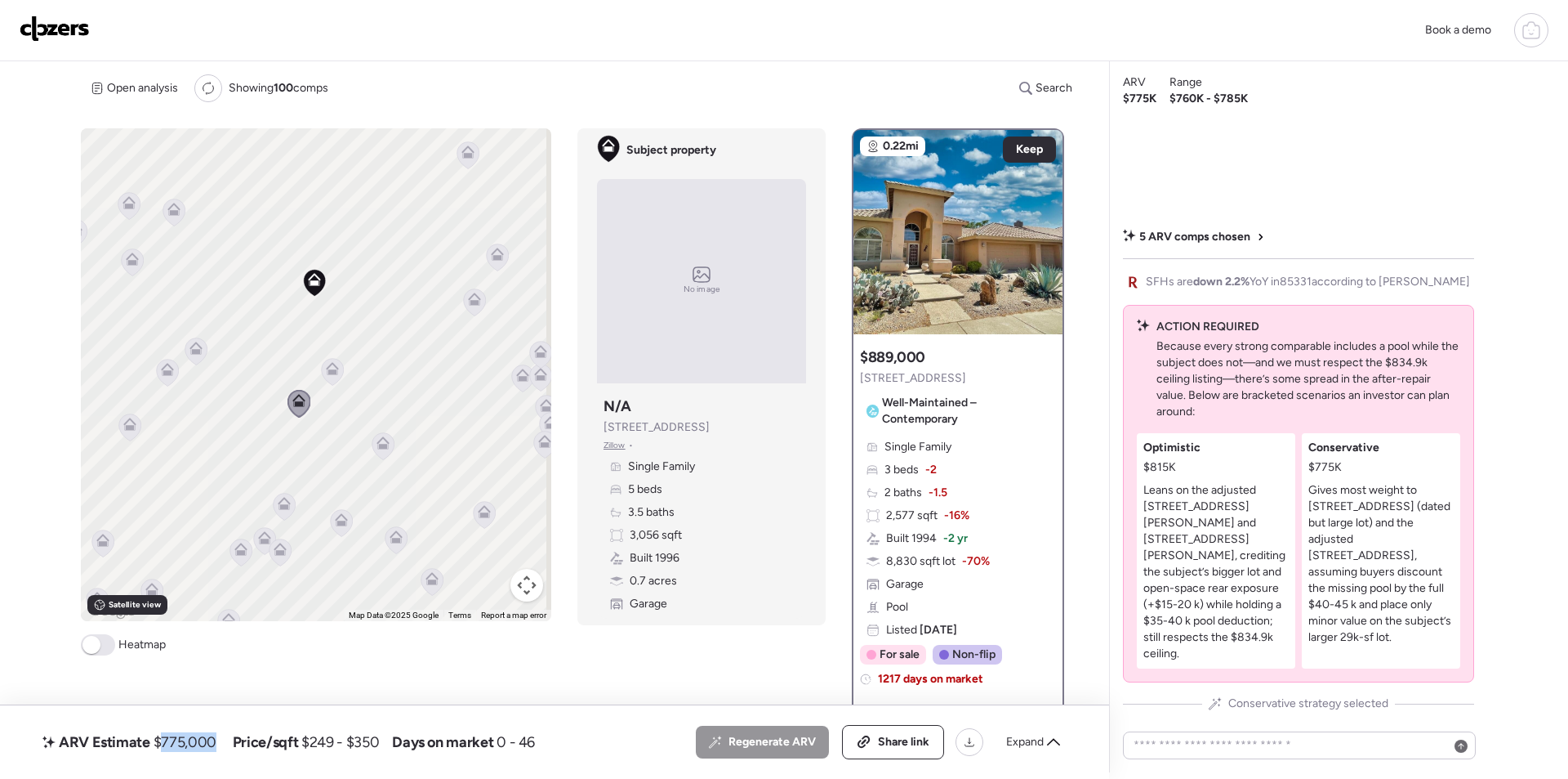
click at [186, 352] on icon at bounding box center [197, 351] width 22 height 27
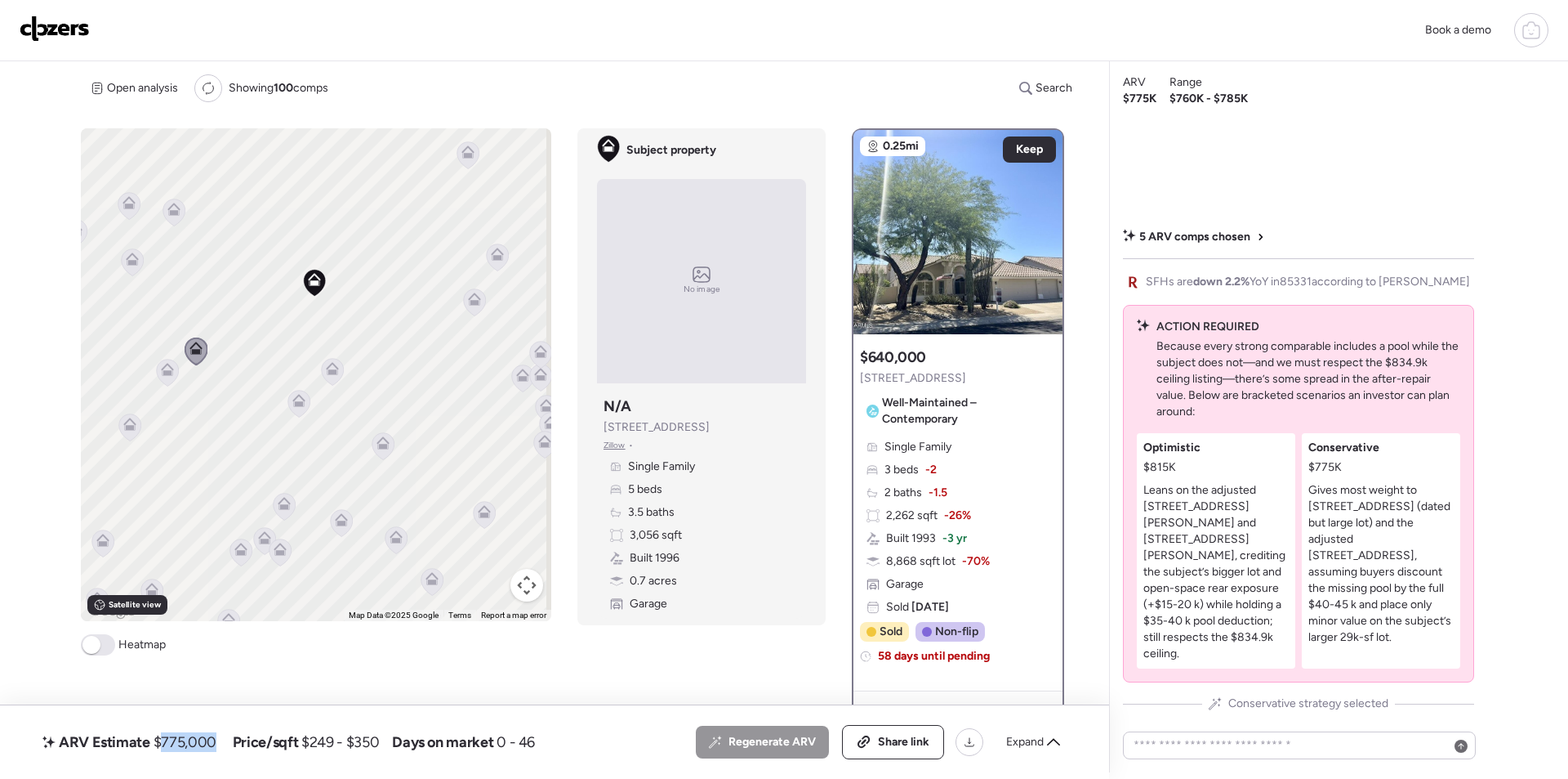
click at [166, 374] on icon at bounding box center [167, 373] width 11 height 5
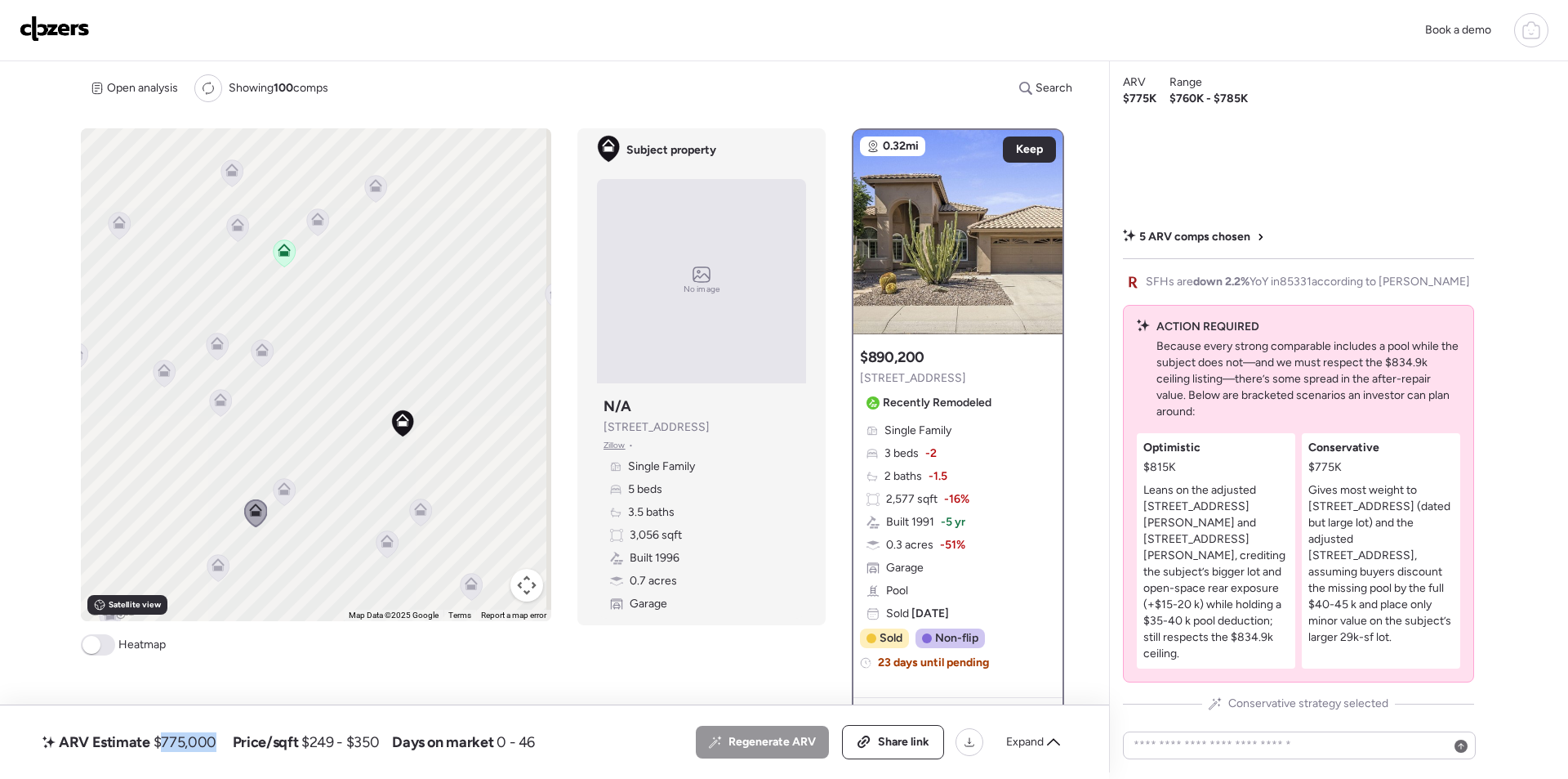
drag, startPoint x: 256, startPoint y: 290, endPoint x: 292, endPoint y: 393, distance: 109.1
click at [339, 425] on div "To activate drag with keyboard, press Alt + Enter. Once in keyboard drag state,…" at bounding box center [315, 374] width 470 height 492
drag, startPoint x: 282, startPoint y: 270, endPoint x: 290, endPoint y: 335, distance: 65.5
click at [290, 335] on icon at bounding box center [286, 323] width 23 height 28
click at [309, 294] on icon at bounding box center [320, 292] width 22 height 27
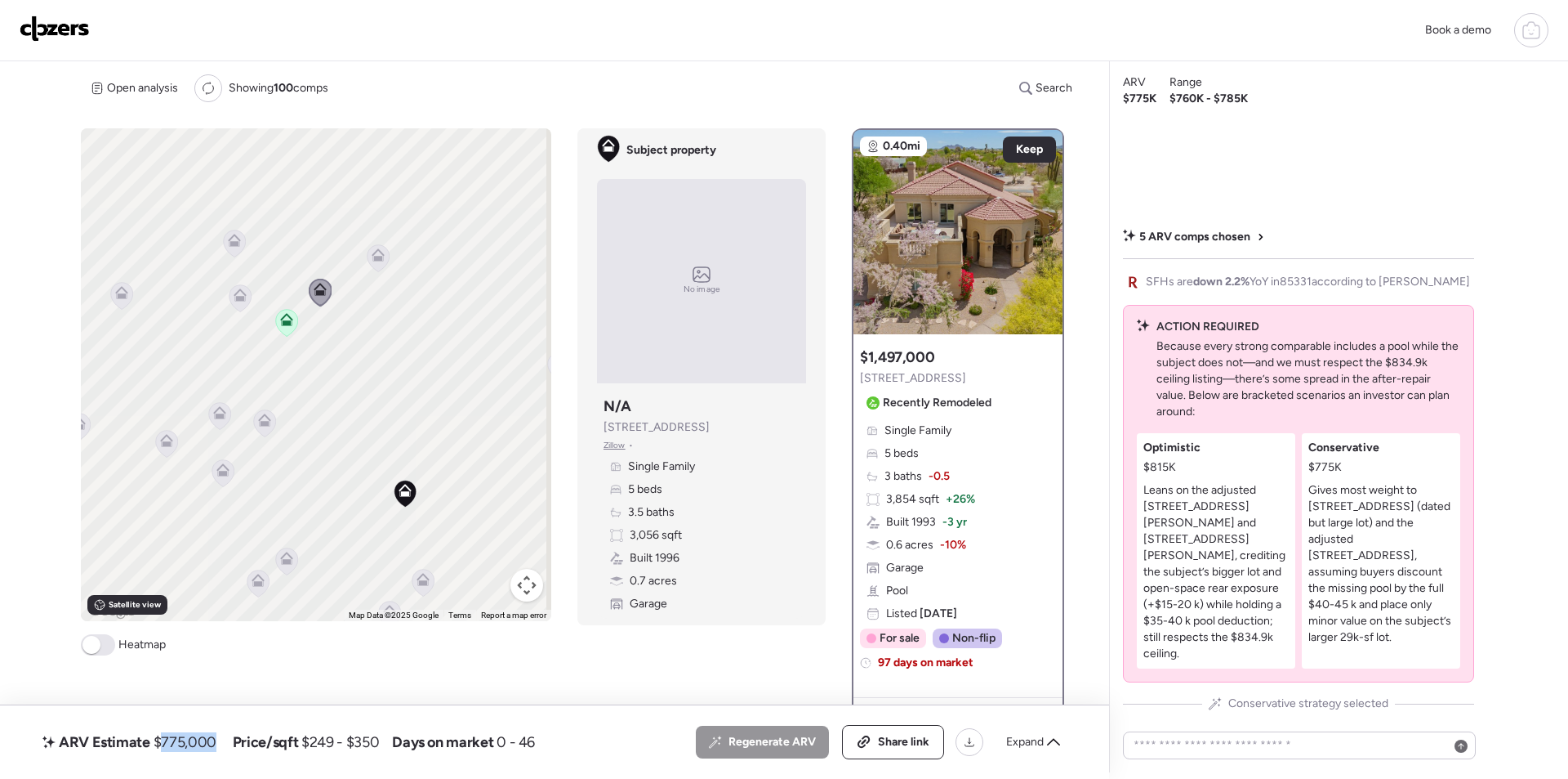
click at [371, 263] on icon at bounding box center [378, 258] width 22 height 27
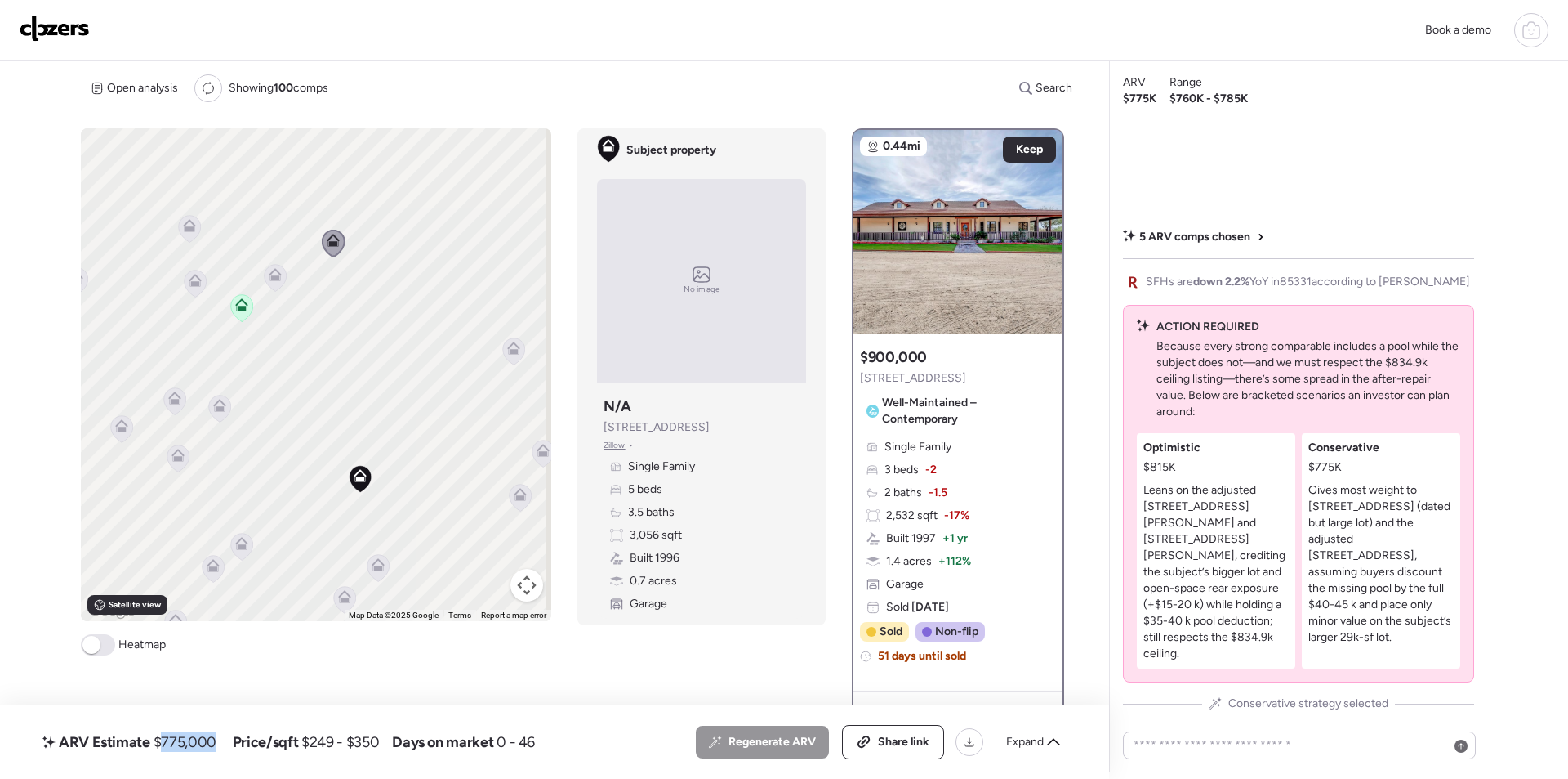
drag, startPoint x: 460, startPoint y: 502, endPoint x: 448, endPoint y: 499, distance: 12.4
click at [448, 499] on div "To activate drag with keyboard, press Alt + Enter. Once in keyboard drag state,…" at bounding box center [315, 374] width 470 height 492
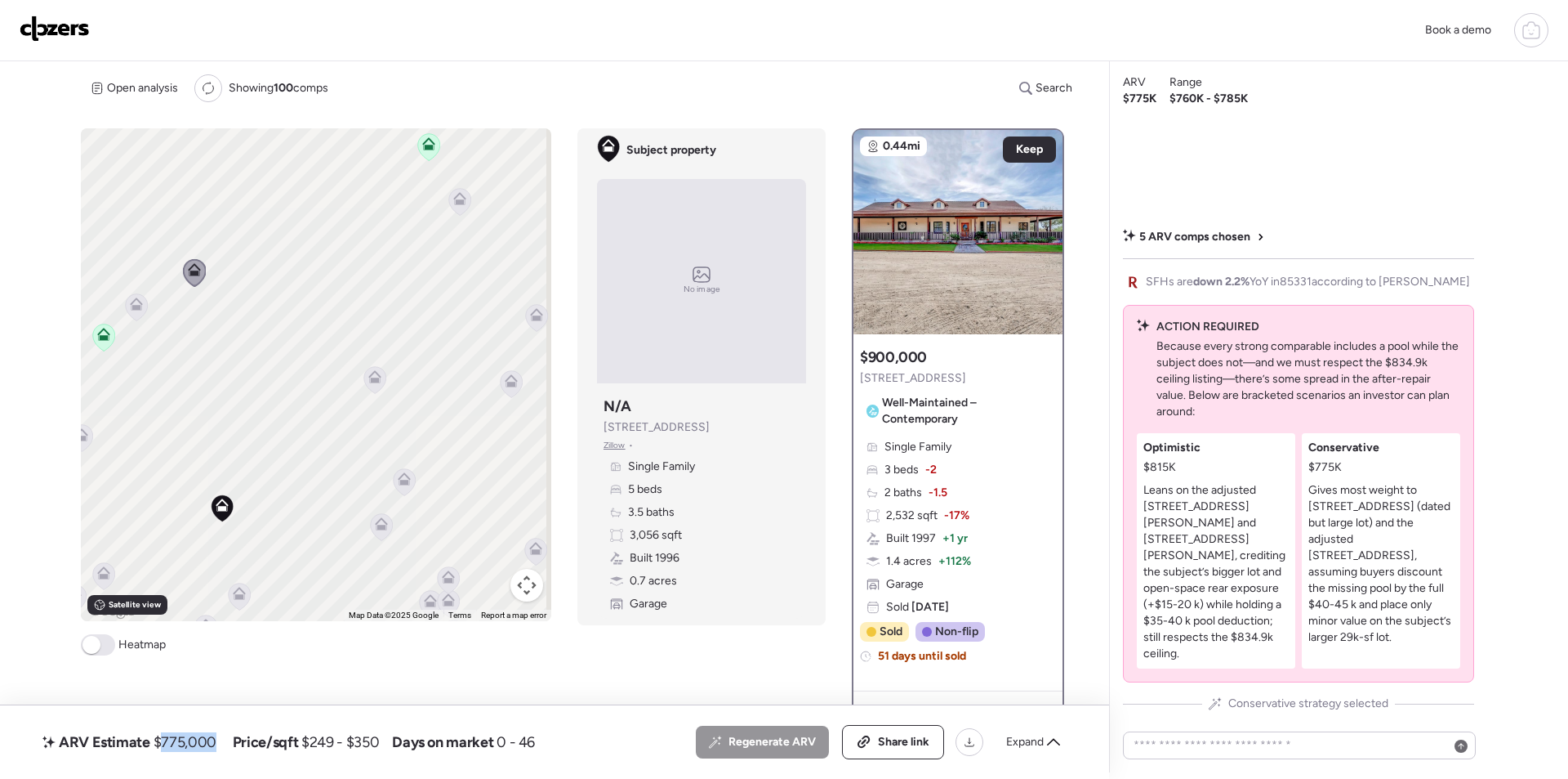
drag, startPoint x: 374, startPoint y: 519, endPoint x: 222, endPoint y: 558, distance: 156.9
click at [222, 558] on div "To activate drag with keyboard, press Alt + Enter. Once in keyboard drag state,…" at bounding box center [315, 374] width 470 height 492
click at [280, 390] on icon at bounding box center [281, 396] width 13 height 13
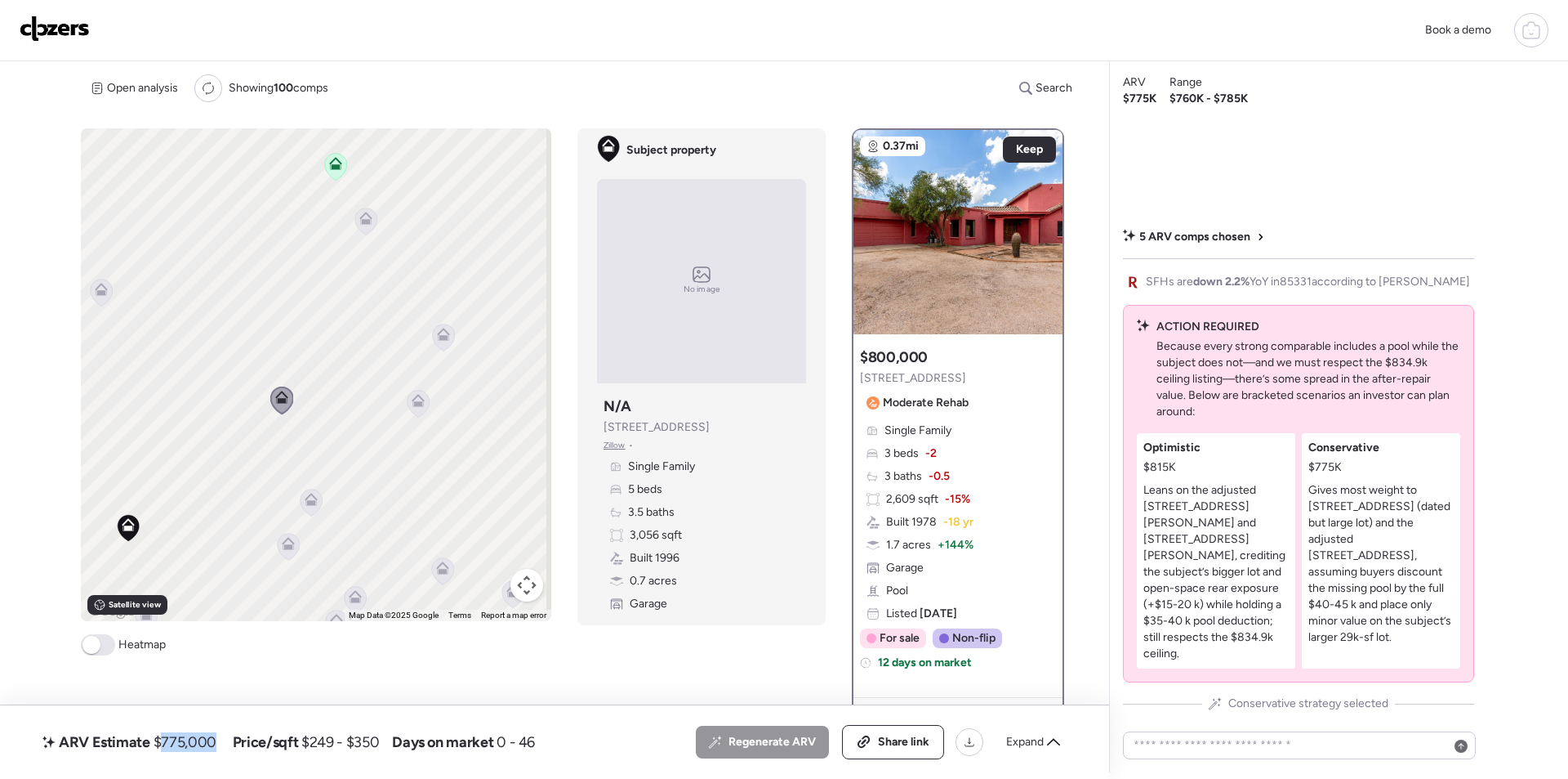
click at [425, 405] on icon at bounding box center [418, 402] width 22 height 27
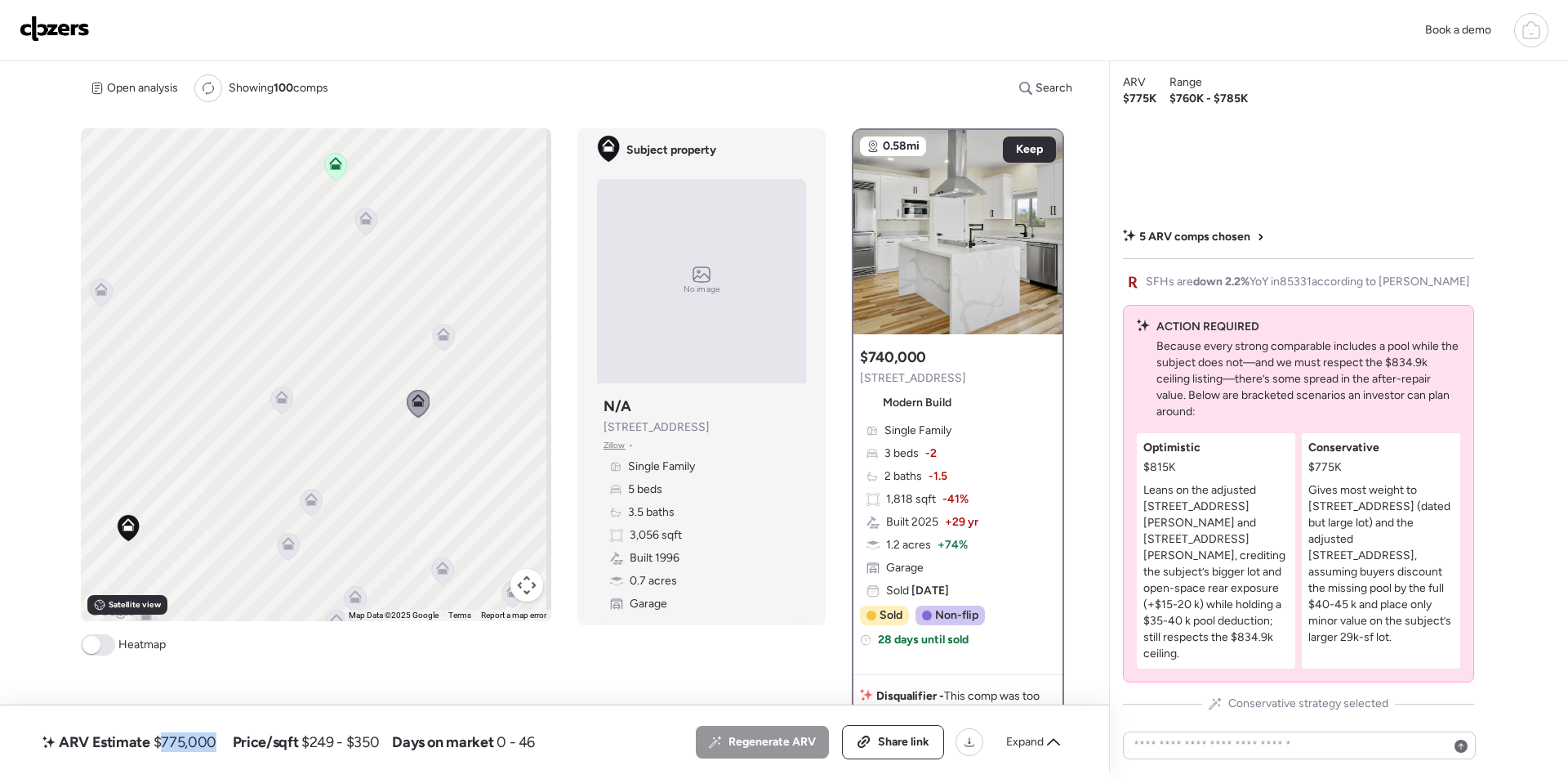
click at [440, 344] on icon at bounding box center [444, 337] width 22 height 27
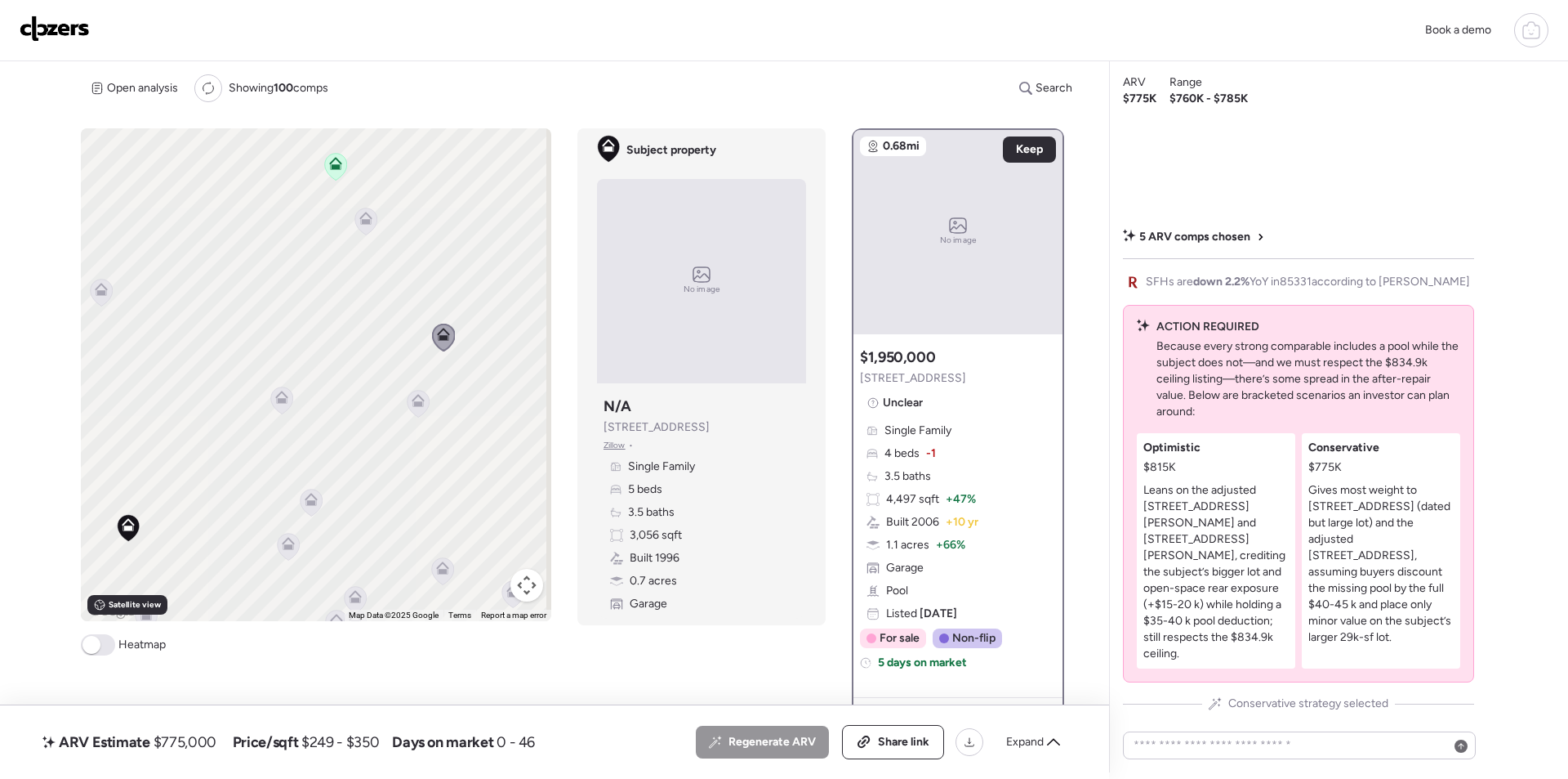
click at [1049, 741] on icon at bounding box center [1053, 741] width 13 height 13
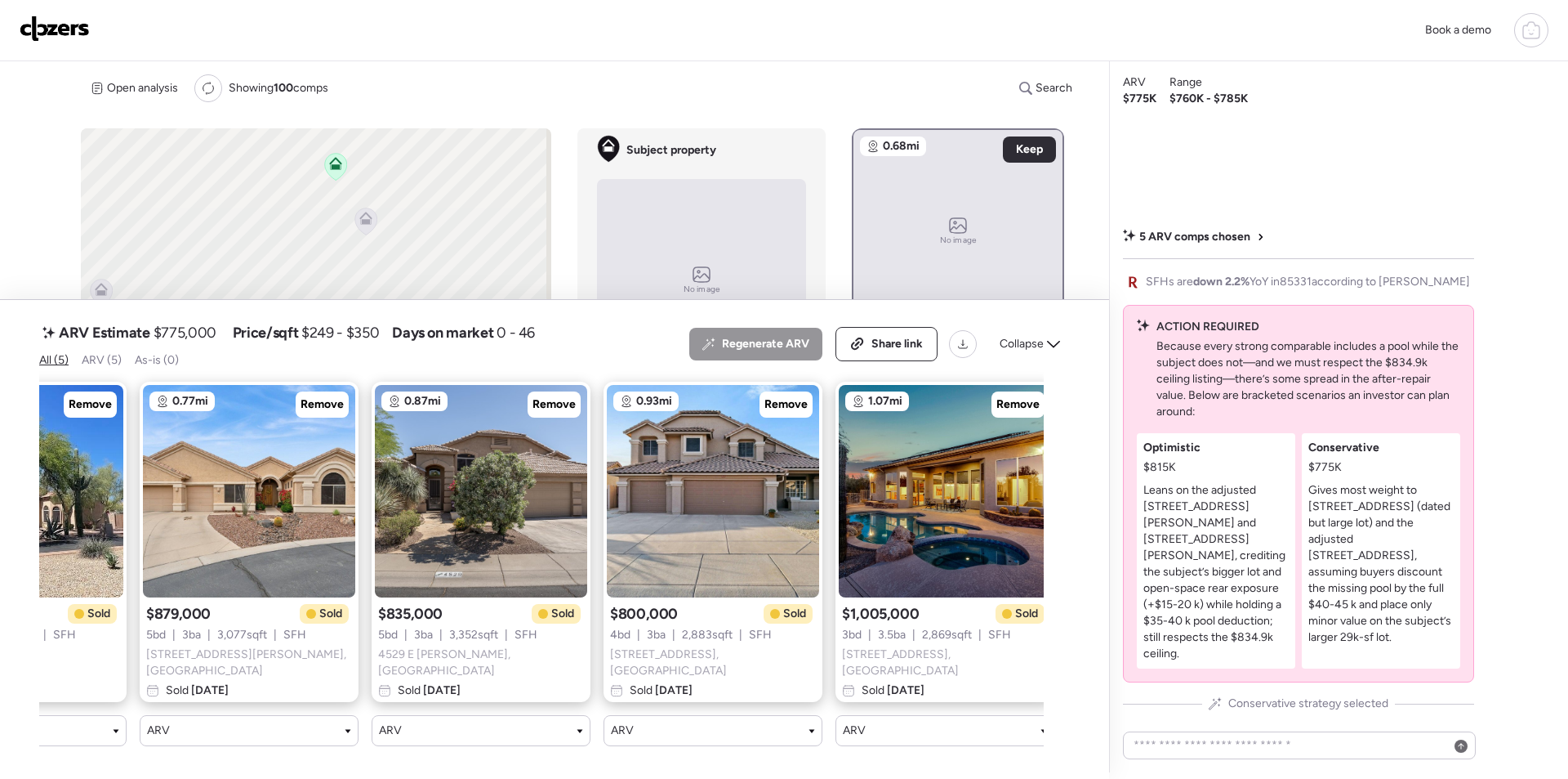
scroll to position [0, 0]
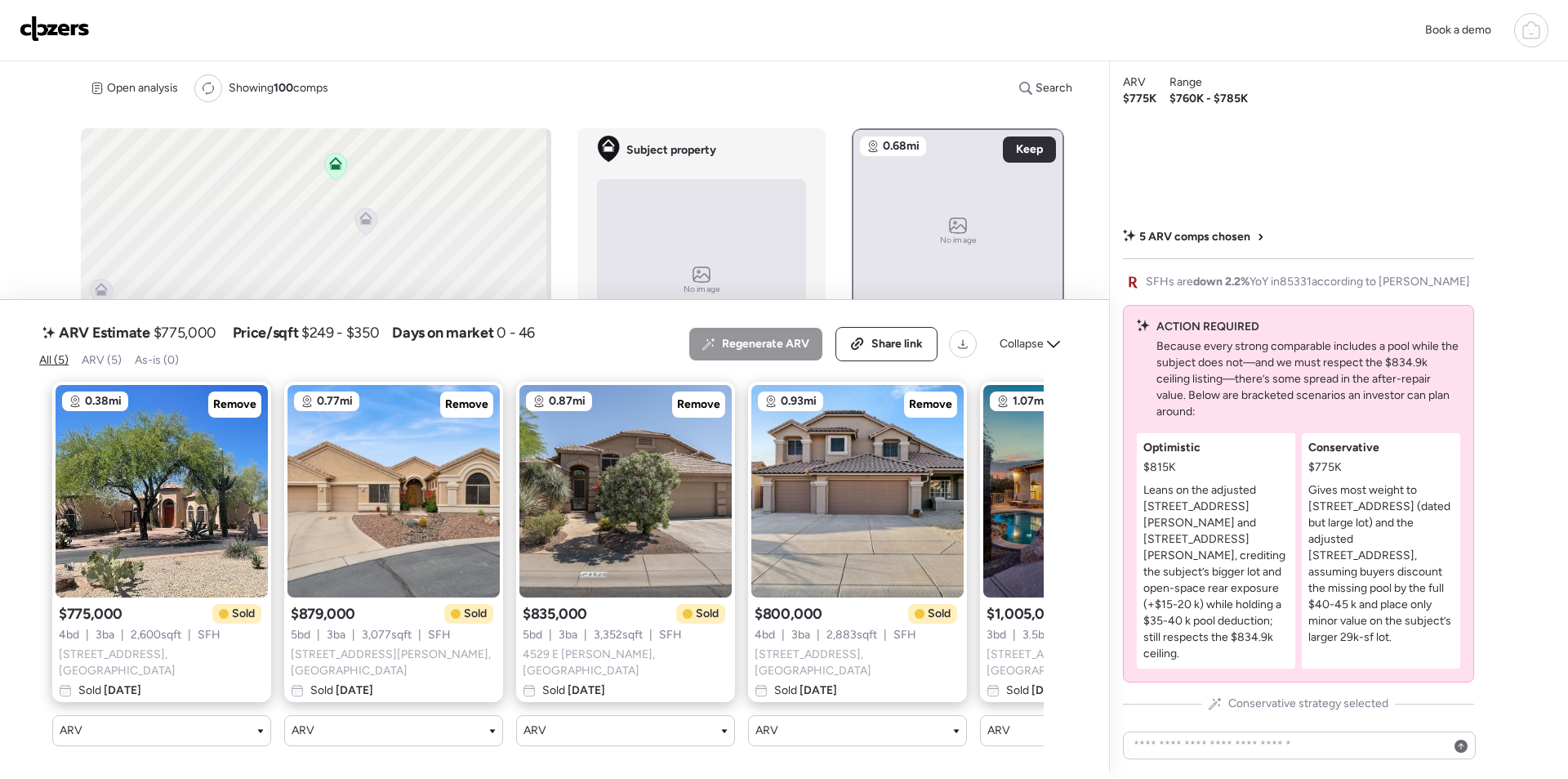
click at [1024, 347] on span "Collapse" at bounding box center [1022, 344] width 44 height 16
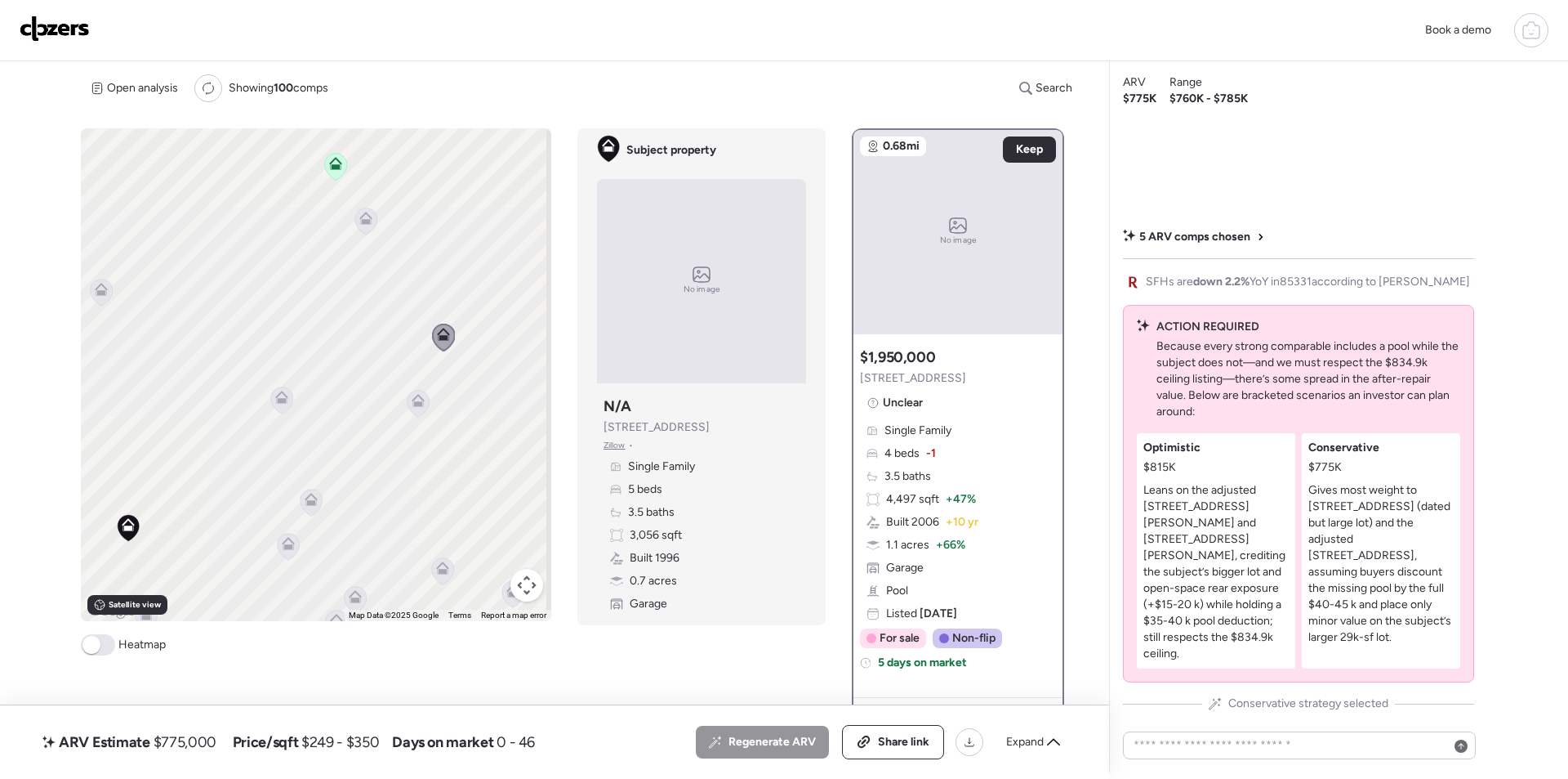
click at [196, 736] on span "$775,000" at bounding box center [185, 742] width 63 height 20
copy span "775,000"
click at [889, 752] on div "Share link" at bounding box center [892, 742] width 101 height 33
